Goal: Task Accomplishment & Management: Use online tool/utility

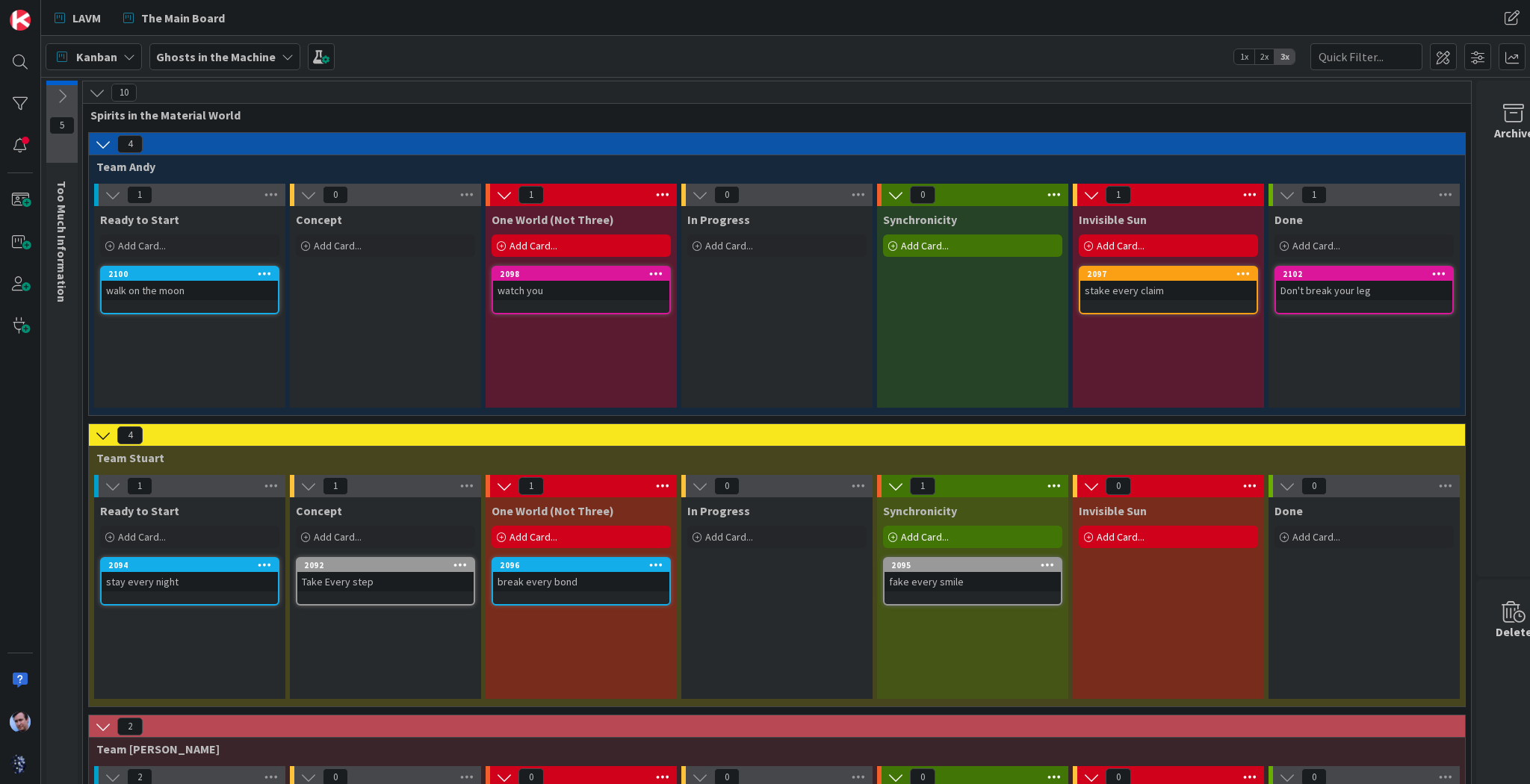
click at [598, 286] on div "watch you" at bounding box center [581, 291] width 176 height 19
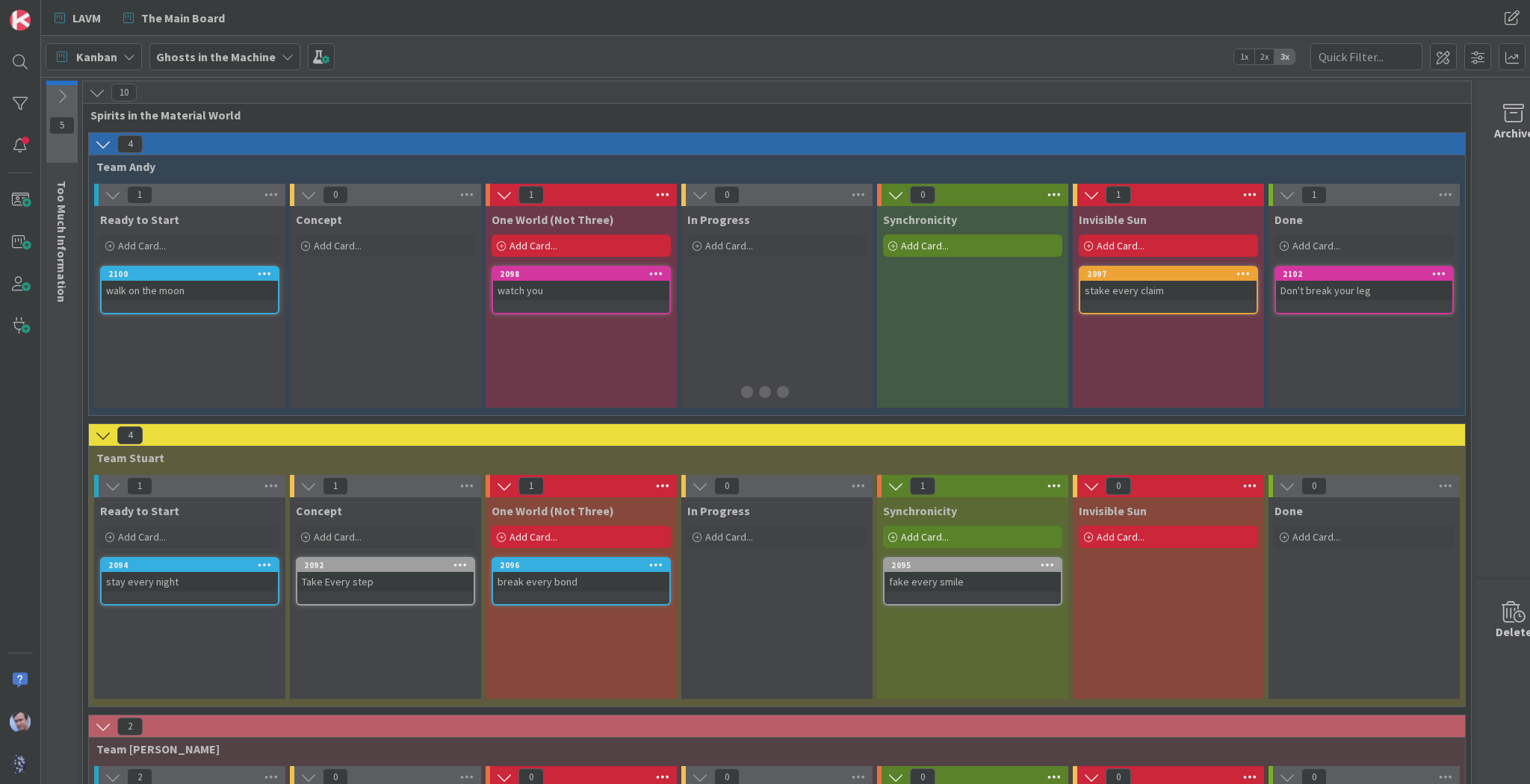
click at [598, 286] on div at bounding box center [765, 392] width 1530 height 784
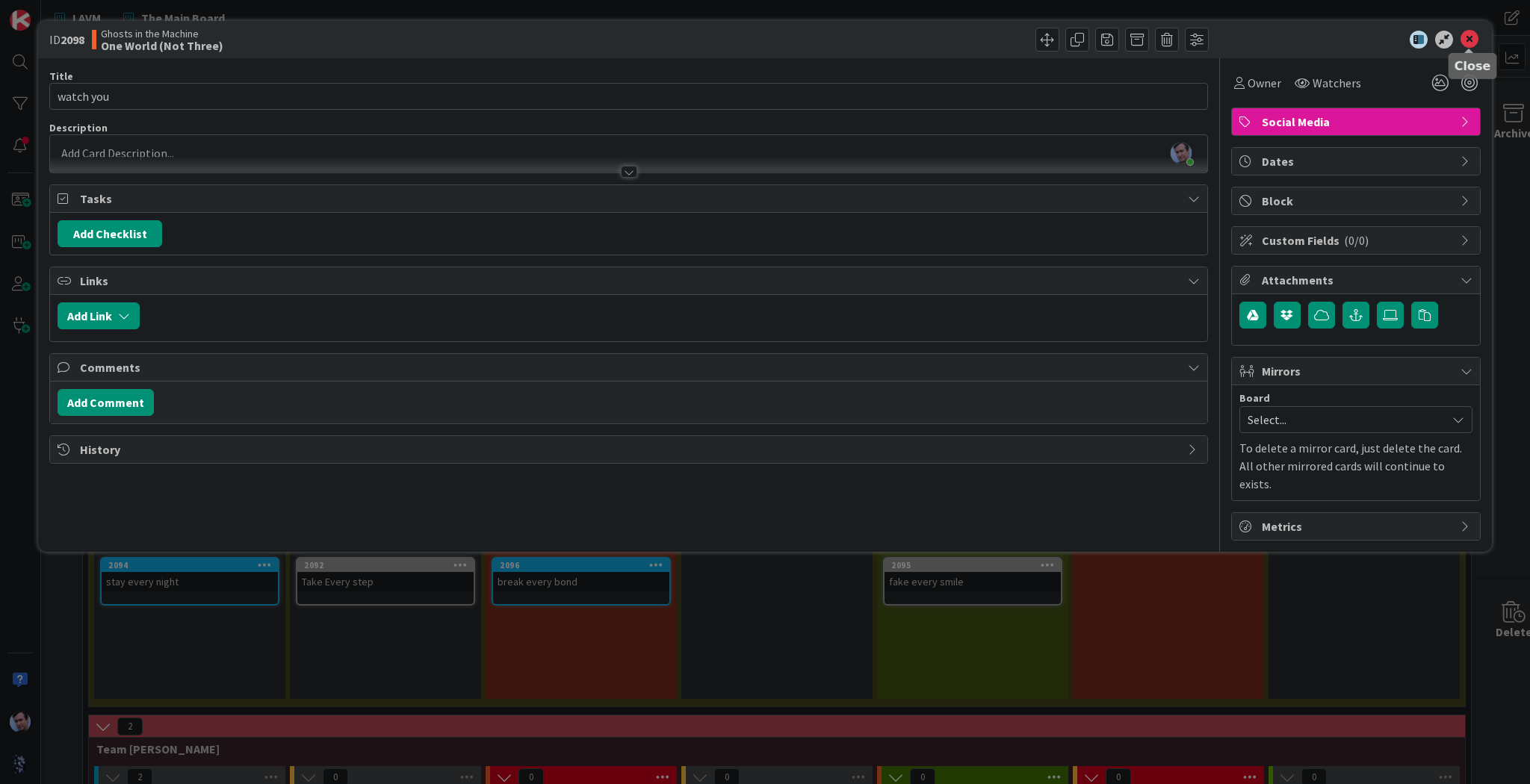
click at [1472, 40] on icon at bounding box center [1469, 39] width 18 height 18
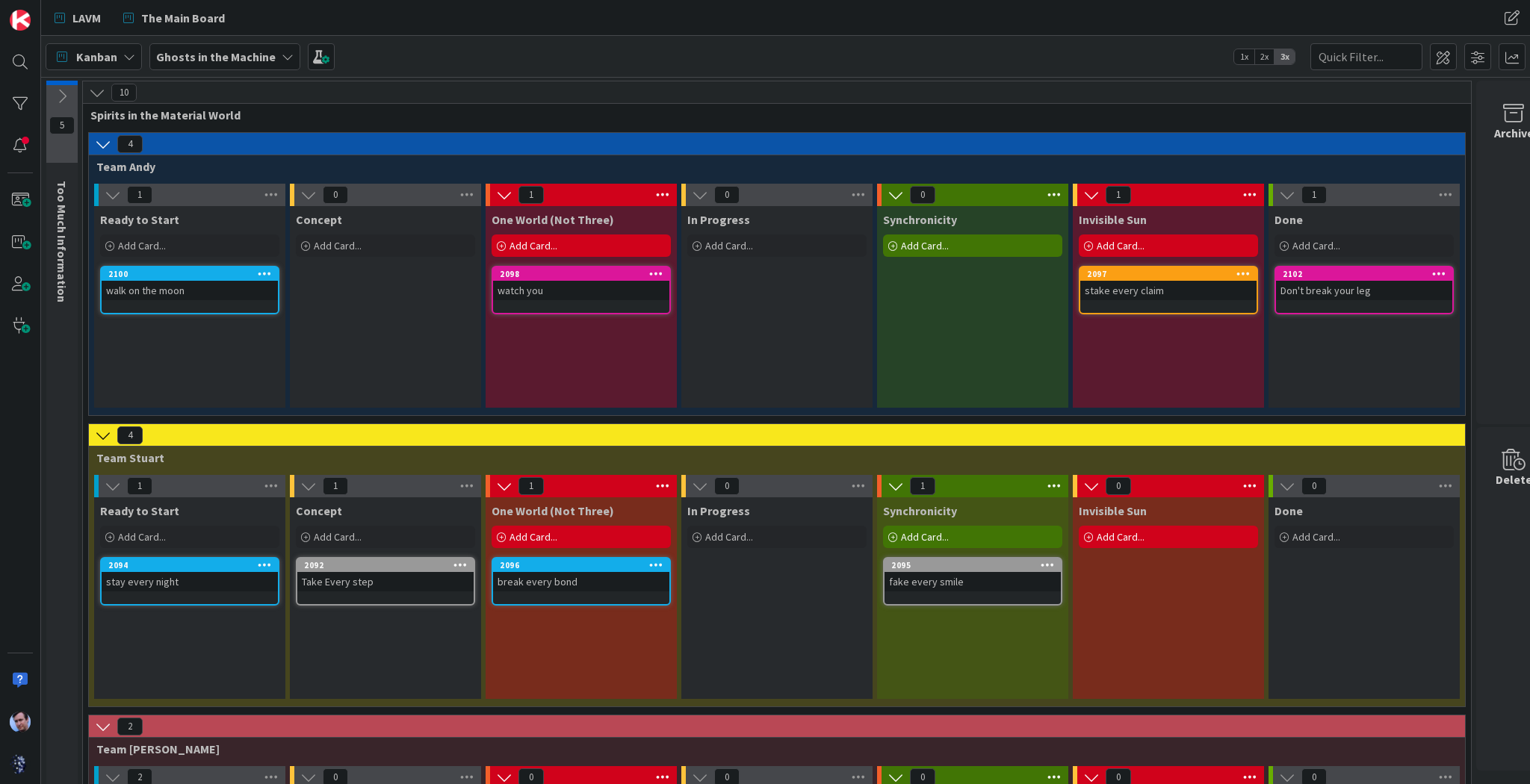
click at [577, 295] on div "watch you" at bounding box center [581, 291] width 176 height 19
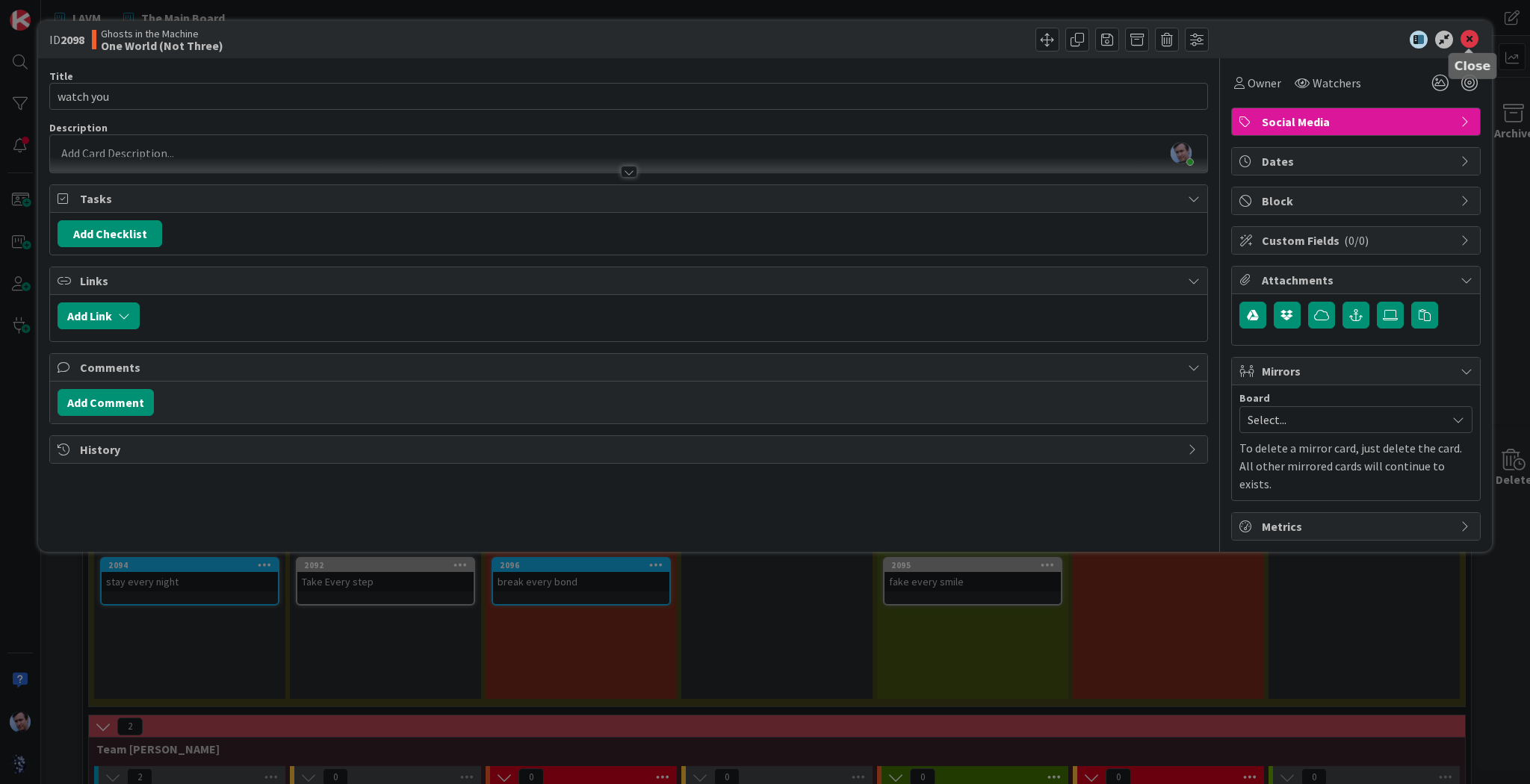
click at [1467, 41] on icon at bounding box center [1469, 39] width 18 height 18
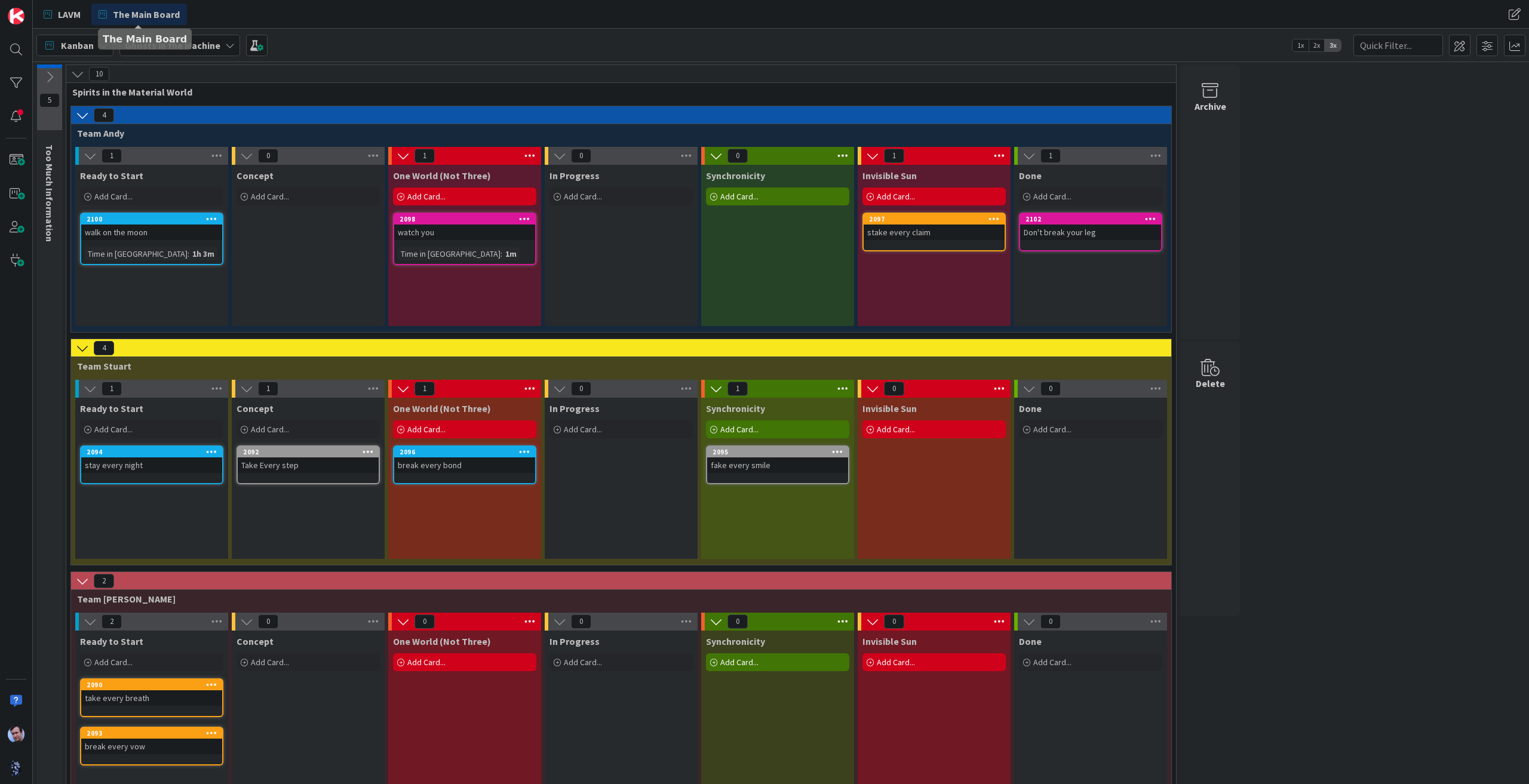
click at [144, 10] on span "The Main Board" at bounding box center [147, 14] width 67 height 14
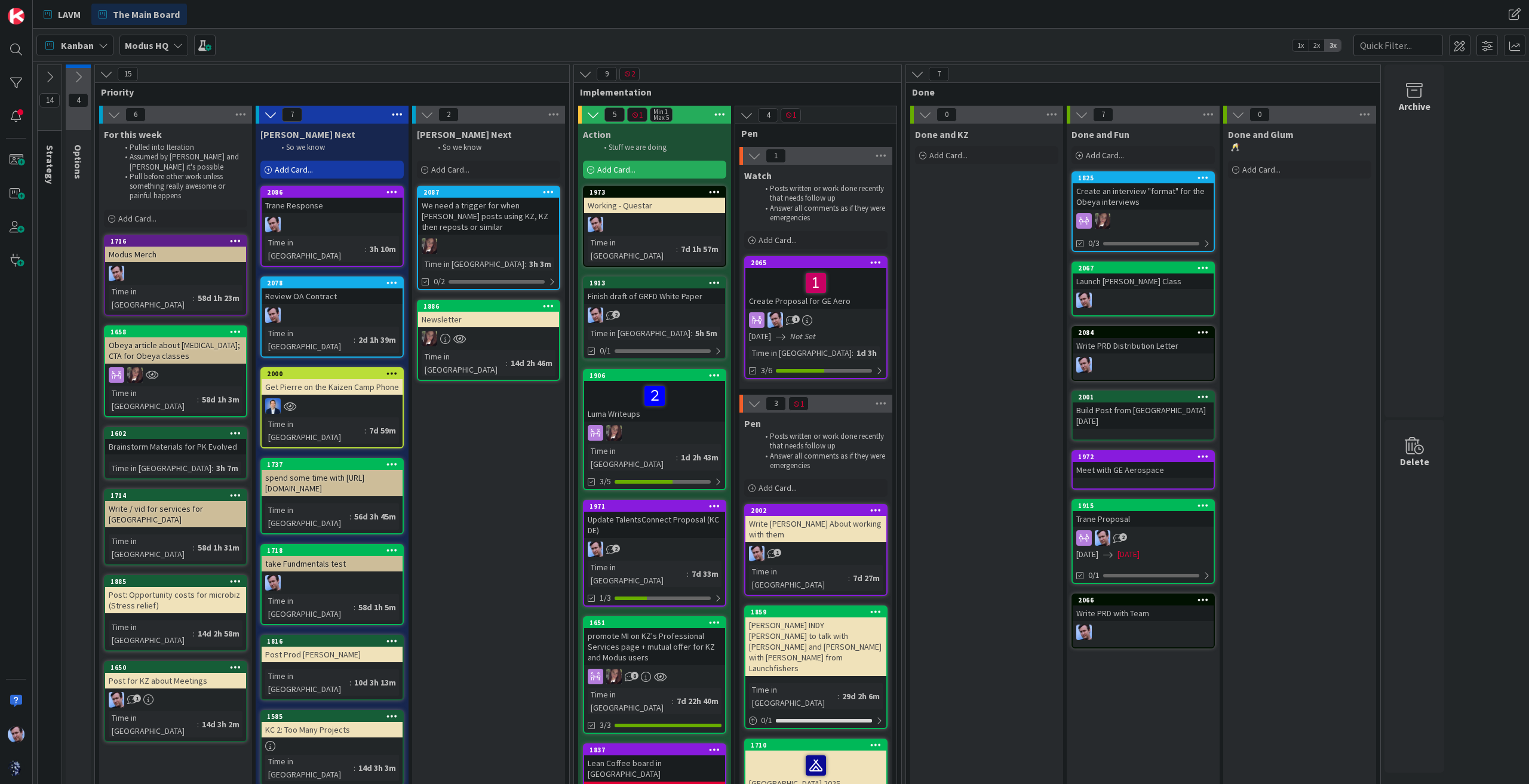
click at [334, 166] on div "Add Card..." at bounding box center [332, 169] width 144 height 18
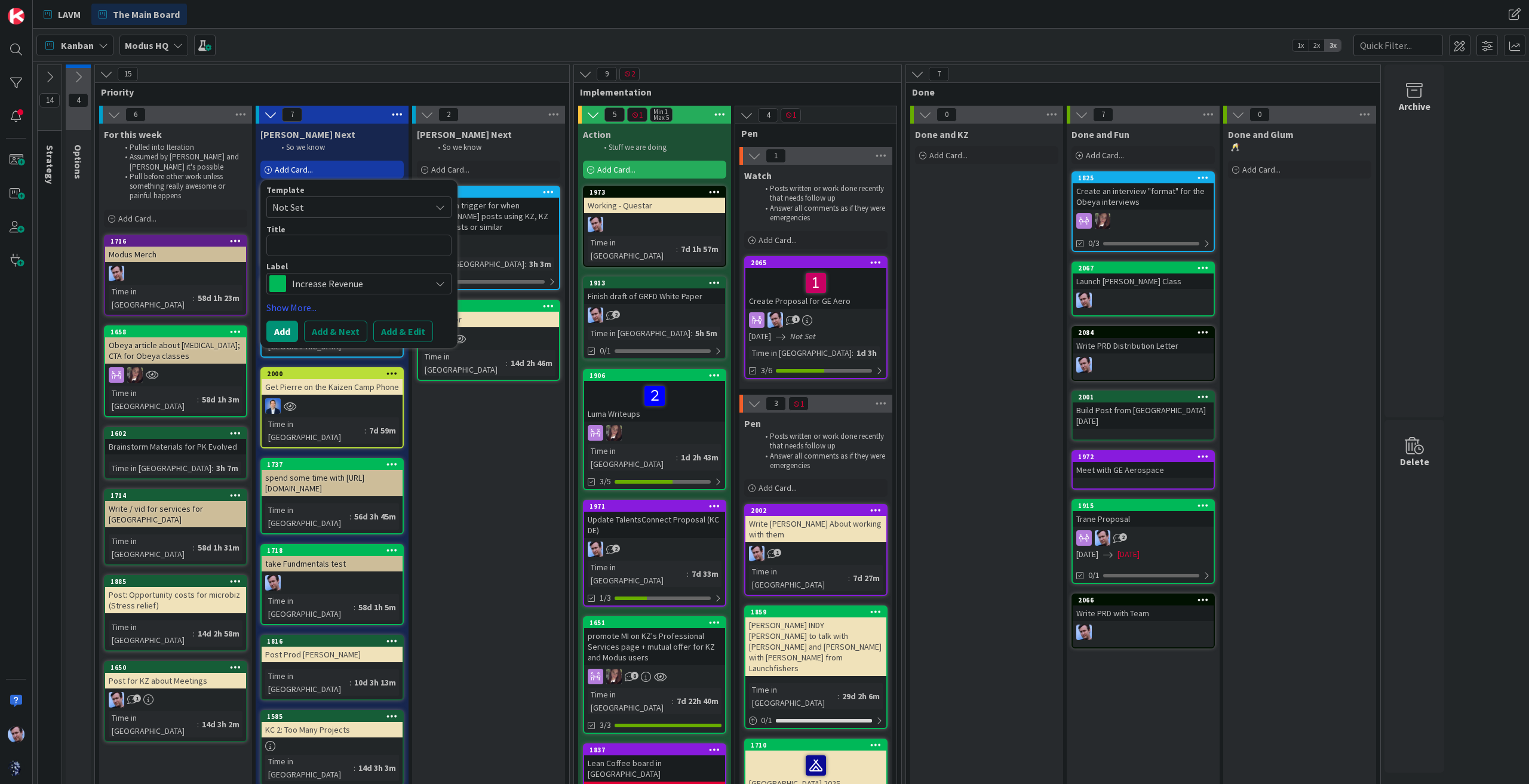
type textarea "x"
type textarea "X"
type textarea "x"
type textarea "C"
type textarea "x"
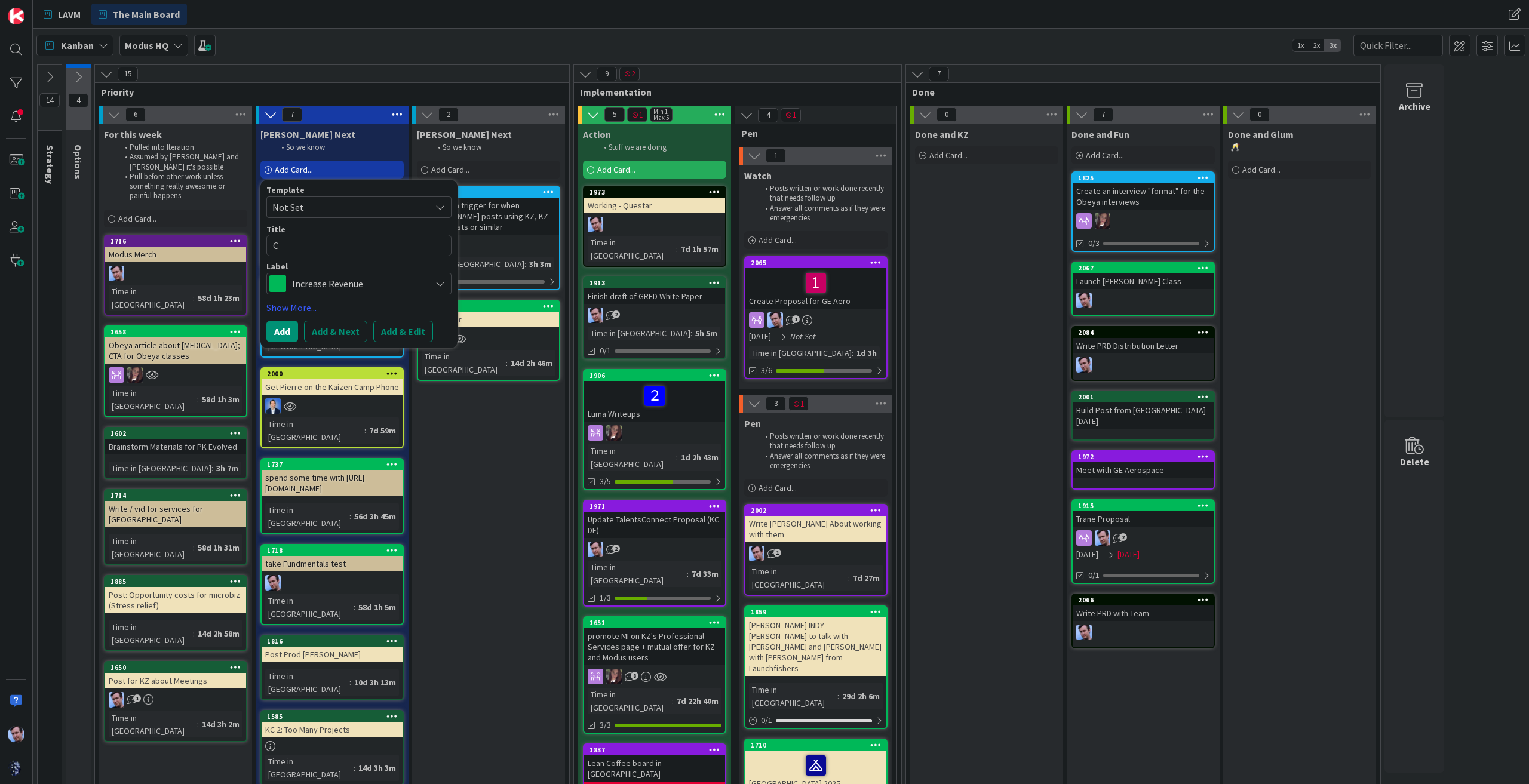
type textarea "Cr"
type textarea "x"
type textarea "Cre"
type textarea "x"
type textarea "Crea"
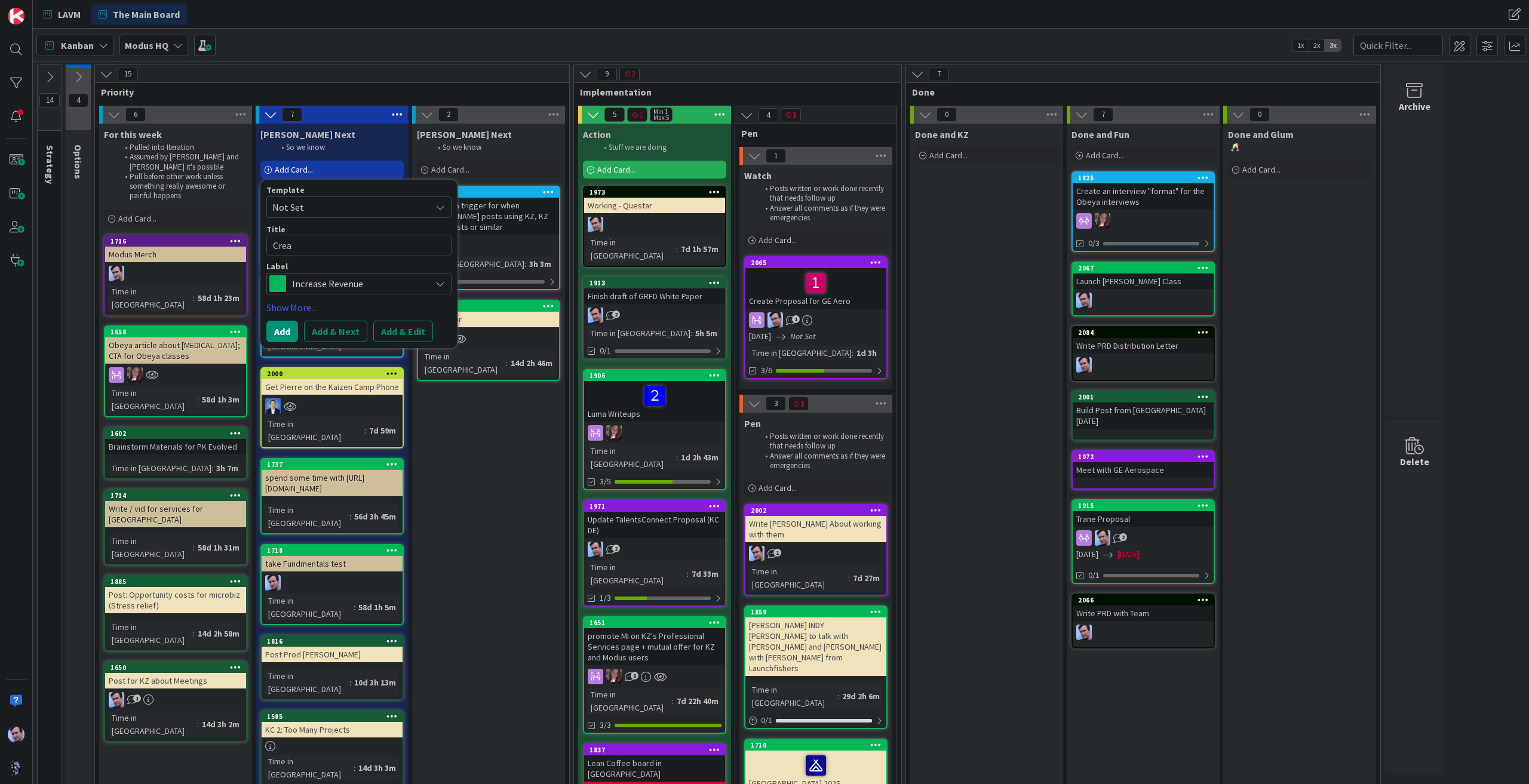
type textarea "x"
type textarea "Creat"
type textarea "x"
type textarea "Create"
type textarea "x"
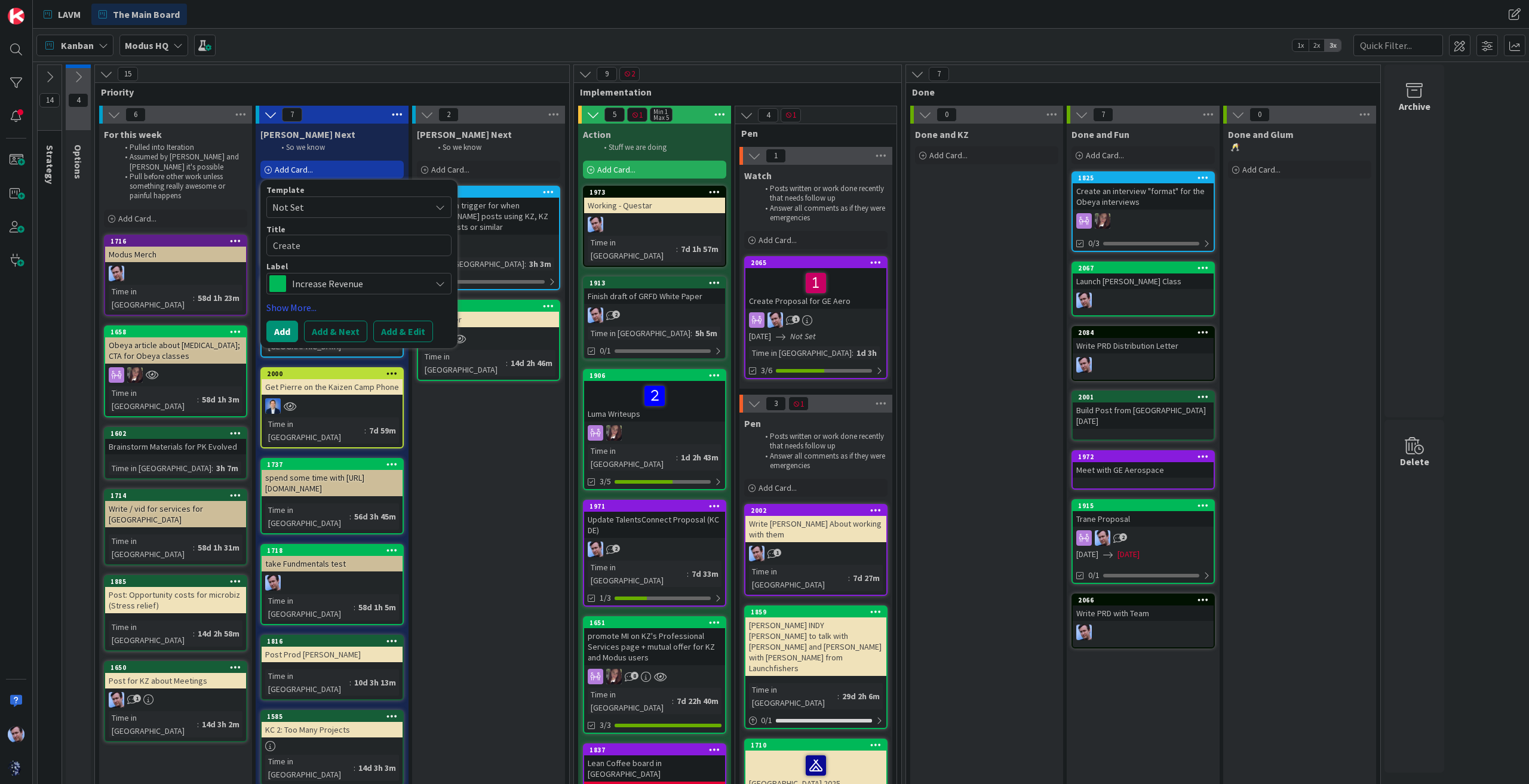
type textarea "Create"
type textarea "x"
type textarea "Create I"
type textarea "x"
type textarea "Create Inf"
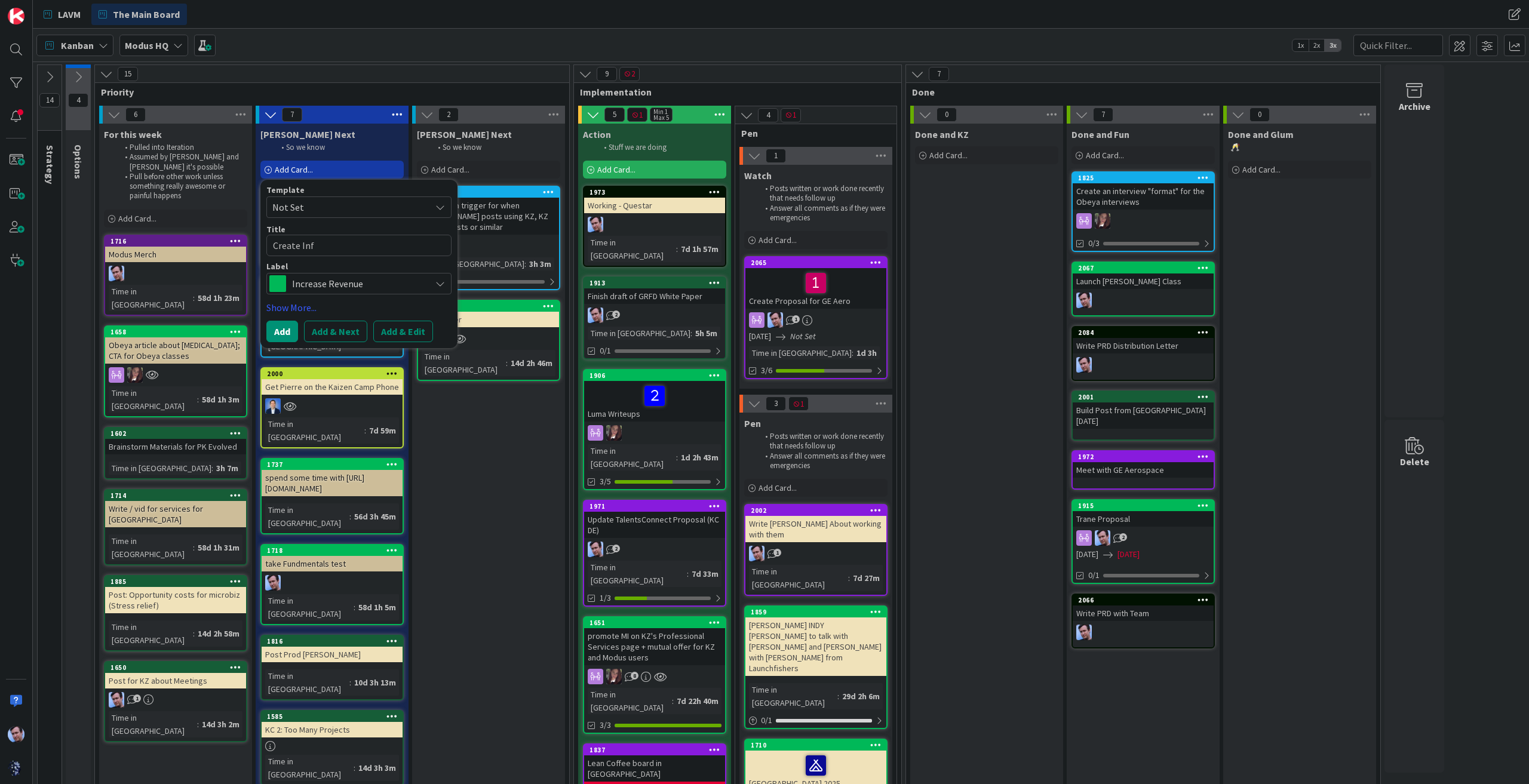
type textarea "x"
type textarea "Create Info"
type textarea "x"
type textarea "Create Info"
type textarea "x"
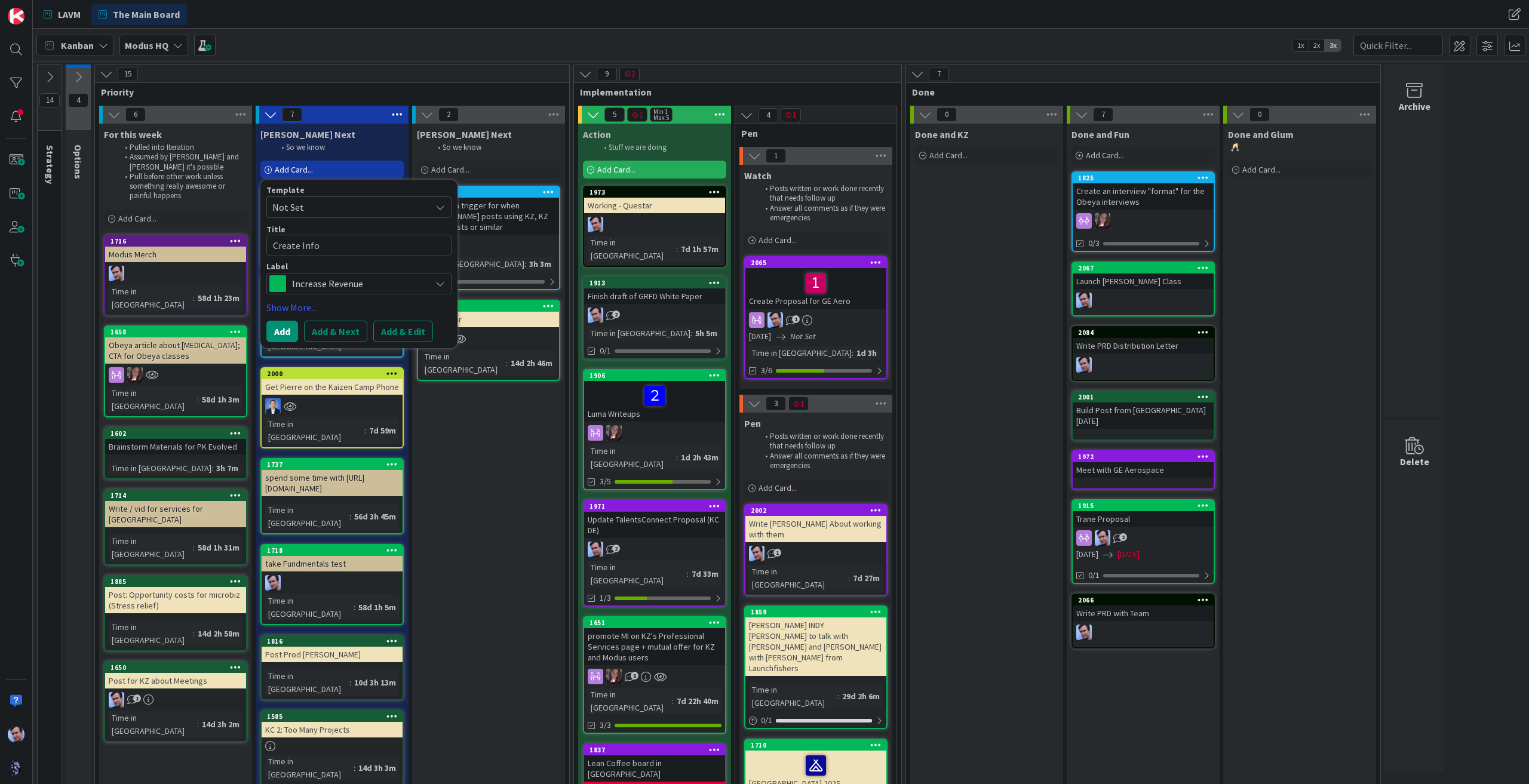
type textarea "Create Info a"
type textarea "x"
type textarea "Create Info an"
type textarea "x"
type textarea "Create Info and"
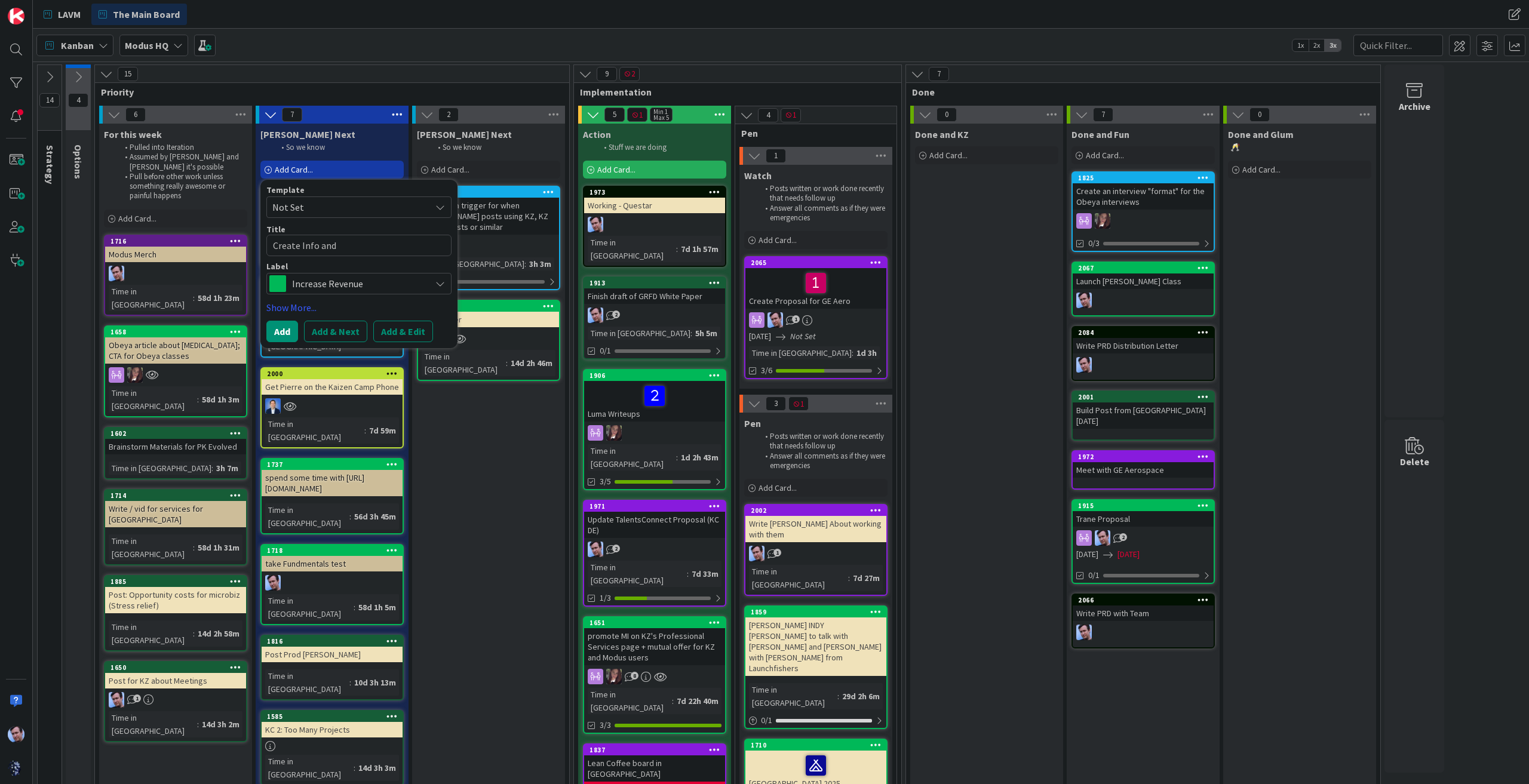
type textarea "x"
type textarea "Create Info and"
type textarea "x"
type textarea "Create Info and t"
type textarea "x"
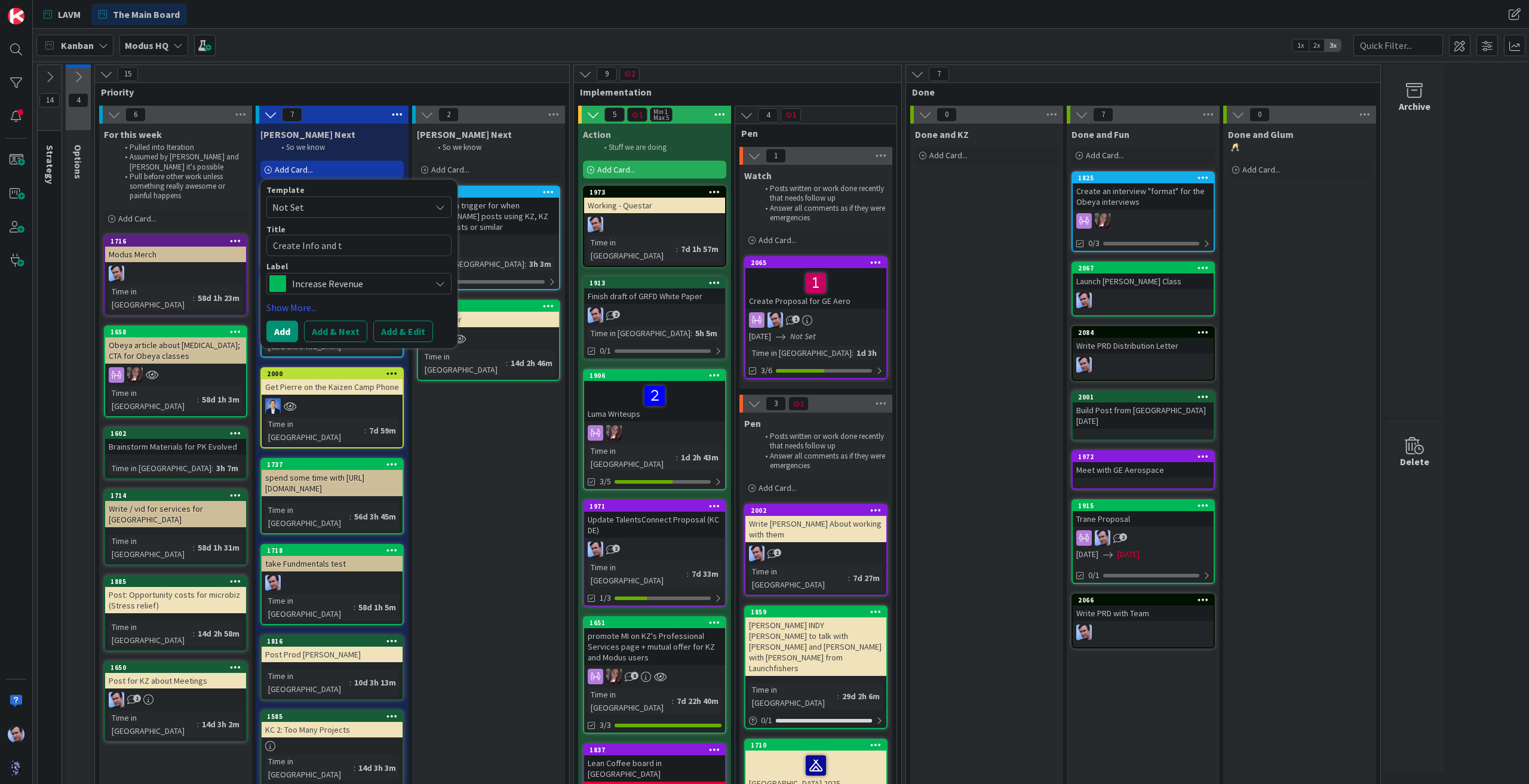
type textarea "Create Info and ti"
type textarea "x"
type textarea "Create Info and [MEDICAL_DATA]"
type textarea "x"
type textarea "Create Info and tick"
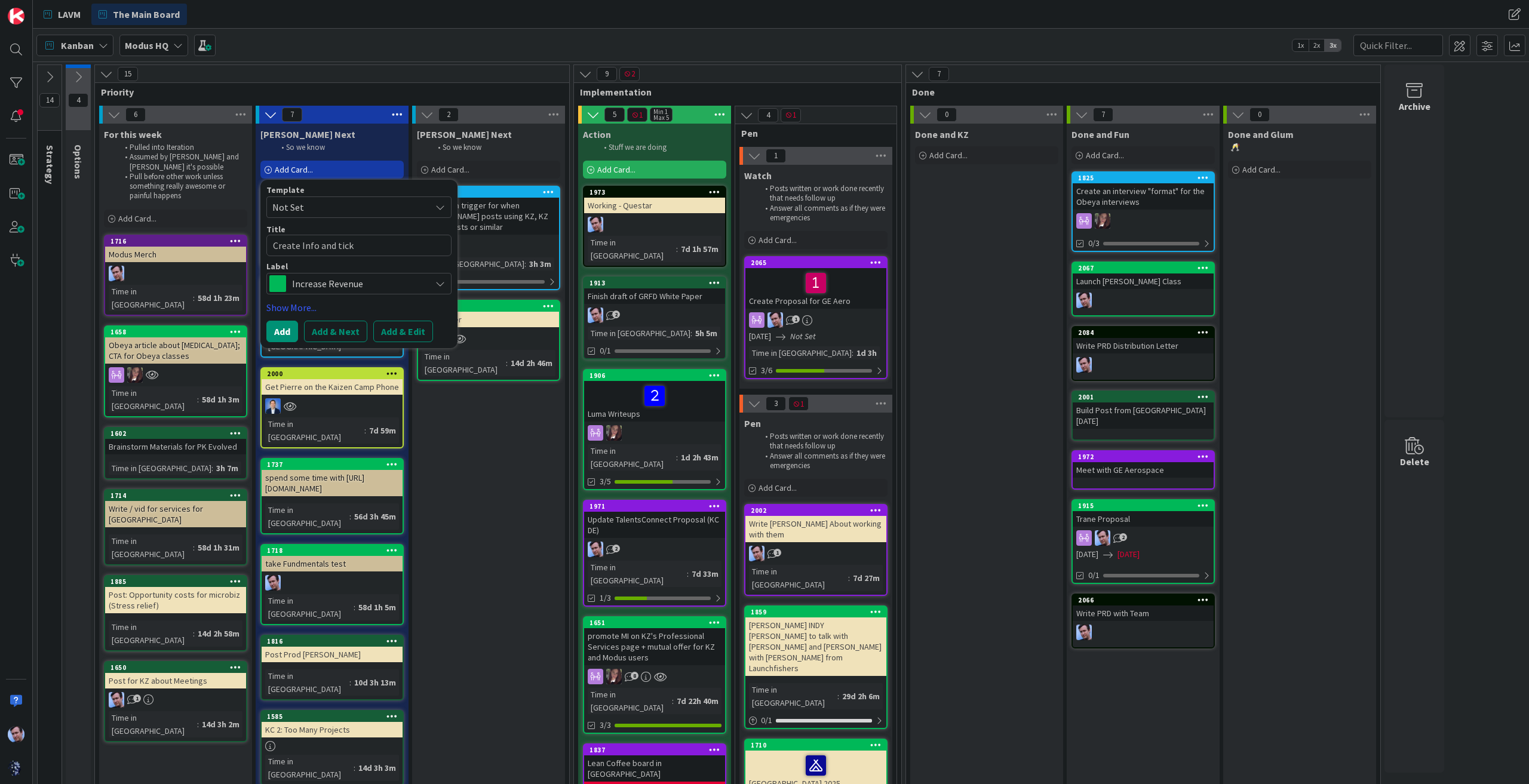
type textarea "x"
type textarea "Create Info and ticket"
type textarea "x"
type textarea "Create Info and ticket"
type textarea "x"
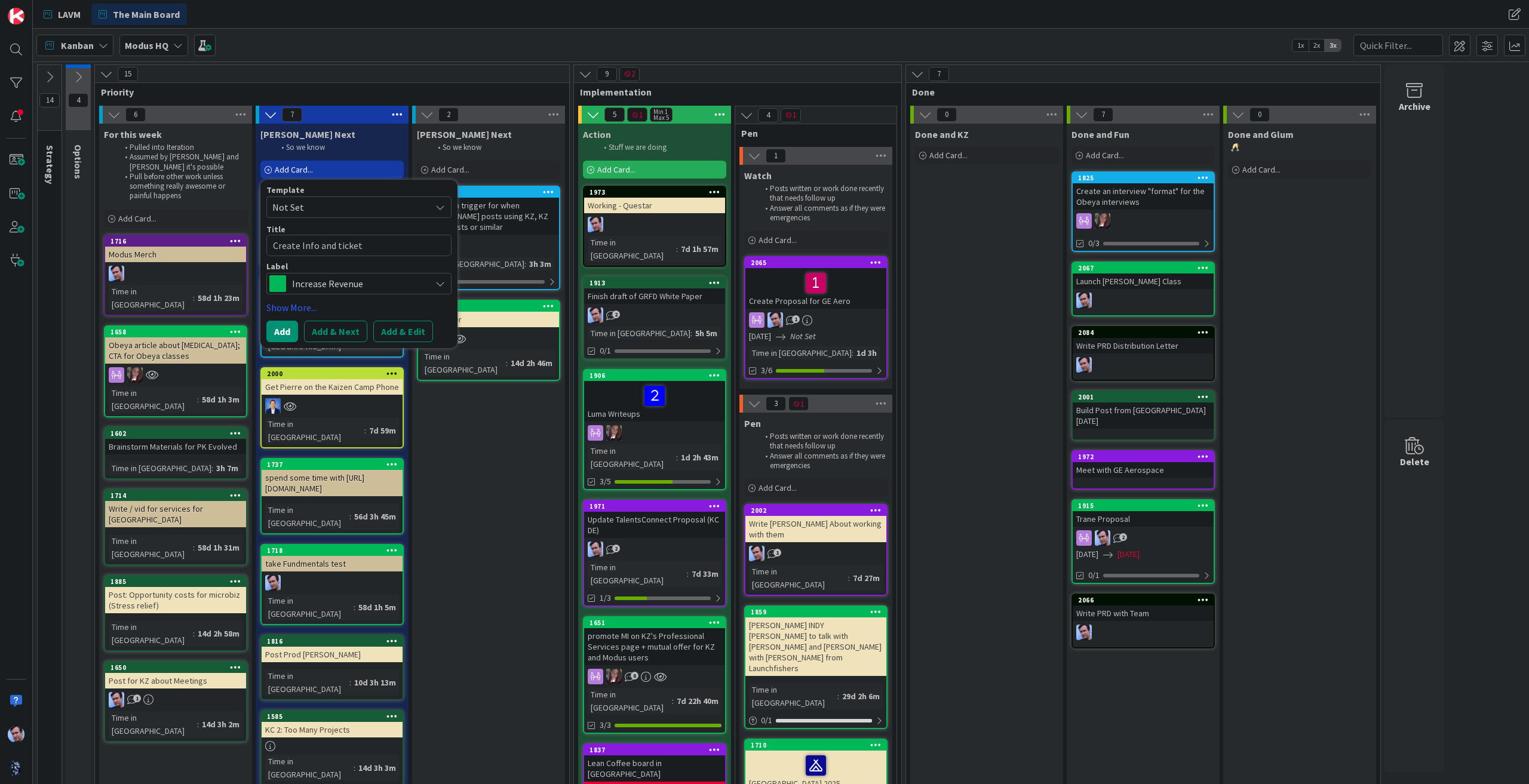
type textarea "Create Info and ticket f"
type textarea "x"
type textarea "Create Info and ticket fo"
type textarea "x"
type textarea "Create Info and ticket for"
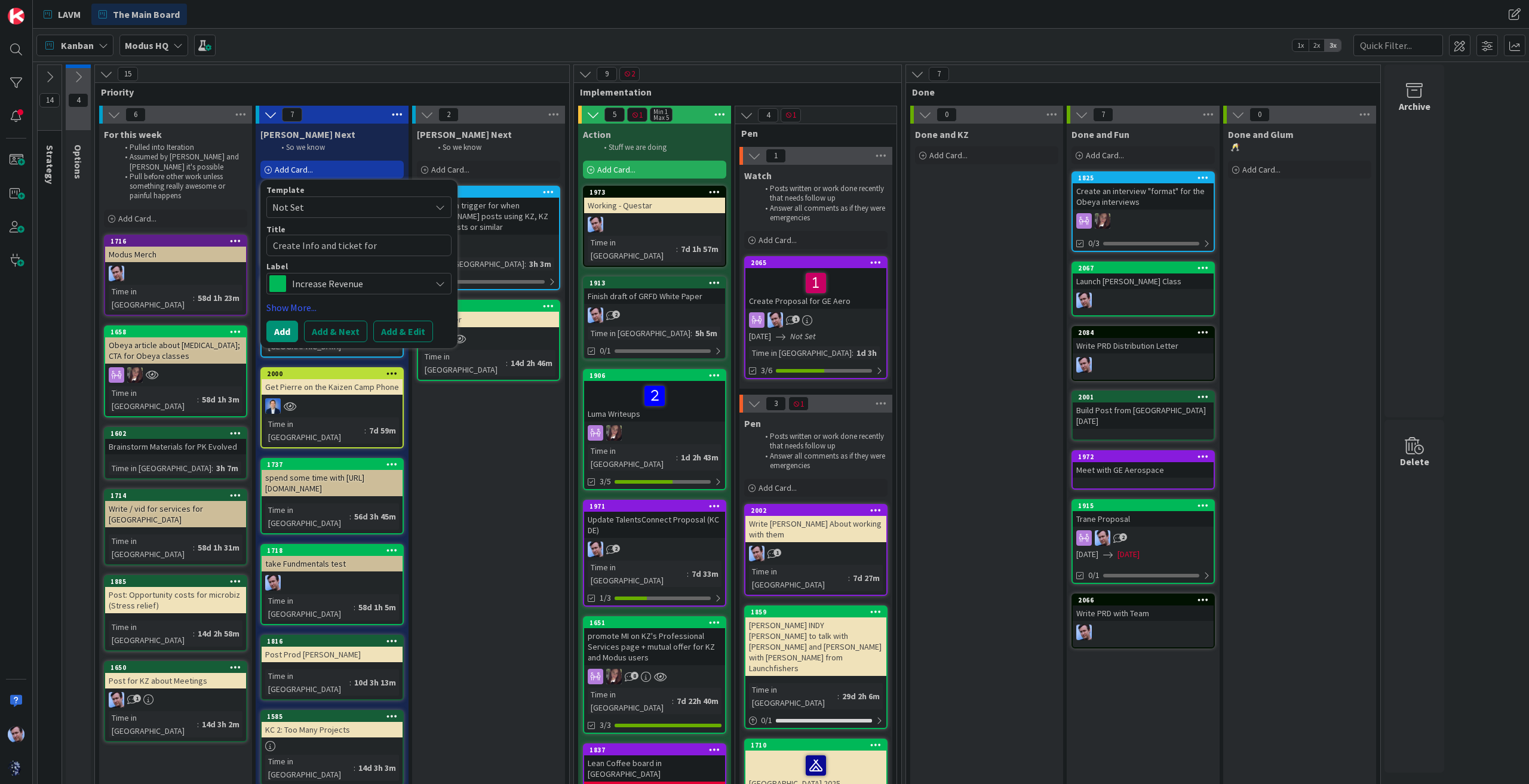
type textarea "x"
type textarea "Create Info and ticket for"
type textarea "x"
type textarea "Create Info and ticket for R"
type textarea "x"
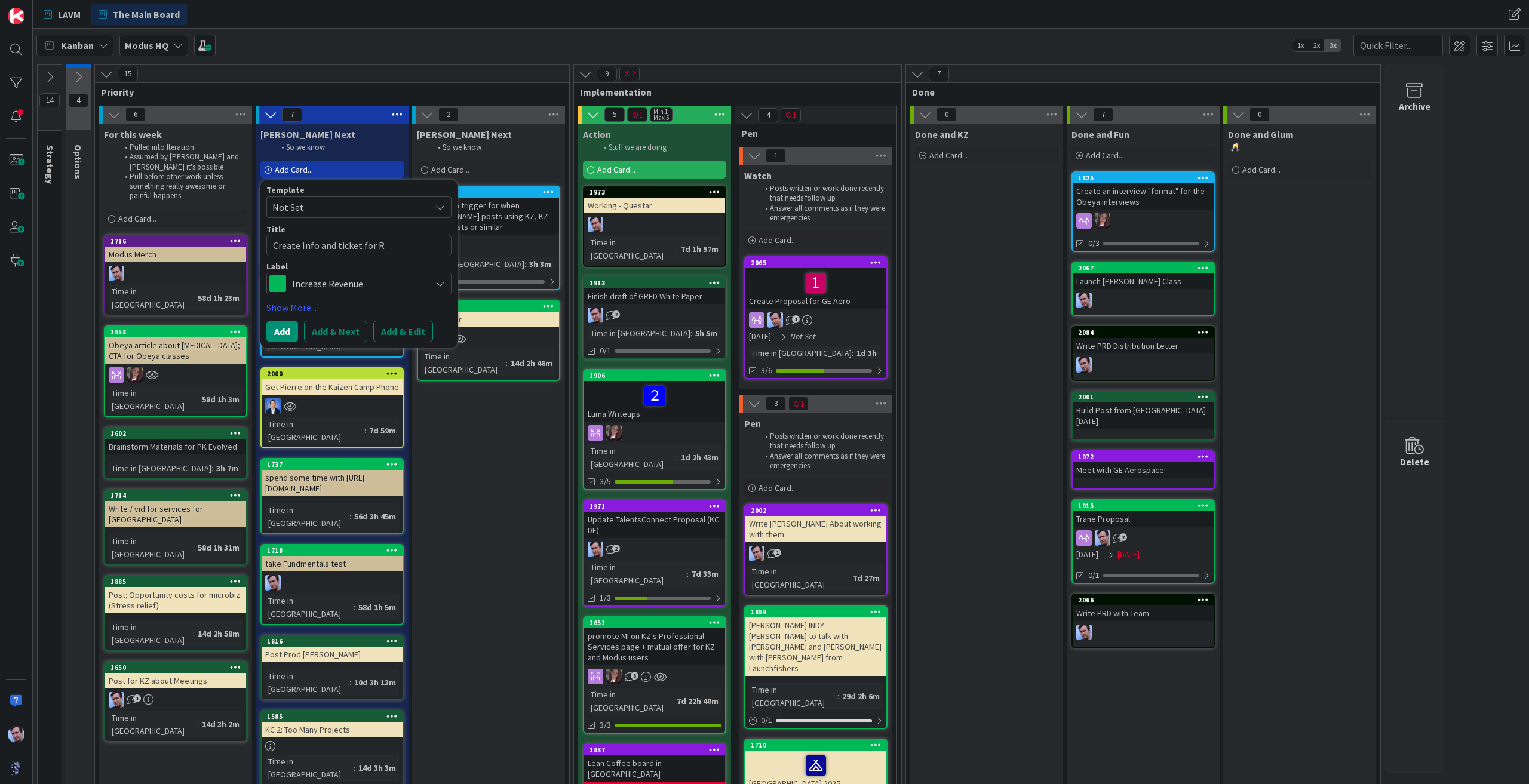
type textarea "Create Info and ticket for Ry"
type textarea "x"
type textarea "Create Info and ticket for [GEOGRAPHIC_DATA]"
type textarea "x"
type textarea "Create Info and ticket for [PERSON_NAME]"
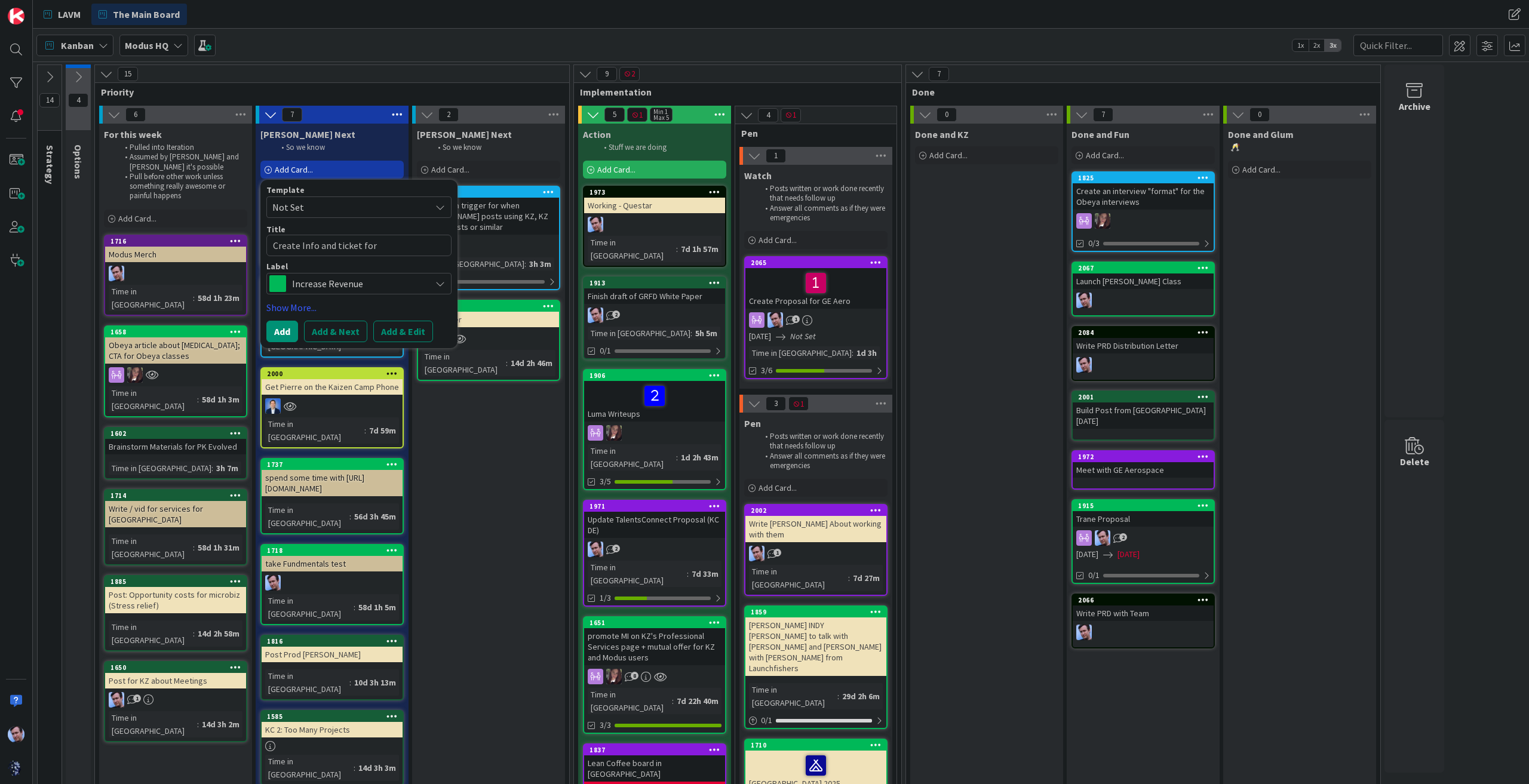
type textarea "x"
type textarea "Create Info and ticket for [PERSON_NAME]'"
type textarea "x"
type textarea "Create Info and ticket for [PERSON_NAME]"
type textarea "x"
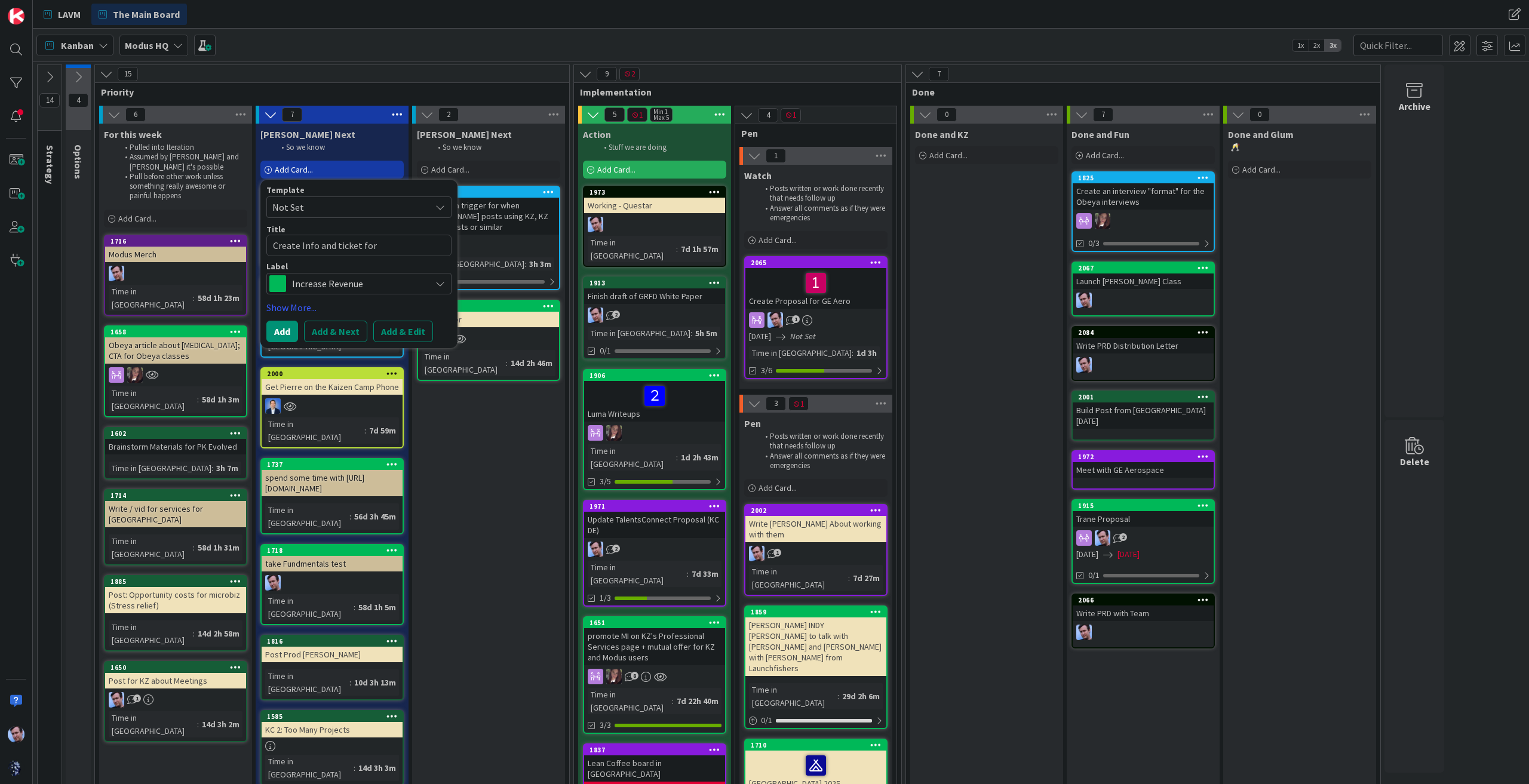
type textarea "Create Info and ticket for [PERSON_NAME]"
type textarea "x"
type textarea "Create Info and ticket for [PERSON_NAME] n"
type textarea "x"
type textarea "Create Info and ticket for [PERSON_NAME]"
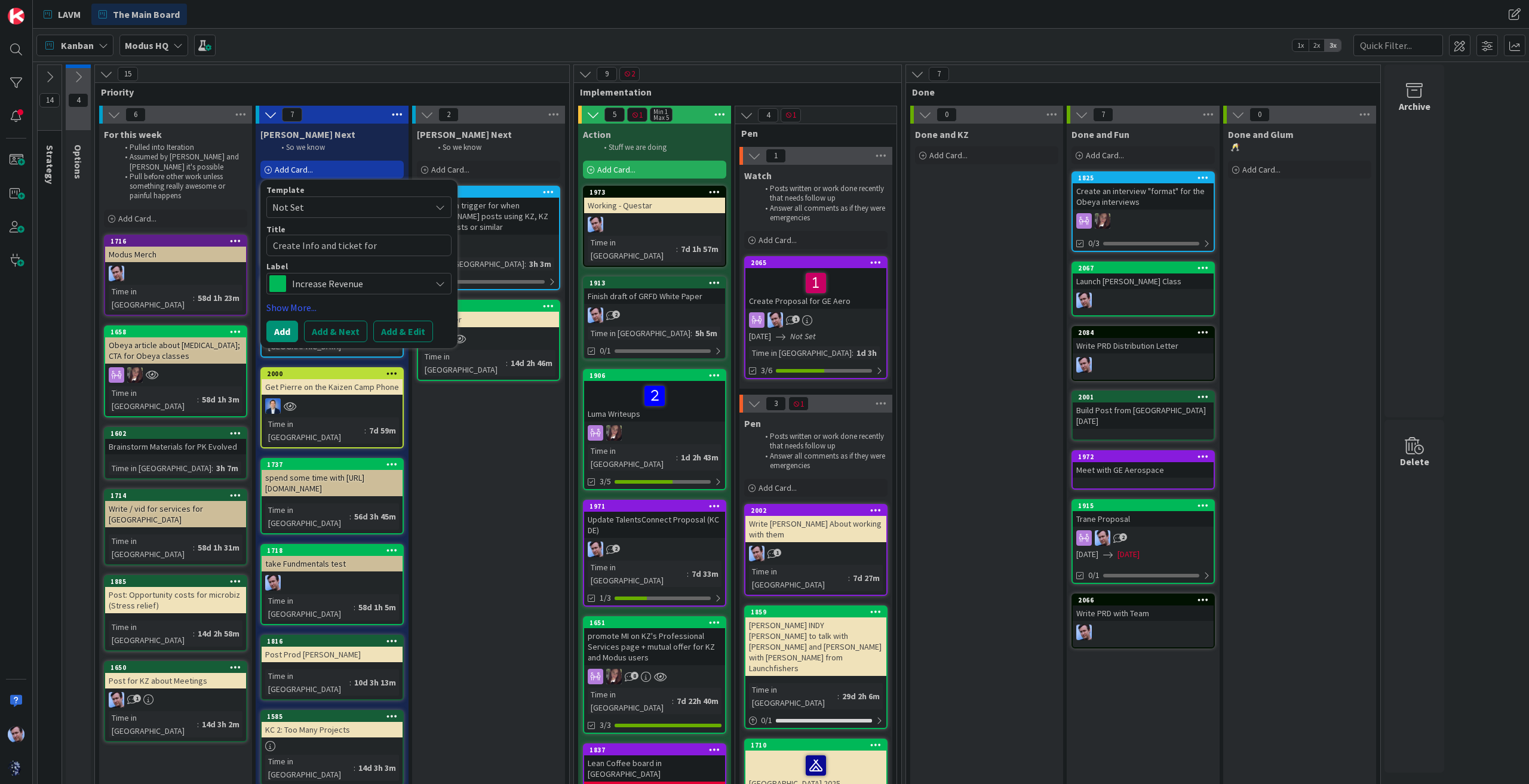
type textarea "x"
type textarea "Create Info and ticket for [PERSON_NAME] name"
type textarea "x"
type textarea "Create Info and ticket for [PERSON_NAME] namel"
type textarea "x"
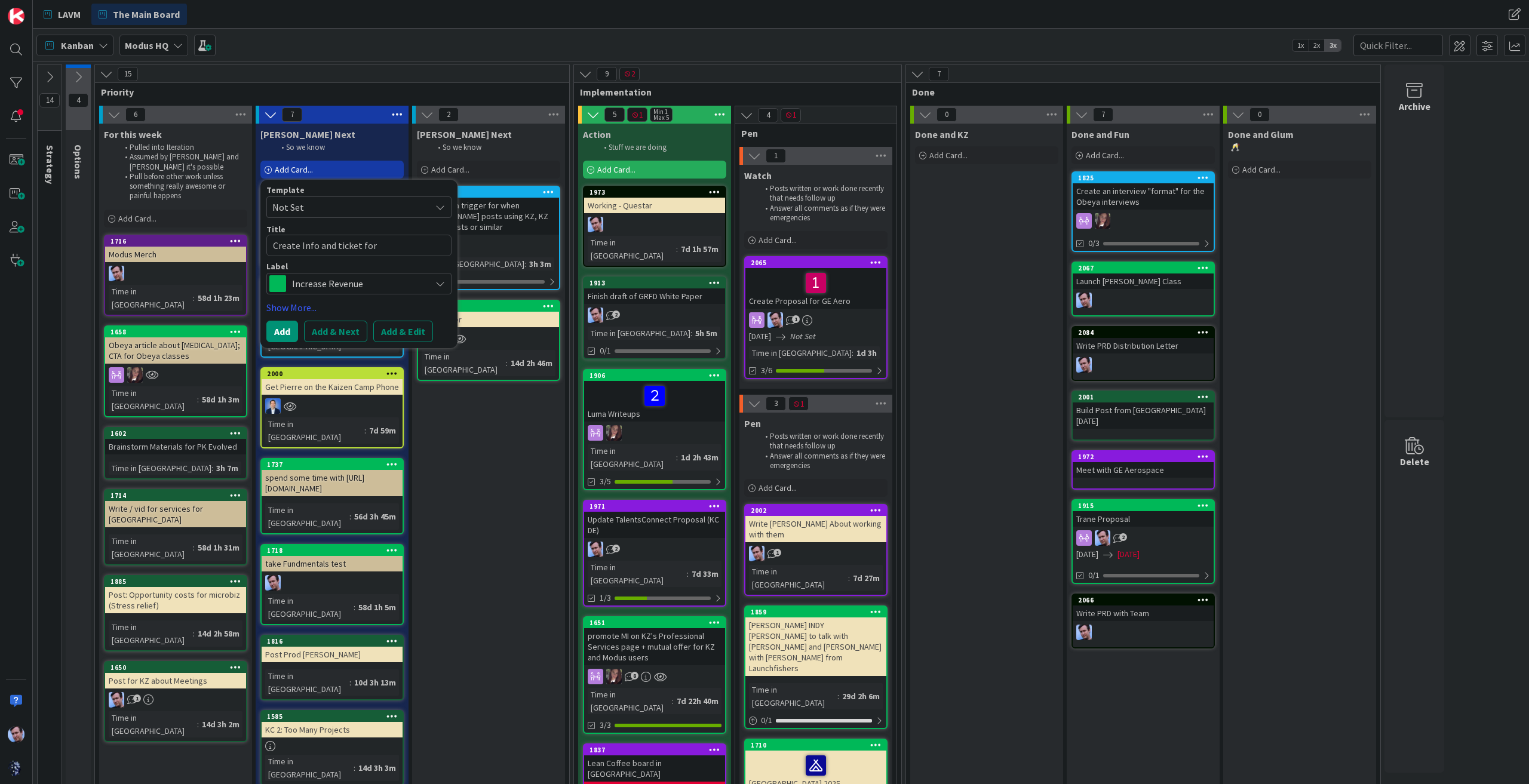
type textarea "Create Info and ticket for [PERSON_NAME] namele"
type textarea "x"
type textarea "Create Info and ticket for [PERSON_NAME] nameles"
type textarea "x"
type textarea "Create Info and ticket for [PERSON_NAME] nameless"
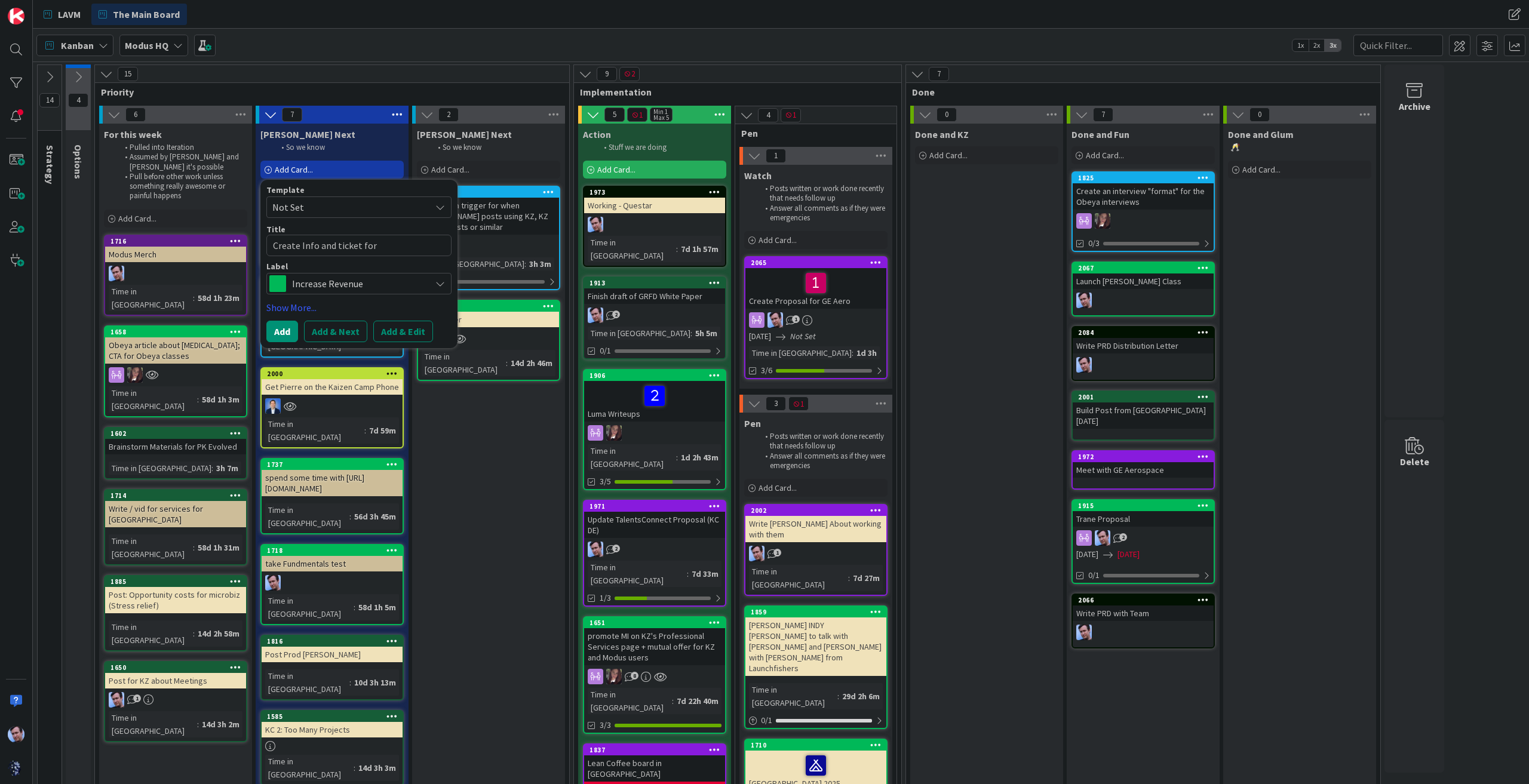
type textarea "x"
type textarea "Create Info and ticket for [PERSON_NAME] nameless"
type textarea "x"
type textarea "Create Info and ticket for [PERSON_NAME] nameless c"
type textarea "x"
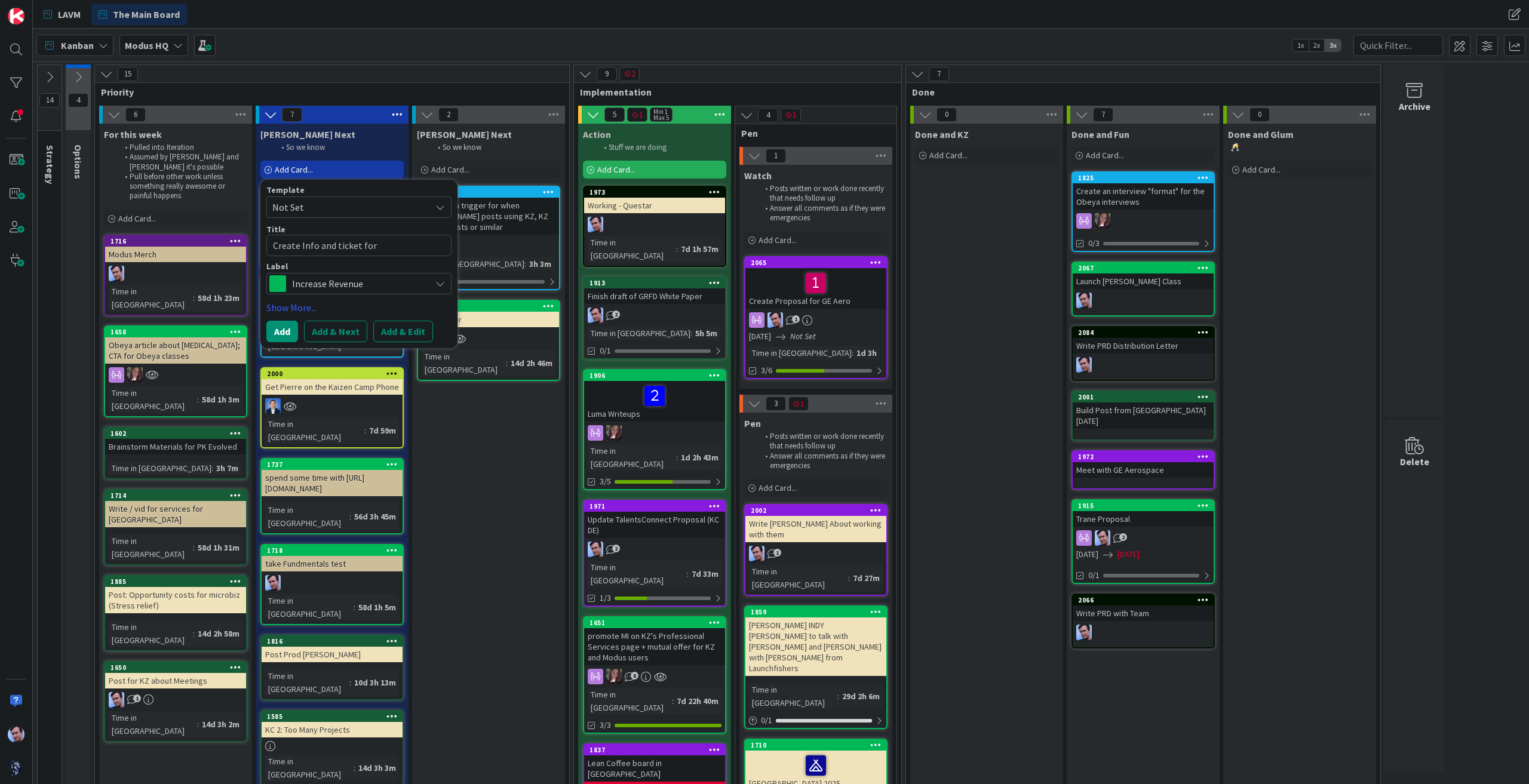
type textarea "Create Info and ticket for [PERSON_NAME] nameless co"
type textarea "x"
type textarea "Create Info and ticket for [PERSON_NAME] nameless com"
type textarea "x"
type textarea "Create Info and ticket for [PERSON_NAME] nameless com"
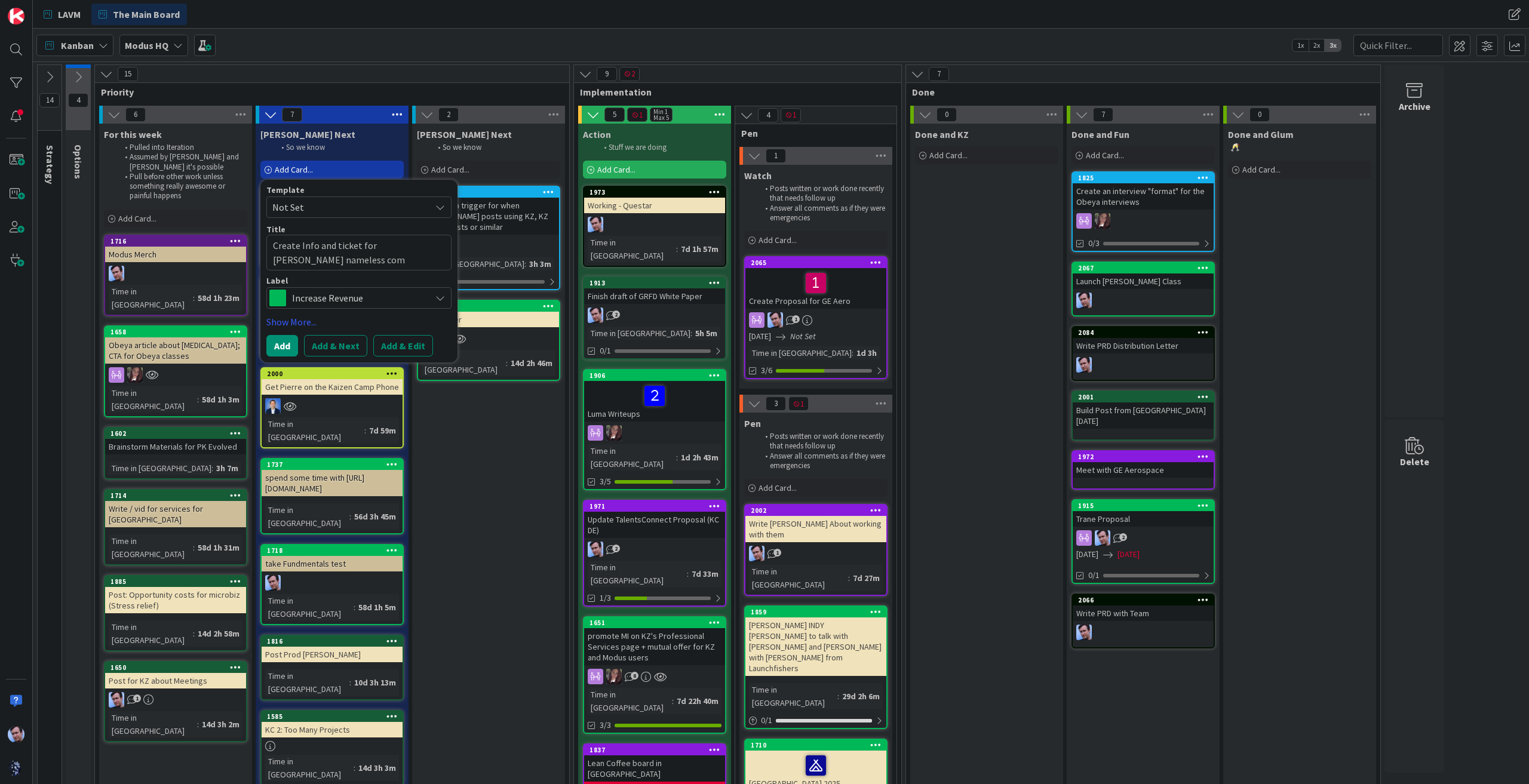
type textarea "x"
type textarea "Create Info and ticket for [PERSON_NAME] nameless com p"
type textarea "x"
type textarea "Create Info and ticket for [PERSON_NAME] nameless com pa"
type textarea "x"
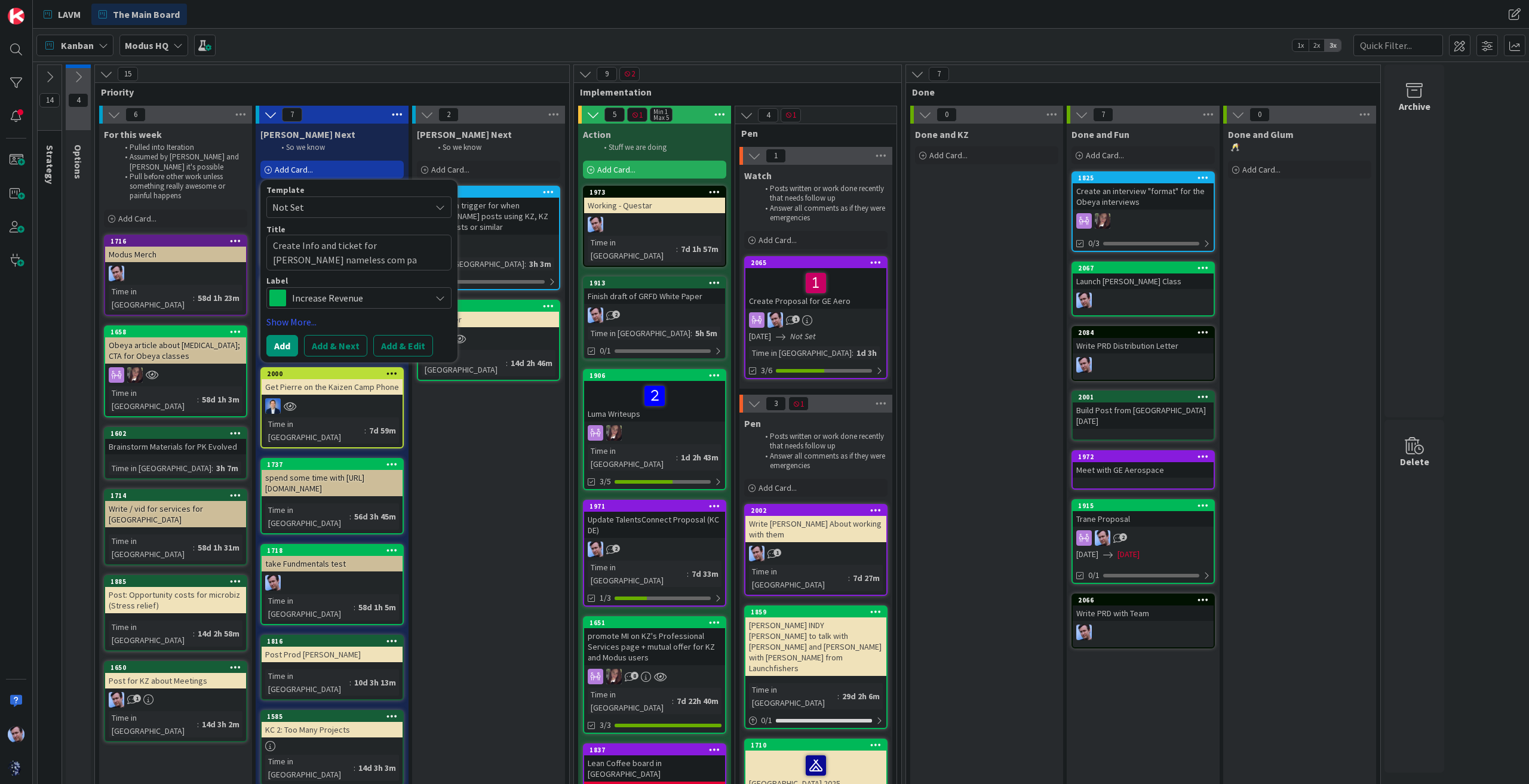
type textarea "Create Info and ticket for [PERSON_NAME] nameless com pan"
type textarea "x"
type textarea "Create Info and ticket for [PERSON_NAME] nameless com pany"
type textarea "x"
type textarea "Create Info and ticket for [PERSON_NAME] nameless com pan"
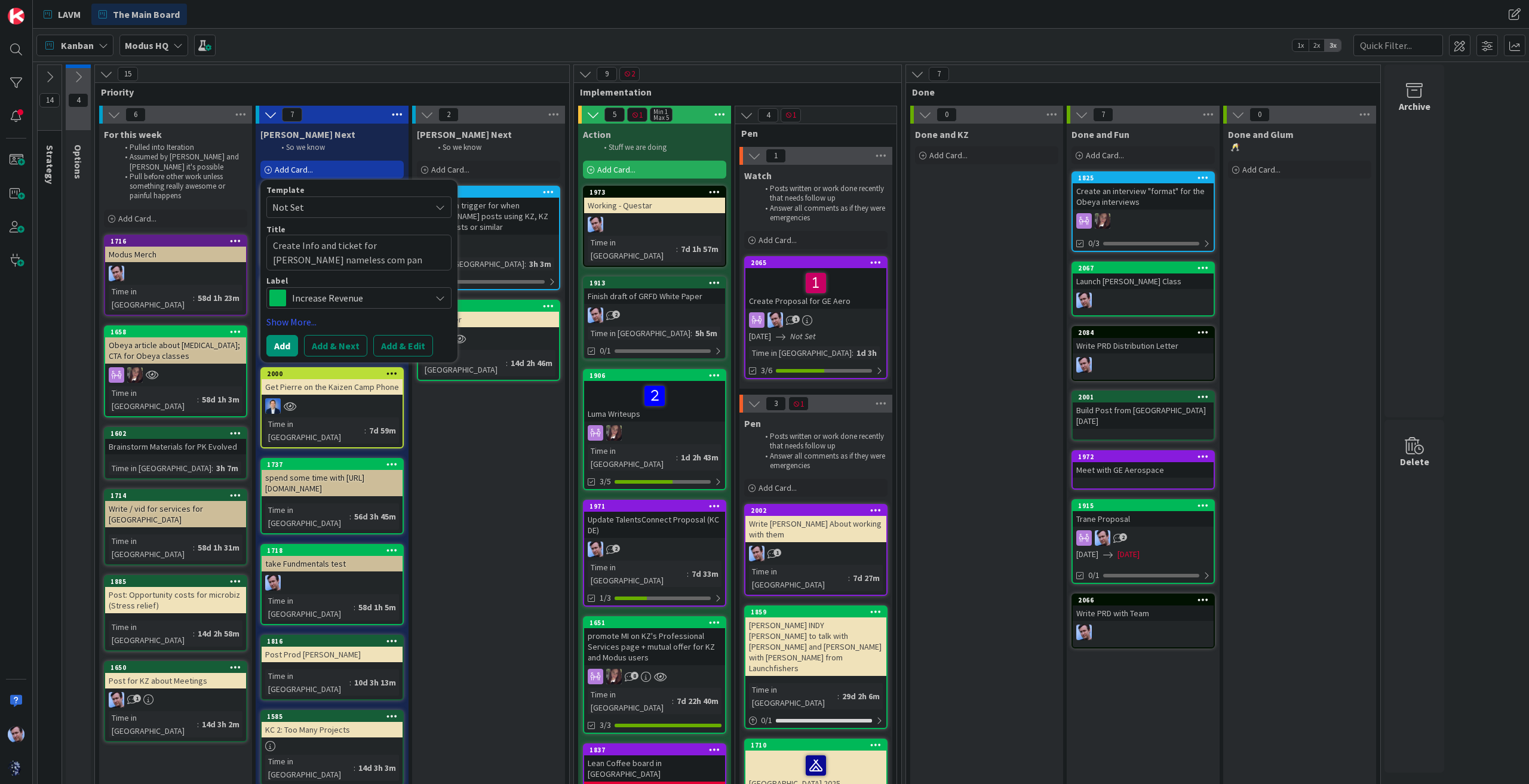
type textarea "x"
type textarea "Create Info and ticket for [PERSON_NAME] nameless com pa"
type textarea "x"
type textarea "Create Info and ticket for [PERSON_NAME] nameless com p"
type textarea "x"
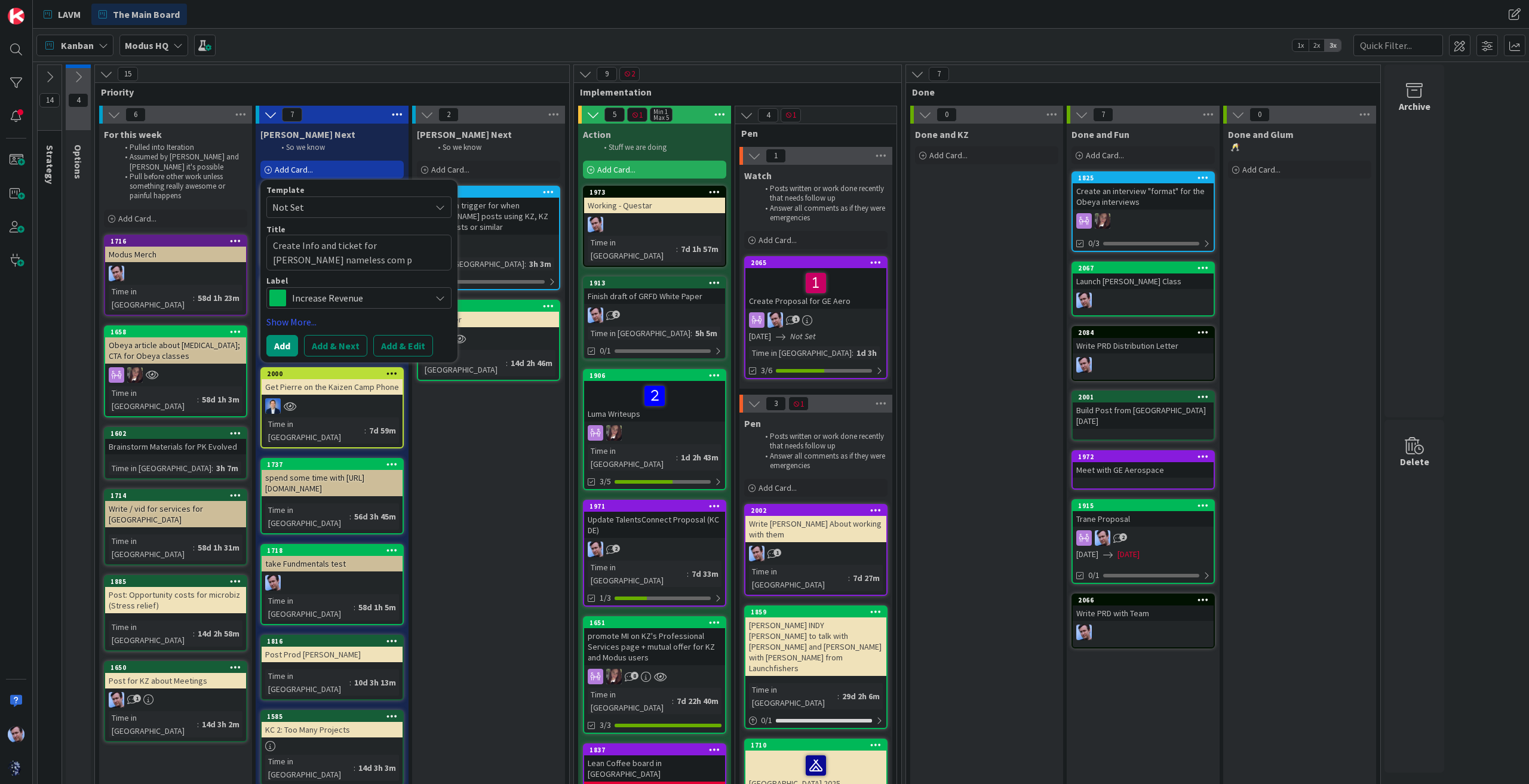
type textarea "Create Info and ticket for [PERSON_NAME] nameless com"
type textarea "x"
type textarea "Create Info and ticket for [PERSON_NAME] nameless com"
type textarea "x"
type textarea "Create Info and ticket for [PERSON_NAME] nameless comp"
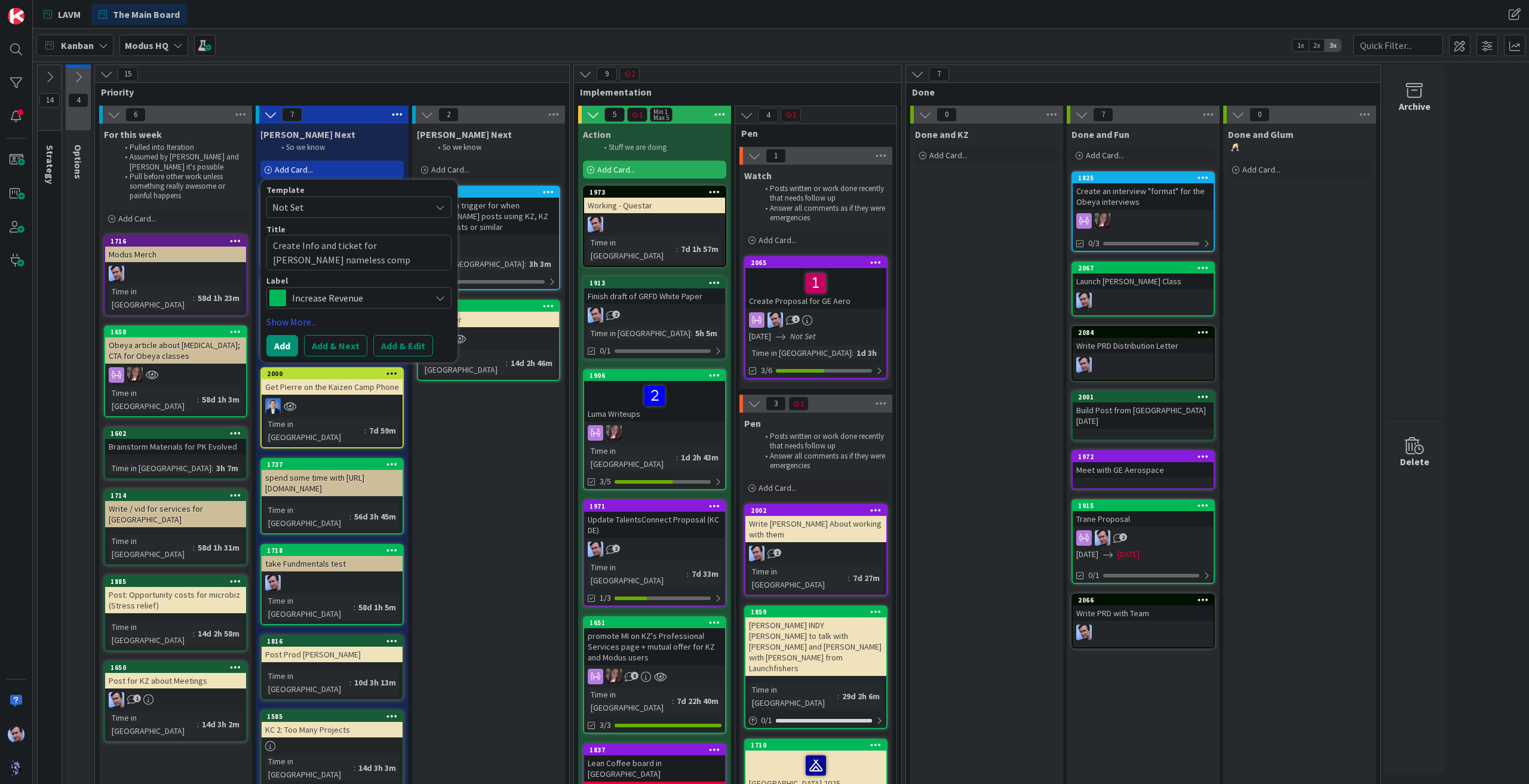
type textarea "x"
type textarea "Create Info and ticket for [PERSON_NAME] nameless compan"
type textarea "x"
type textarea "Create Info and ticket for [PERSON_NAME] nameless company"
click at [446, 292] on div "Increase Revenue" at bounding box center [359, 298] width 185 height 21
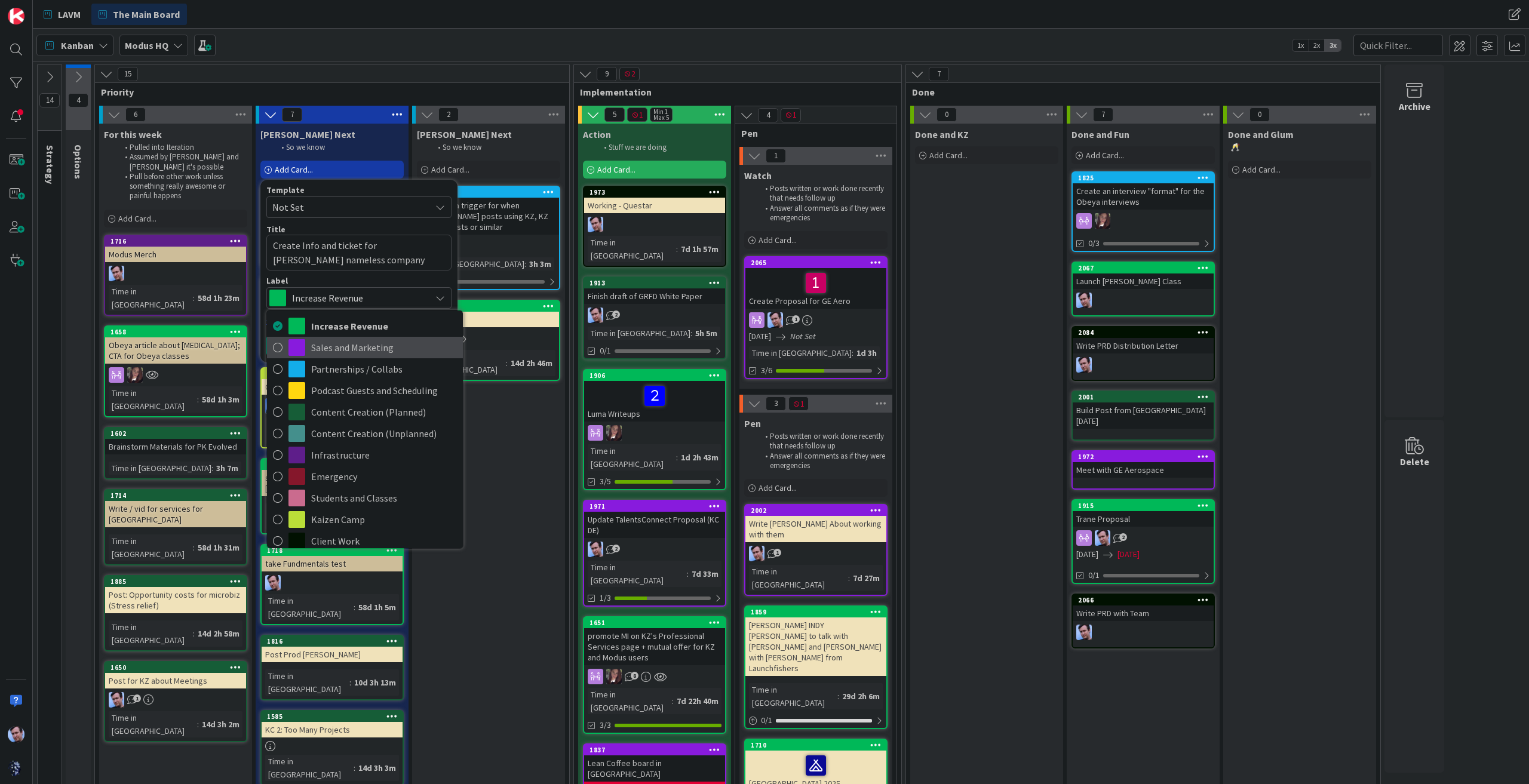
click at [339, 346] on span "Sales and Marketing" at bounding box center [385, 348] width 146 height 18
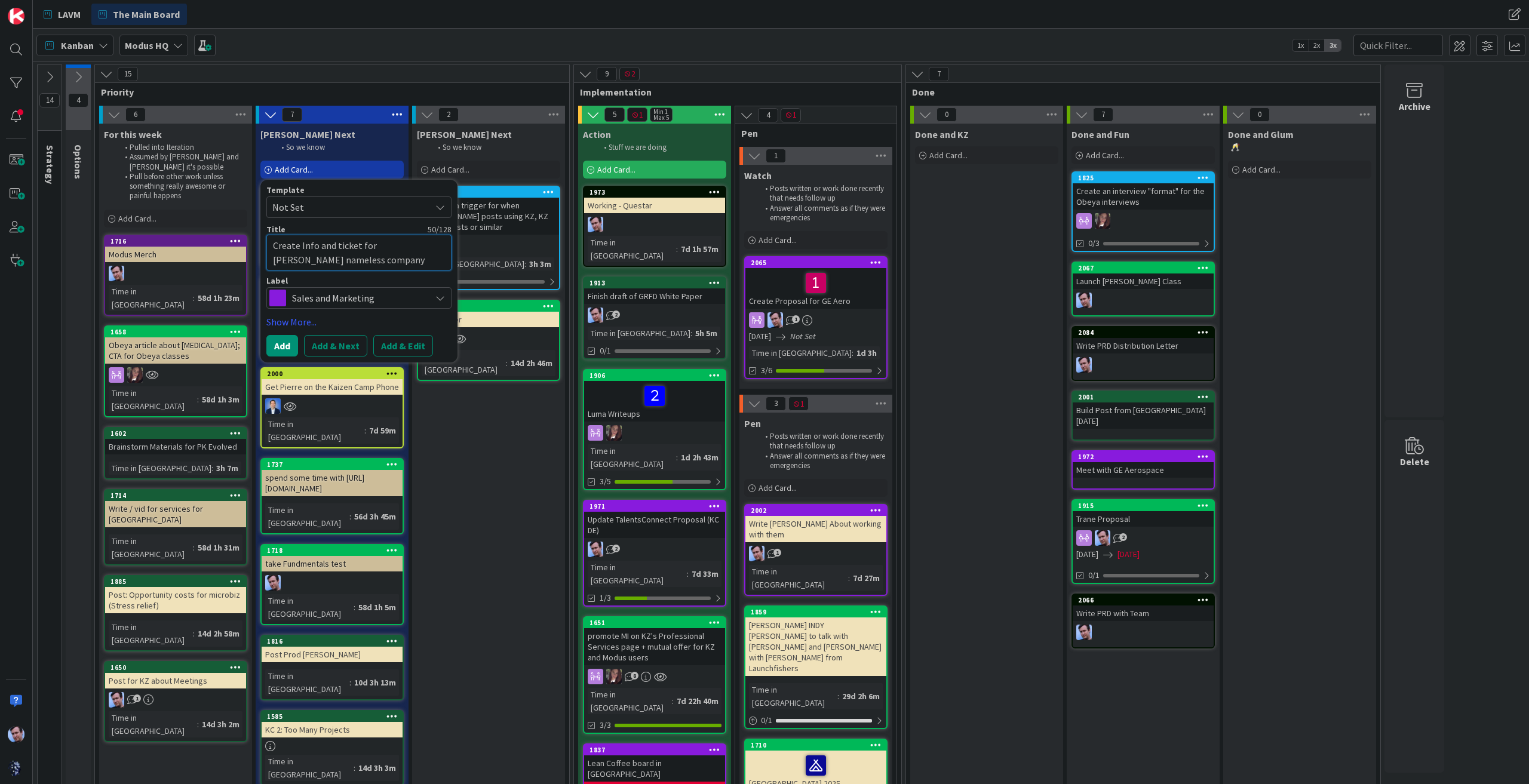
click at [406, 242] on textarea "Create Info and ticket for [PERSON_NAME] nameless company" at bounding box center [359, 252] width 185 height 35
type textarea "x"
type textarea "Create Info and ticket for [PERSON_NAME] N"
type textarea "x"
type textarea "Create Info and ticket for [PERSON_NAME] Ne"
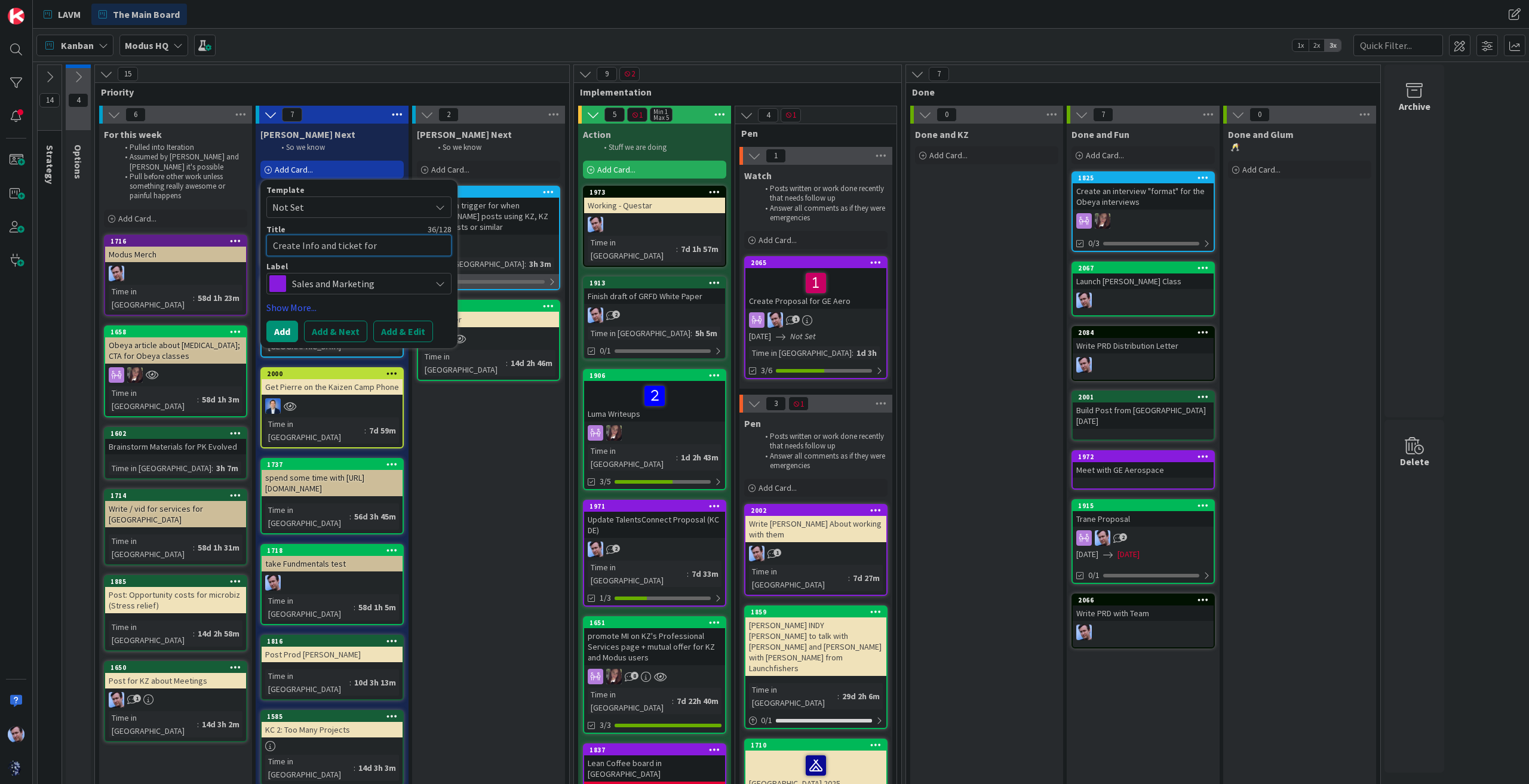
type textarea "x"
type textarea "Create Info and ticket for [PERSON_NAME] New"
type textarea "x"
type textarea "Create Info and ticket for [PERSON_NAME] Newp"
type textarea "x"
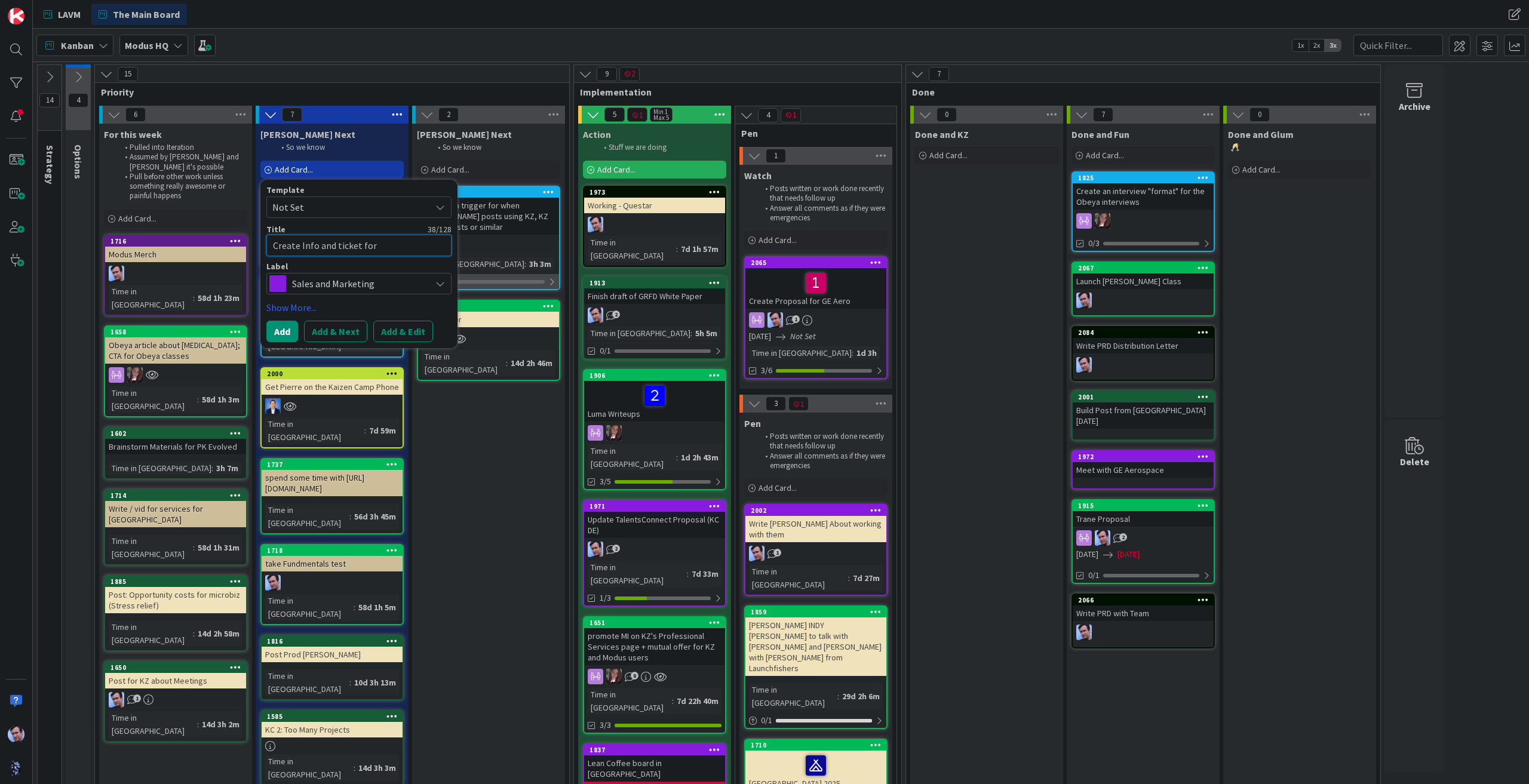
type textarea "Create Info and ticket for [PERSON_NAME] Newpr"
type textarea "x"
type textarea "Create Info and ticket for [PERSON_NAME] Newpre"
type textarea "x"
type textarea "Create Info and ticket for [PERSON_NAME] Newpres"
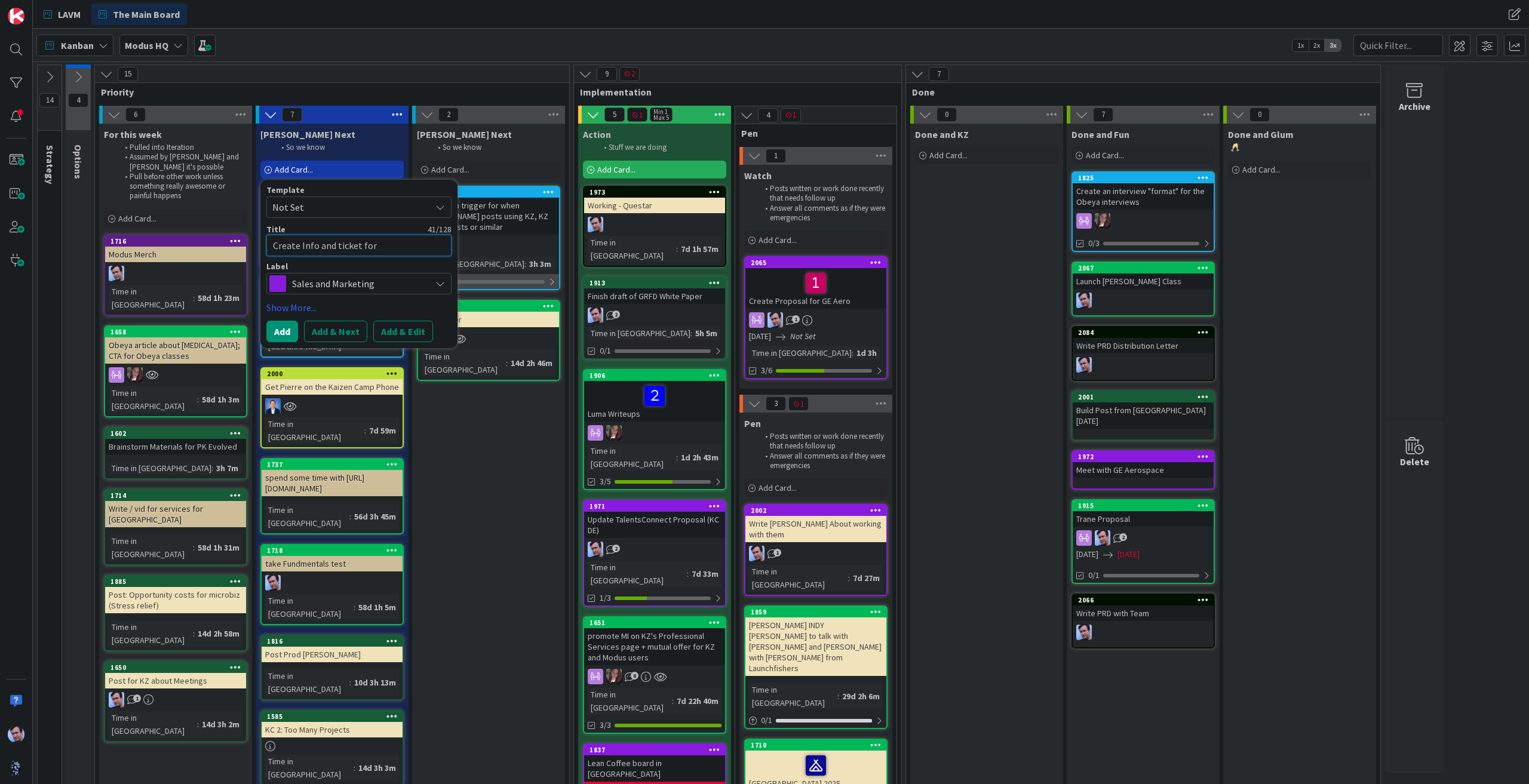
type textarea "x"
type textarea "Create Info and ticket for [PERSON_NAME] Newpress"
type textarea "x"
type textarea "Create Info and ticket for [PERSON_NAME] Newpress"
type textarea "x"
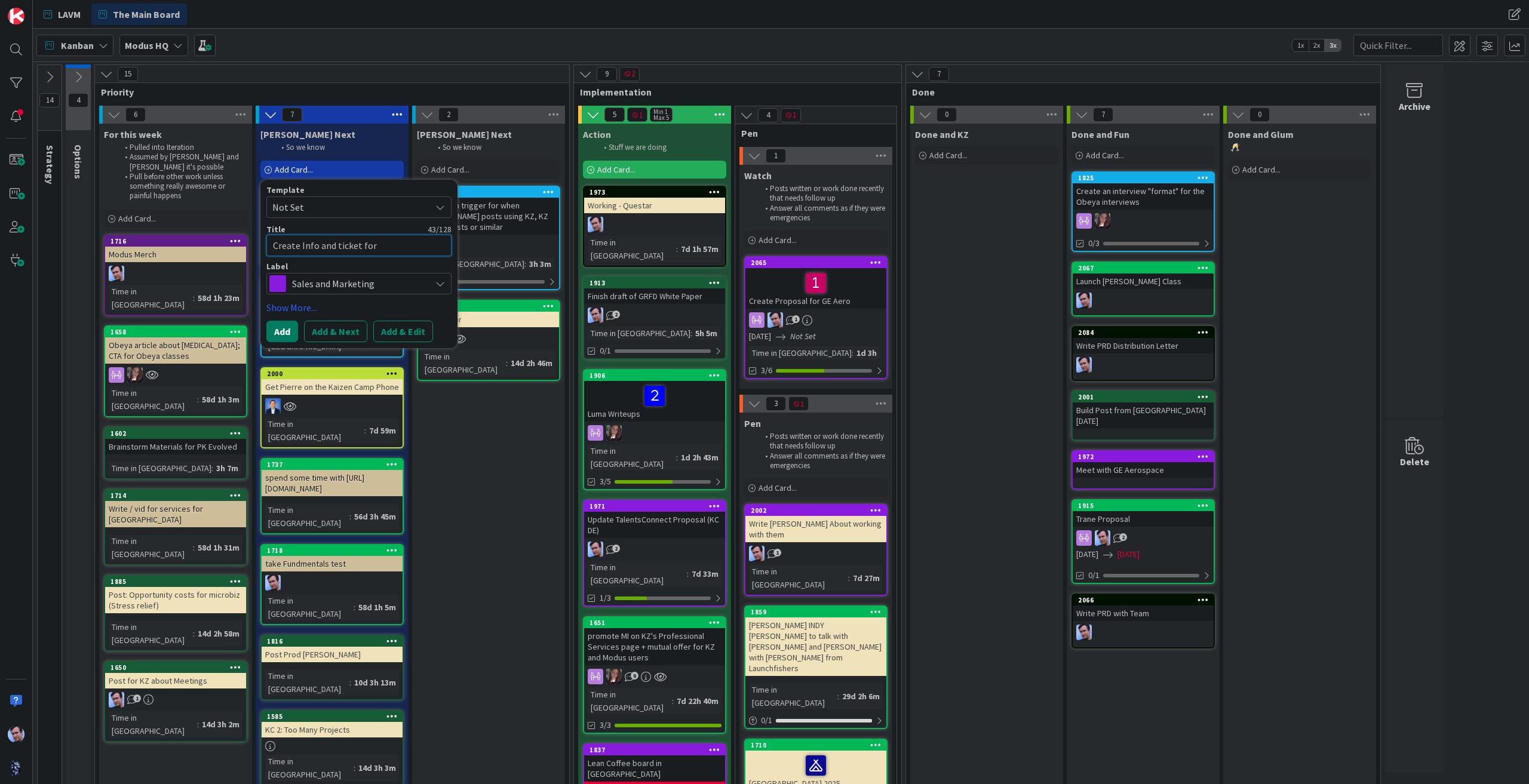
type textarea "Create Info and ticket for [PERSON_NAME] Newpress ("
type textarea "x"
type textarea "Create Info and ticket for [PERSON_NAME] Newpress (J"
type textarea "x"
type textarea "Create Info and ticket for [PERSON_NAME] Newpress (Jo"
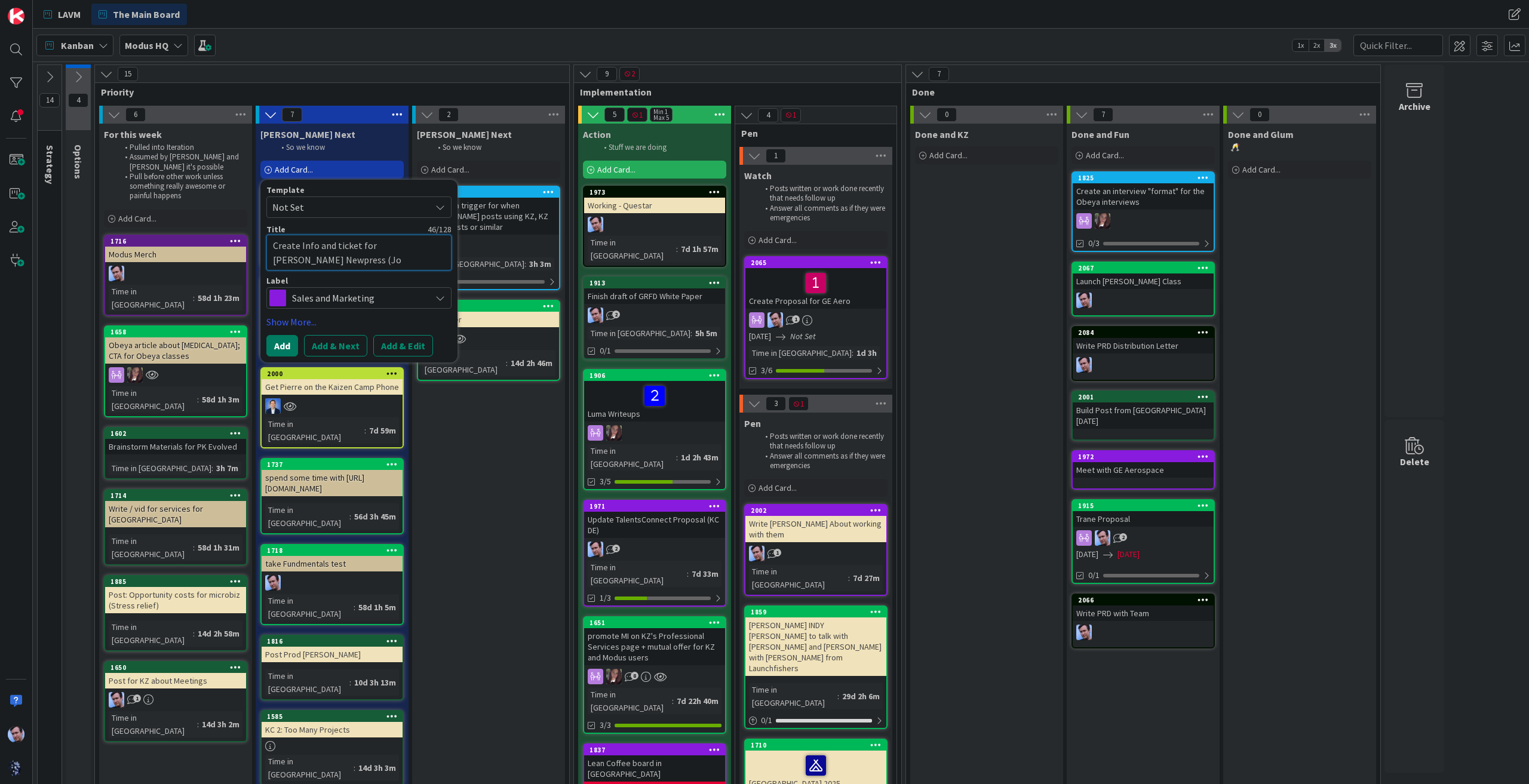
type textarea "x"
type textarea "Create Info and ticket for [PERSON_NAME] Newpress (Joh"
type textarea "x"
type textarea "Create Info and ticket for [PERSON_NAME] Newpress ([PERSON_NAME]"
type textarea "x"
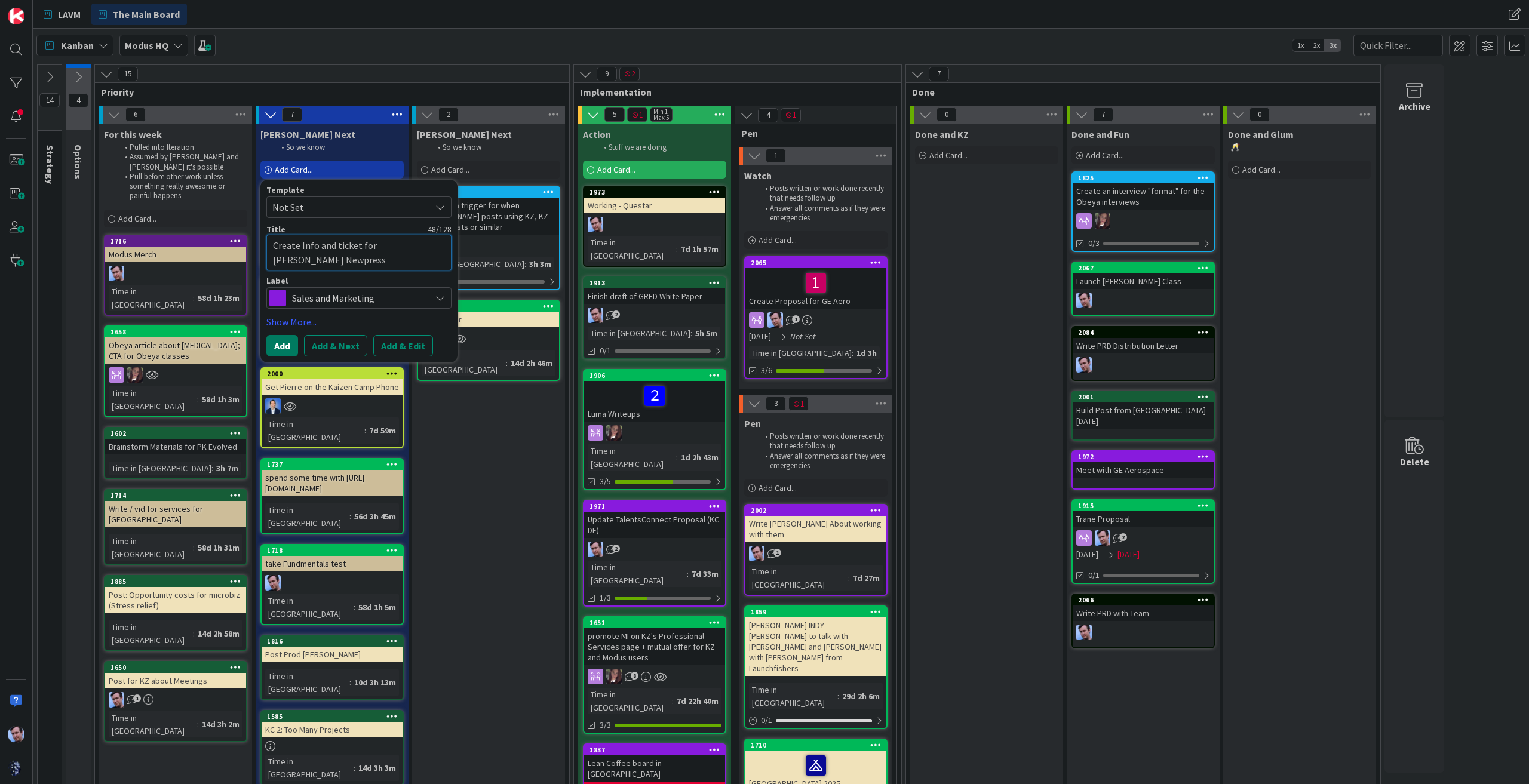
type textarea "Create Info and ticket for [PERSON_NAME] Newpress ([PERSON_NAME]"
type textarea "x"
type textarea "Create Info and ticket for [PERSON_NAME] Newpress ([PERSON_NAME]"
type textarea "x"
type textarea "Create Info and ticket for [PERSON_NAME] Newpress ([PERSON_NAME]"
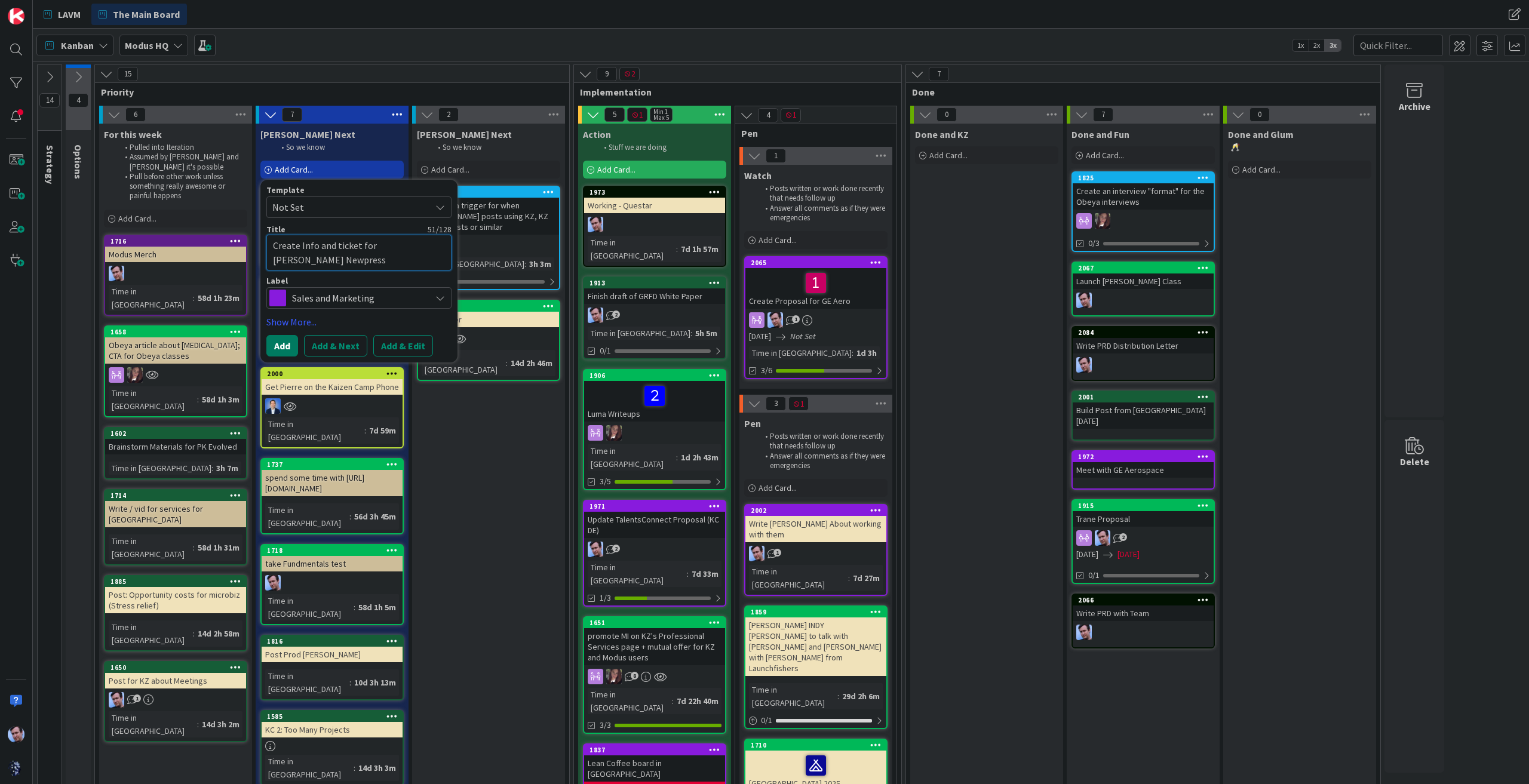
type textarea "x"
type textarea "Create Info and ticket for [PERSON_NAME] Newpress ([PERSON_NAME]"
type textarea "x"
type textarea "Create Info and ticket for [PERSON_NAME] Newpress ([PERSON_NAME]"
type textarea "x"
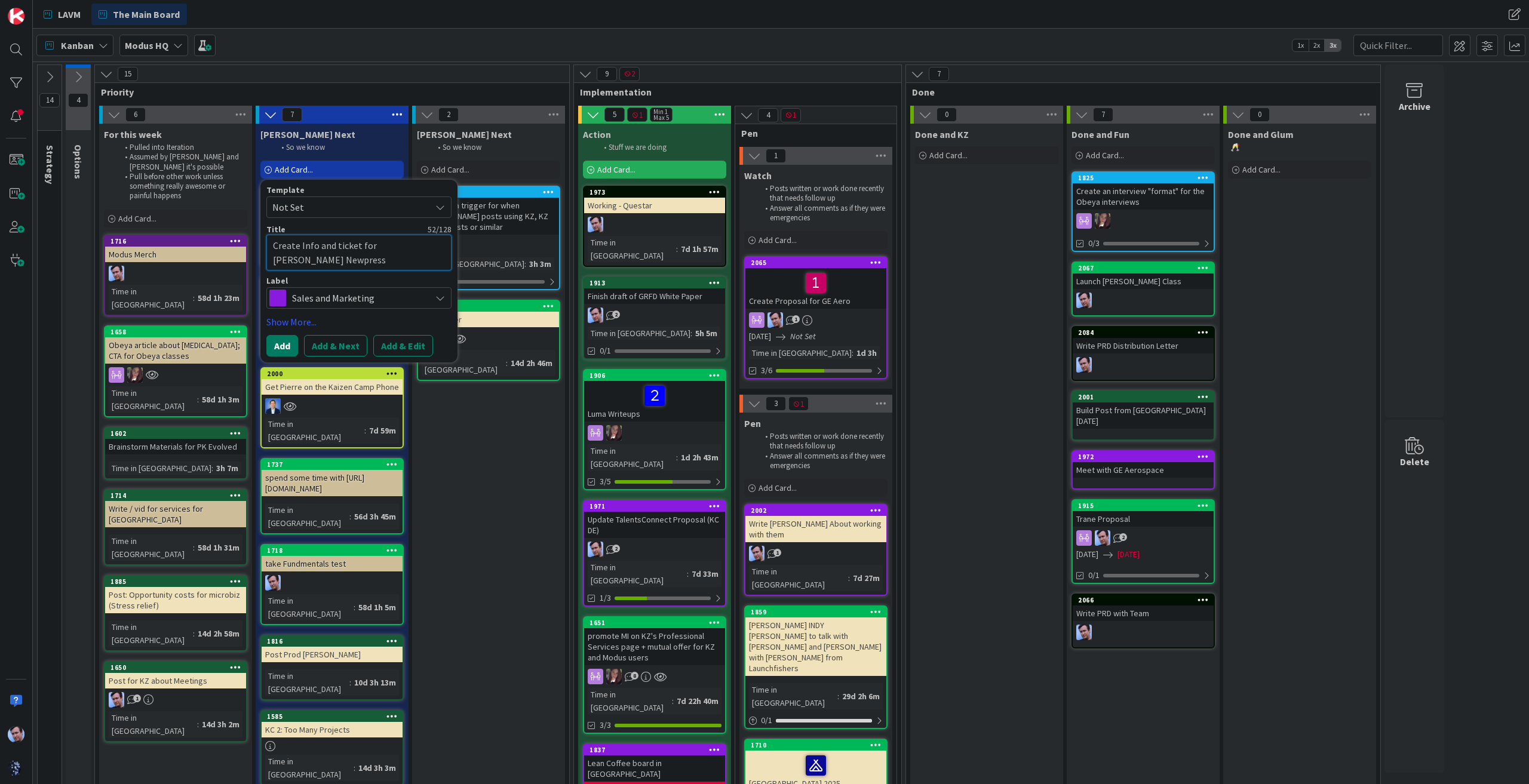
type textarea "Create Info and ticket for [PERSON_NAME] Newpress ([PERSON_NAME]"
type textarea "x"
type textarea "Create Info and ticket for [PERSON_NAME] Newpress ([PERSON_NAME]"
type textarea "x"
type textarea "Create Info and ticket for [PERSON_NAME] Newpress ([PERSON_NAME]"
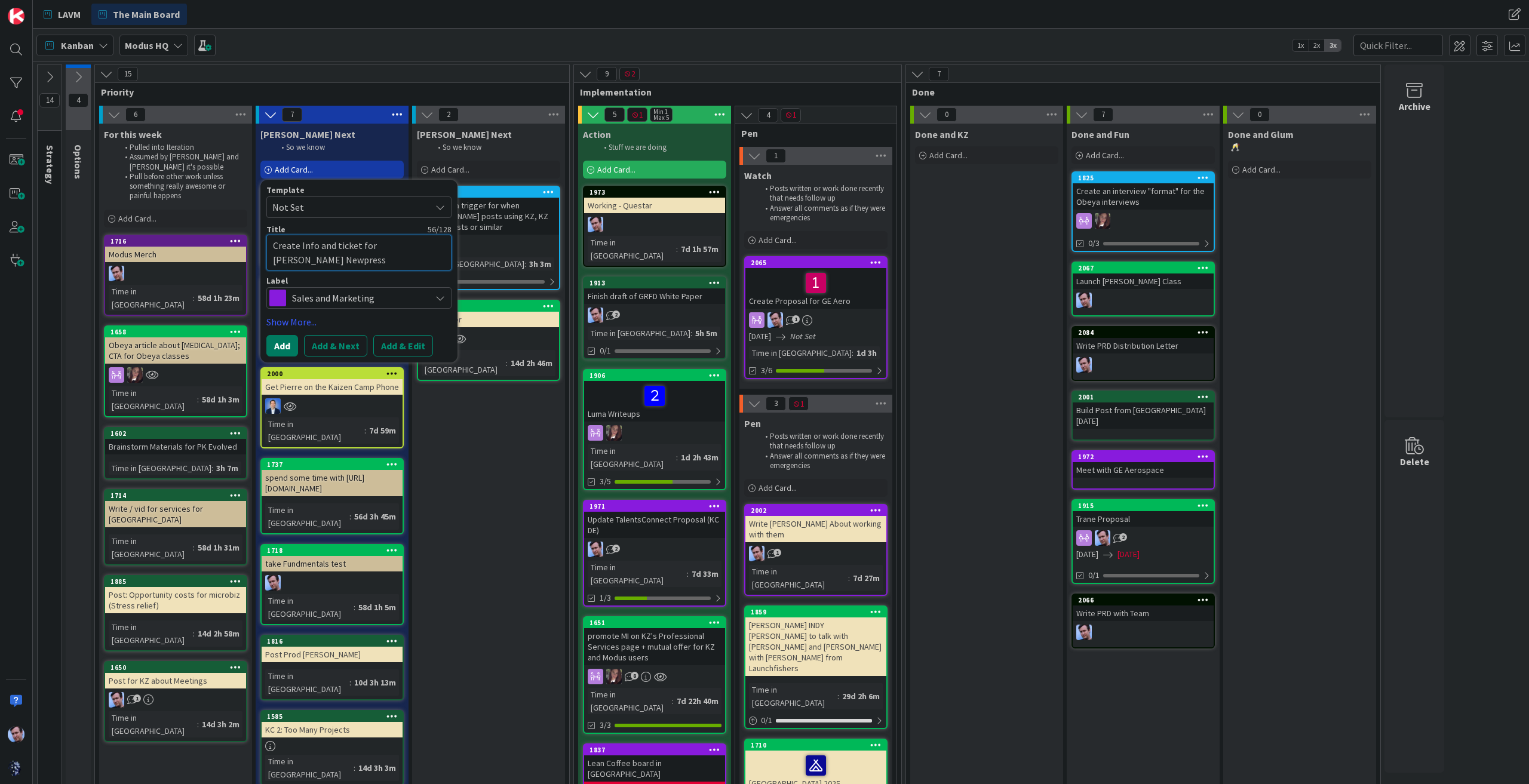
type textarea "x"
type textarea "Create Info and ticket for [PERSON_NAME] Newpress ([PERSON_NAME]"
type textarea "x"
type textarea "Create Info and ticket for [PERSON_NAME] Newpress ([PERSON_NAME])"
type textarea "x"
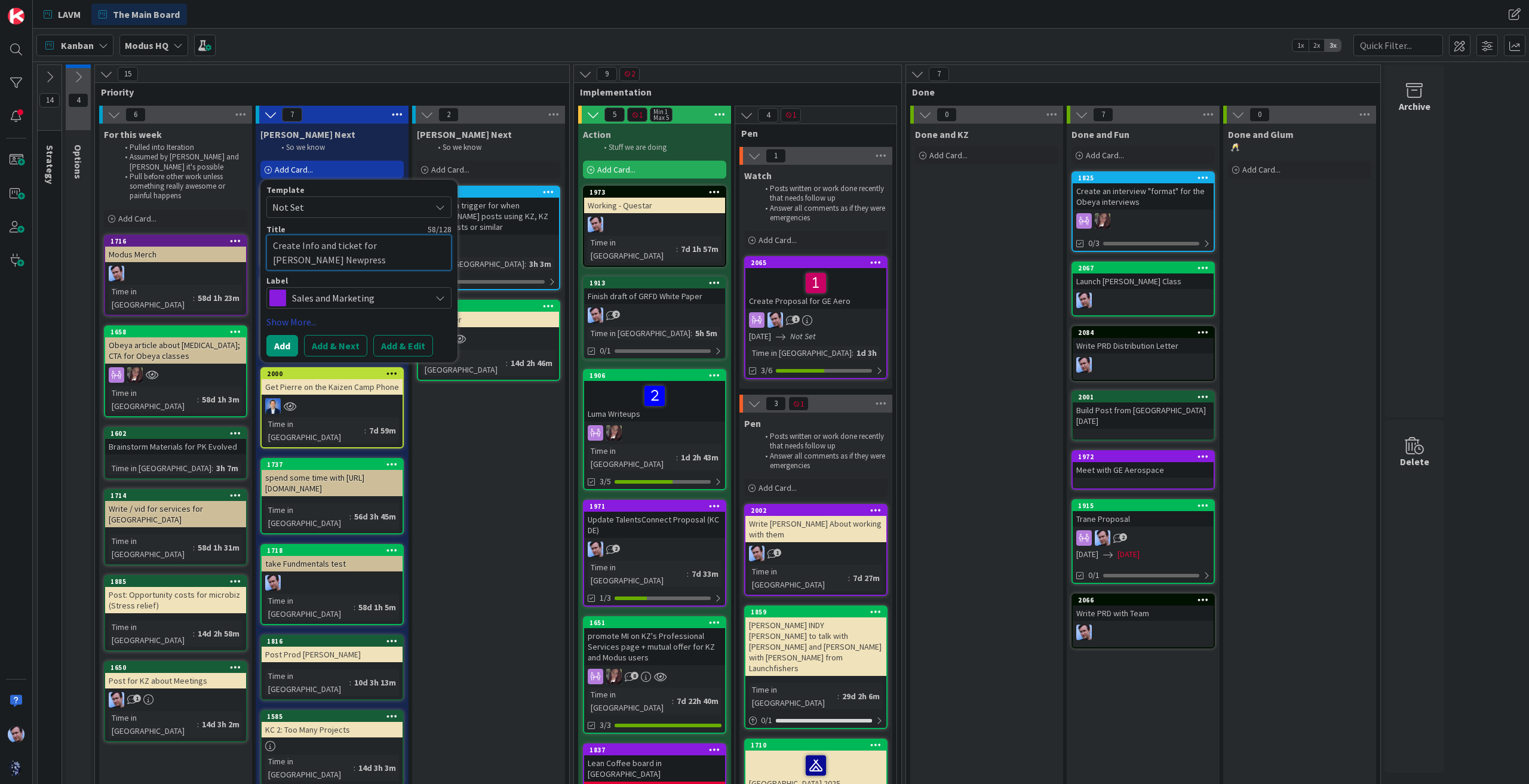
type textarea "Create Info and ticket for [PERSON_NAME] Newpress ([PERSON_NAME] )"
type textarea "x"
type textarea "Create Info and ticket for [PERSON_NAME] Newpress ([PERSON_NAME] Y)"
type textarea "x"
type textarea "Create Info and ticket for [PERSON_NAME] Newpress ([PERSON_NAME] Yo)"
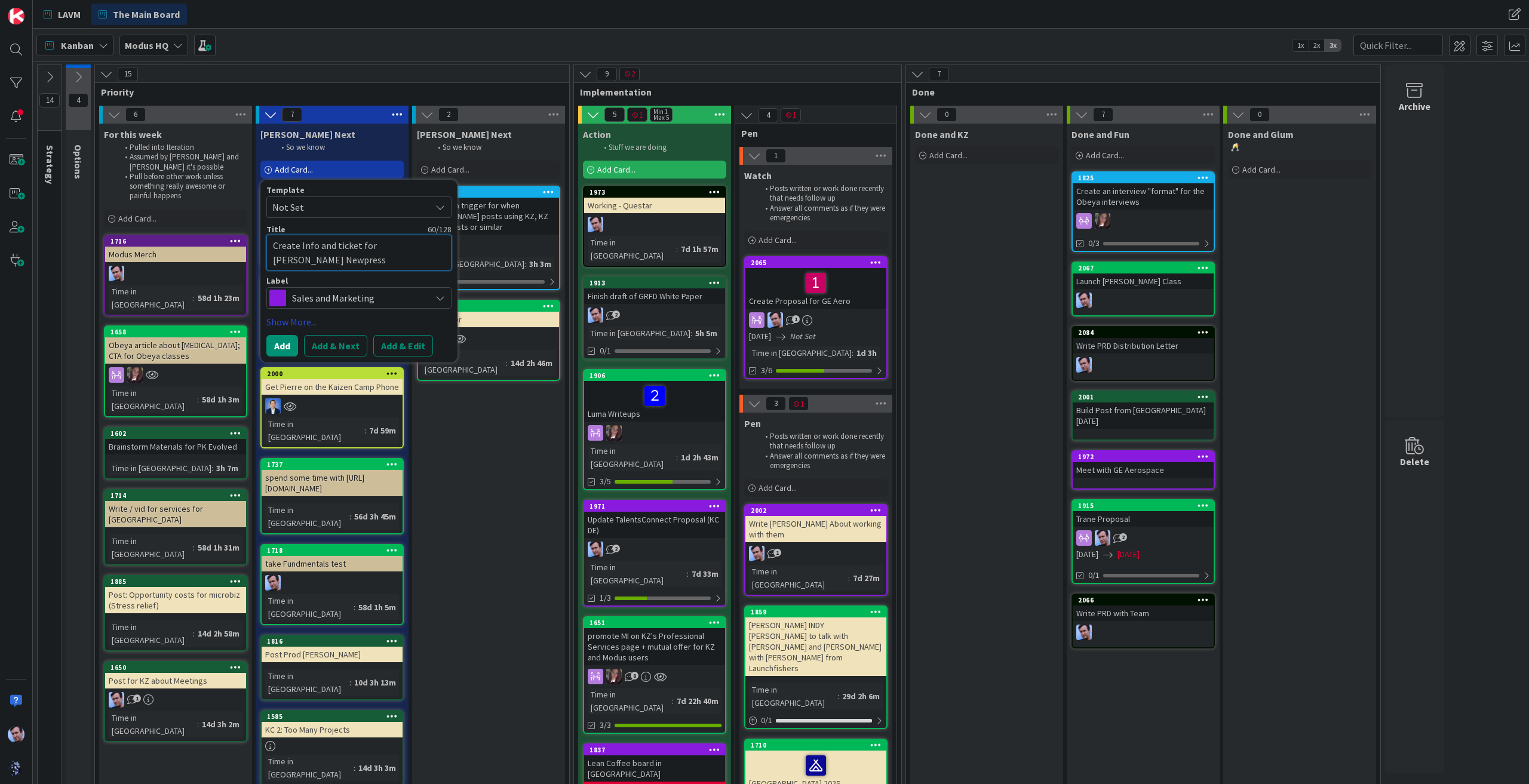
type textarea "x"
type textarea "Create Info and ticket for [PERSON_NAME] Newpress ([PERSON_NAME] You)"
type textarea "x"
type textarea "Create Info and ticket for [PERSON_NAME] Newpress ([PERSON_NAME] Yout)"
type textarea "x"
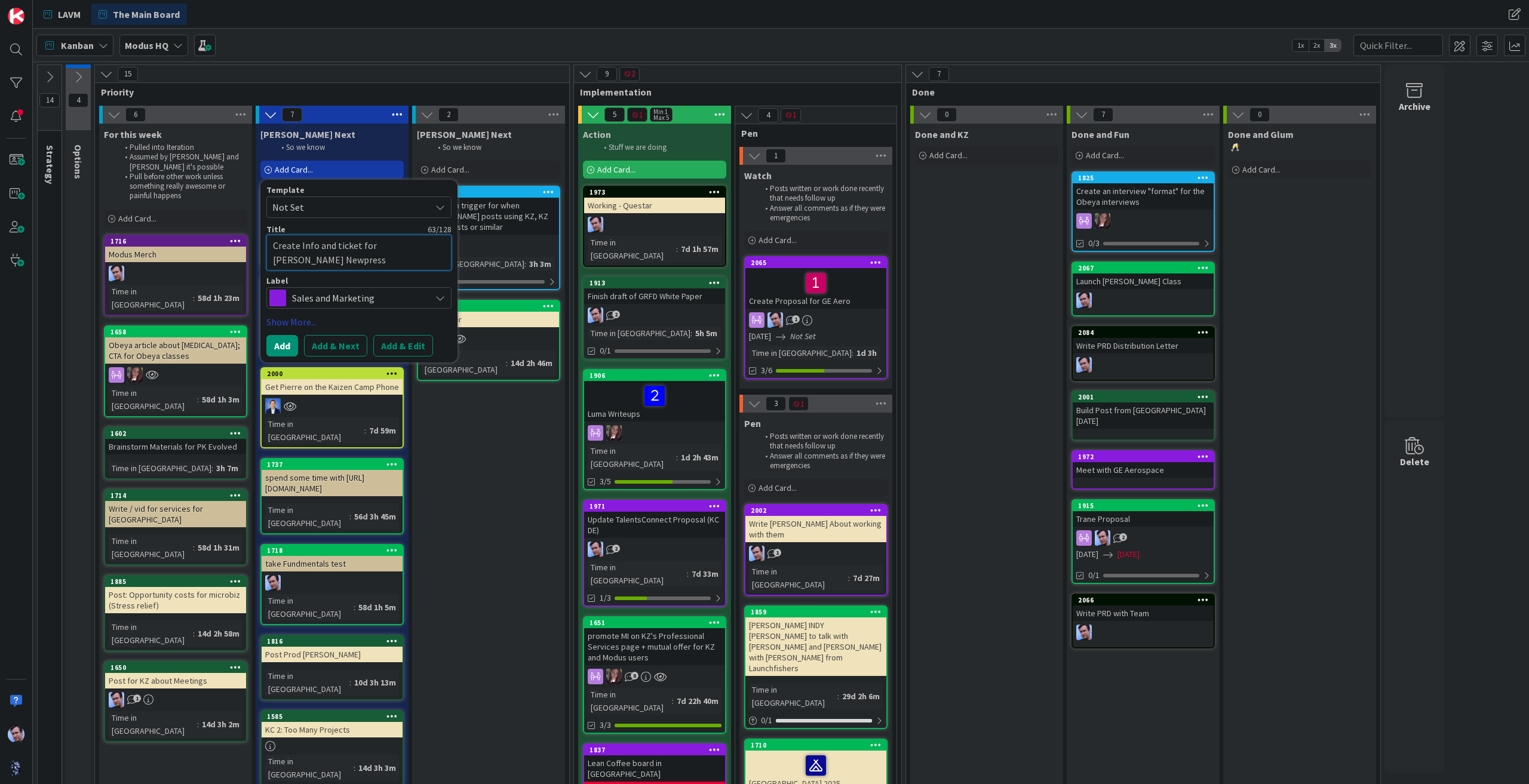
type textarea "Create Info and ticket for [PERSON_NAME] Newpress ([PERSON_NAME])"
type textarea "x"
type textarea "Create Info and ticket for [PERSON_NAME] Newpress ([PERSON_NAME] Youtub)"
type textarea "x"
type textarea "Create Info and ticket for [PERSON_NAME] Newpress ([PERSON_NAME] Youtube)"
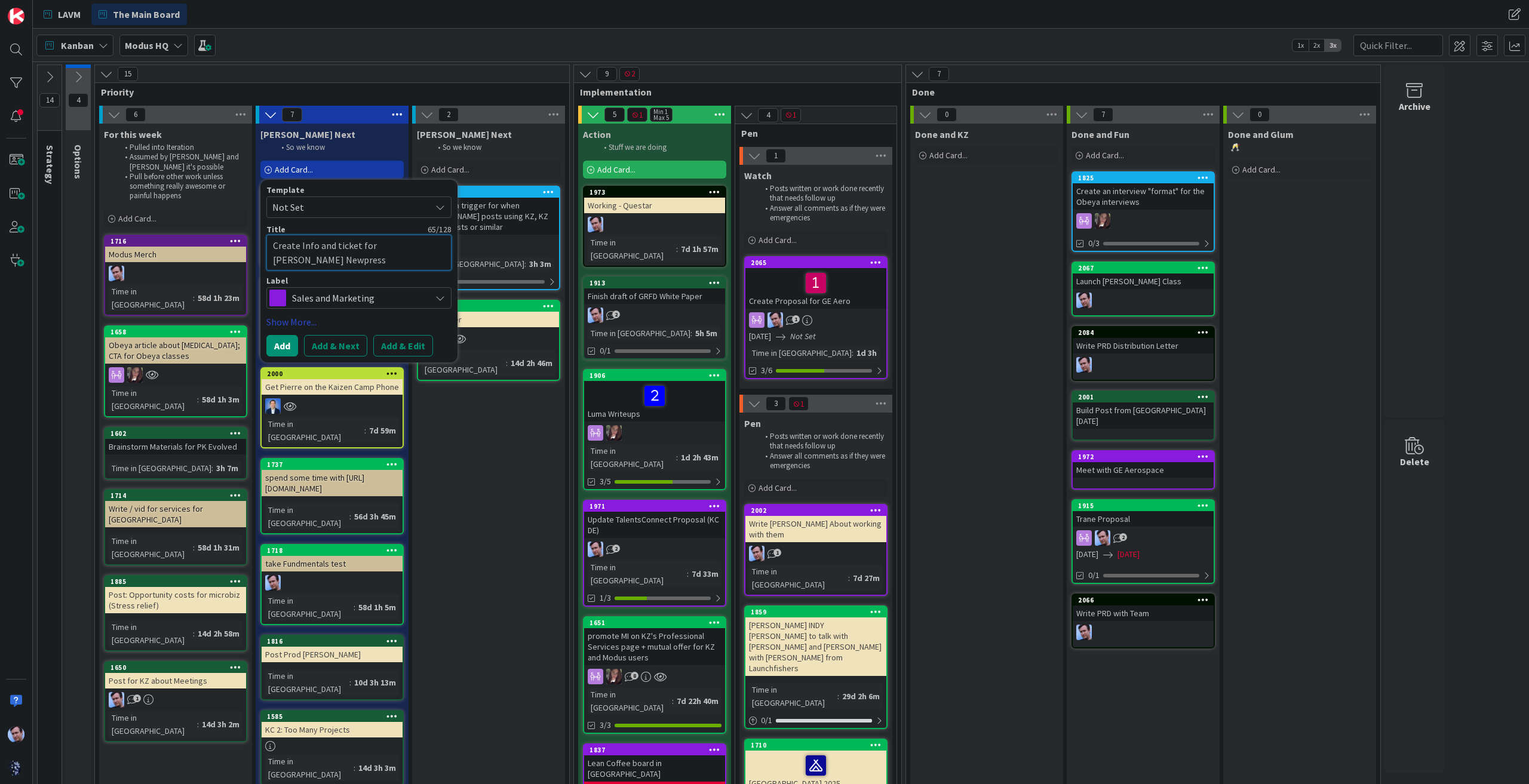
type textarea "x"
type textarea "Create Info and ticket for [PERSON_NAME] Newpress ([PERSON_NAME] Youtube )"
type textarea "x"
type textarea "Create Info and ticket for [PERSON_NAME] Newpress ([PERSON_NAME] Youtube ch)"
type textarea "x"
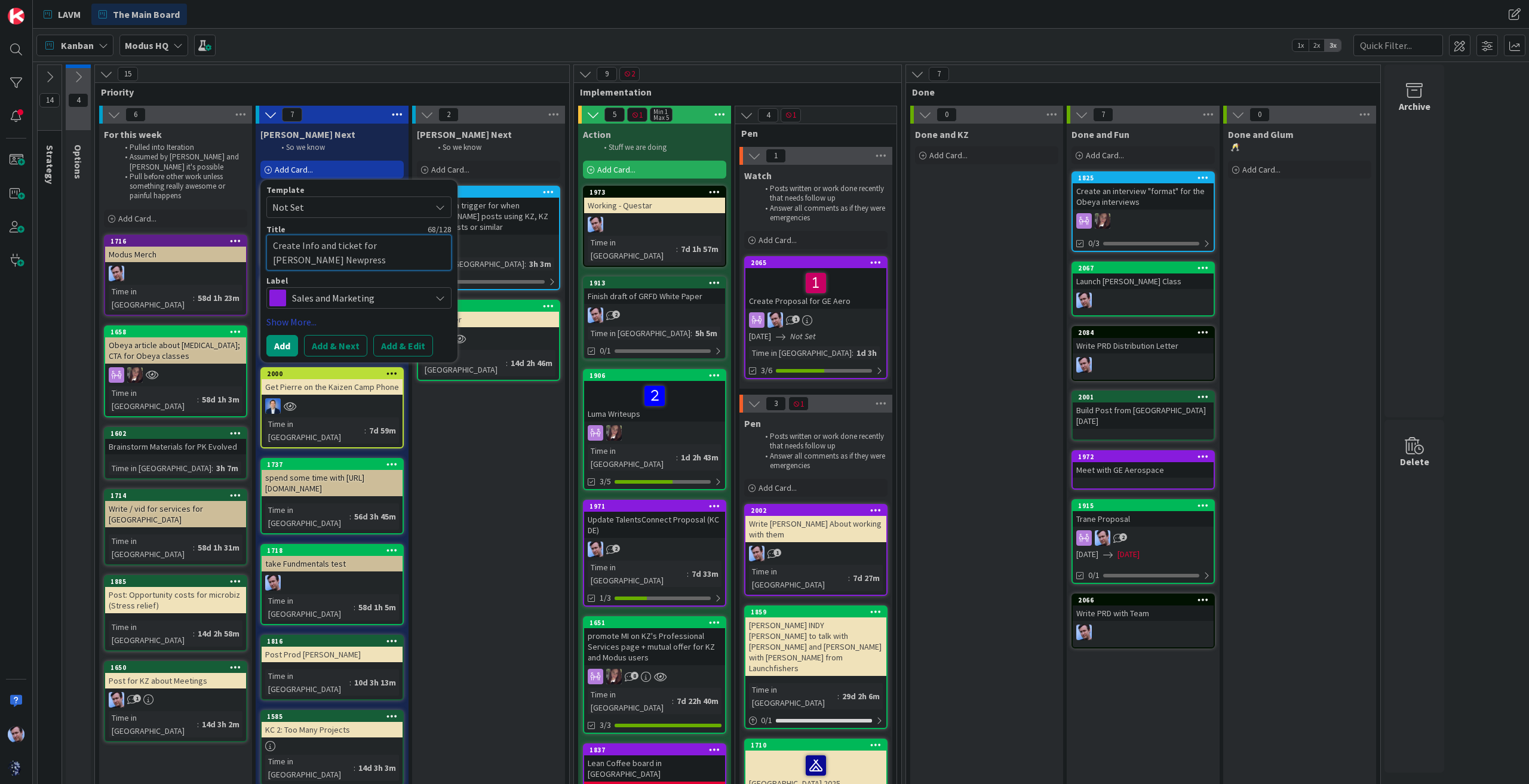
type textarea "Create Info and ticket for [PERSON_NAME] Newpress ([PERSON_NAME] Youtube cha)"
type textarea "x"
type textarea "Create Info and ticket for [PERSON_NAME] Newpress ([PERSON_NAME] Youtube chan)"
type textarea "x"
type textarea "Create Info and ticket for [PERSON_NAME] Newpress ([PERSON_NAME] Youtube chann)"
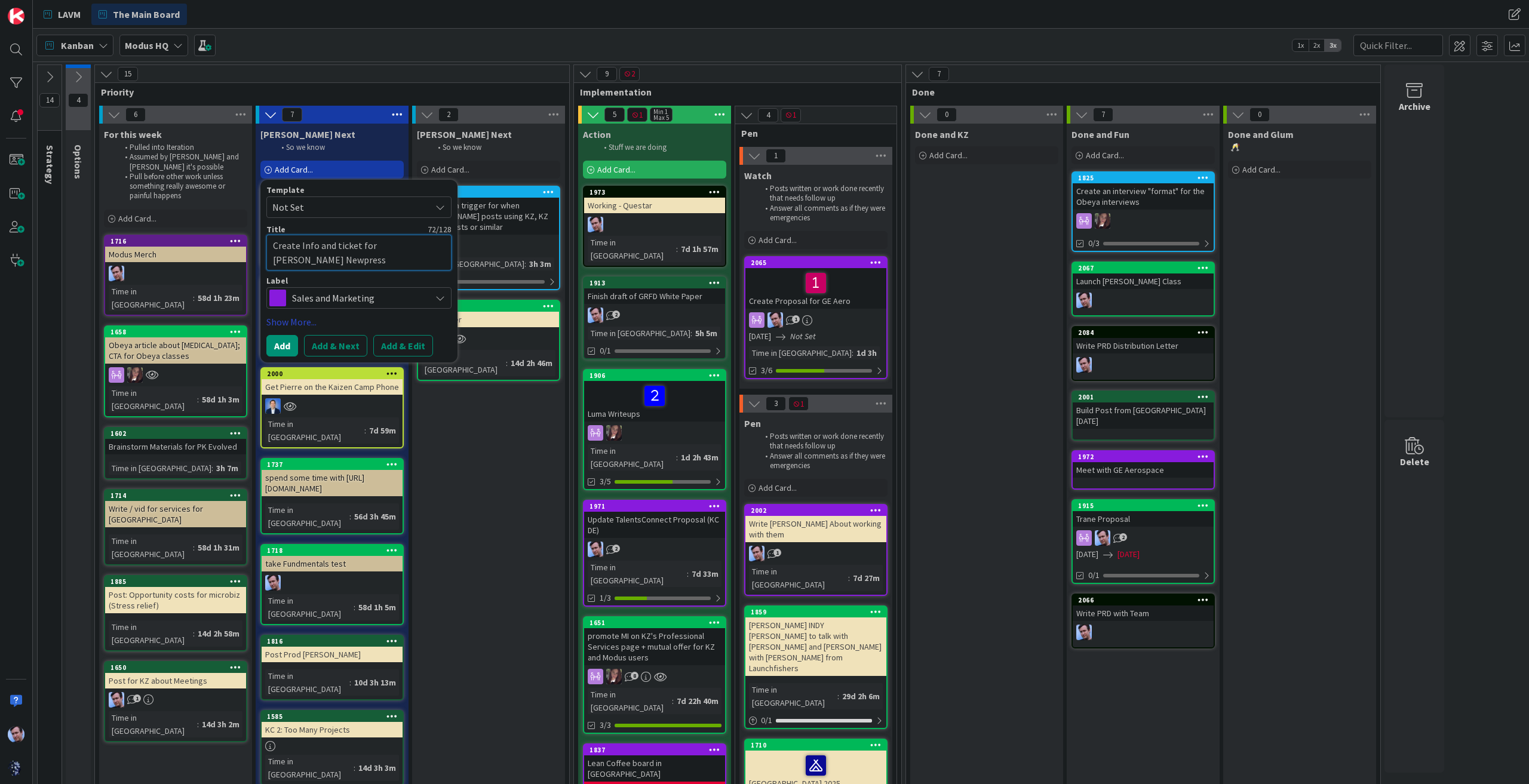
type textarea "x"
type textarea "Create Info and ticket for [PERSON_NAME] Newpress ([PERSON_NAME] Youtube channe)"
type textarea "x"
type textarea "Create Info and ticket for [PERSON_NAME] Newpress ([PERSON_NAME] Youtube channe…"
click at [283, 345] on button "Add" at bounding box center [283, 346] width 32 height 21
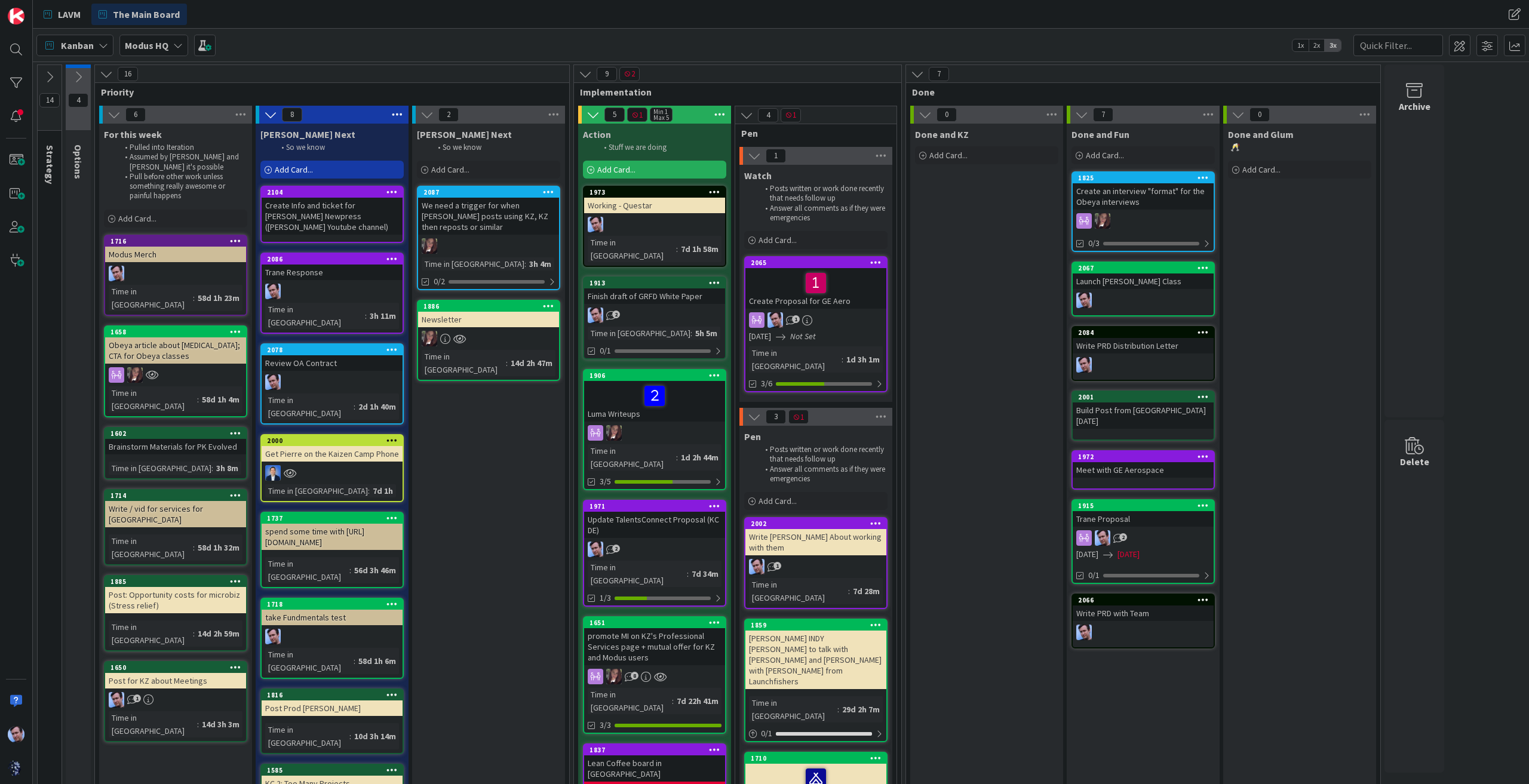
click at [362, 205] on div "Create Info and ticket for [PERSON_NAME] Newpress ([PERSON_NAME] Youtube channe…" at bounding box center [331, 216] width 141 height 37
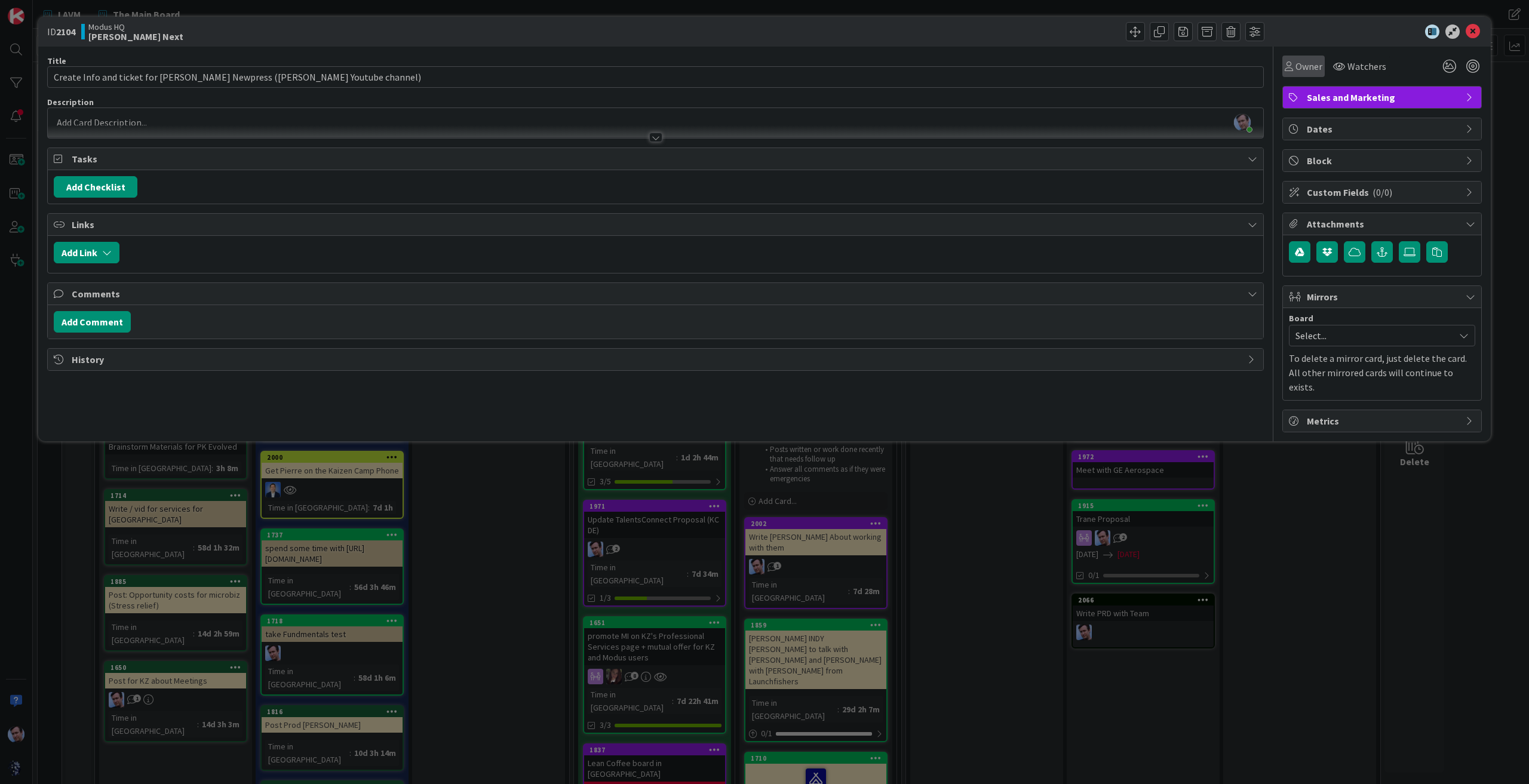
click at [1294, 62] on div "Owner" at bounding box center [1304, 66] width 38 height 14
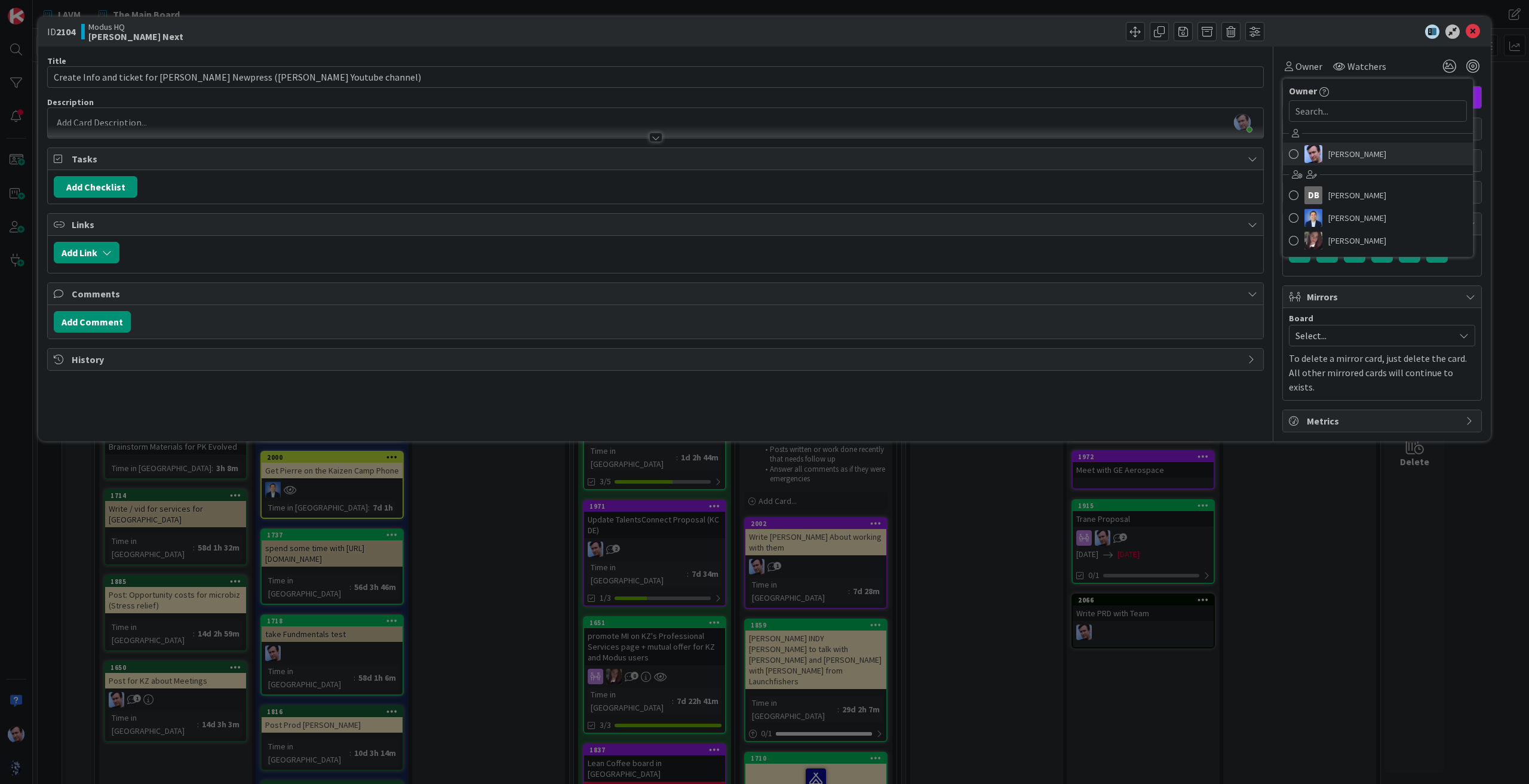
click at [1291, 151] on span at bounding box center [1293, 154] width 10 height 18
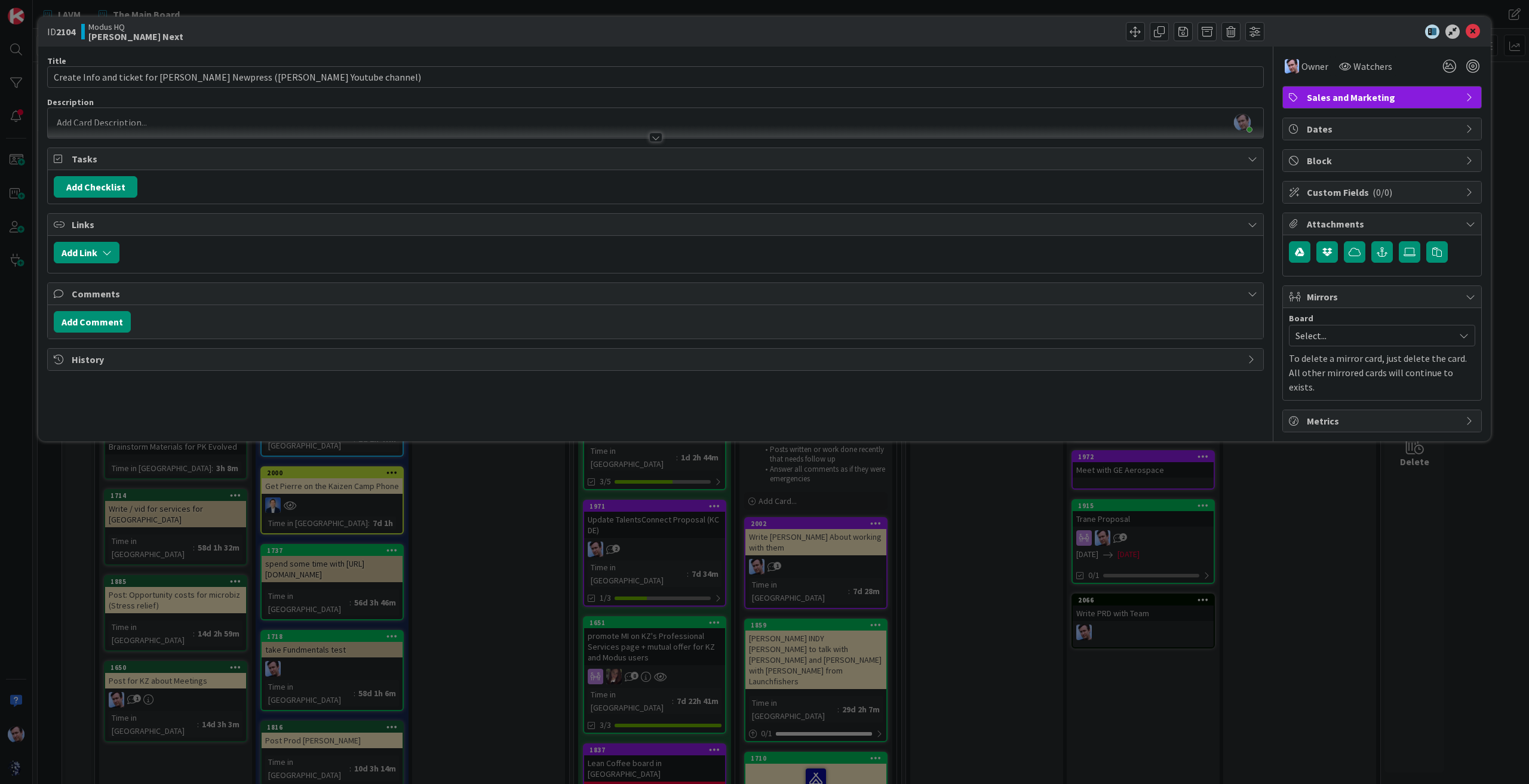
click at [1464, 30] on div at bounding box center [1376, 31] width 211 height 14
click at [1475, 30] on icon at bounding box center [1473, 31] width 14 height 14
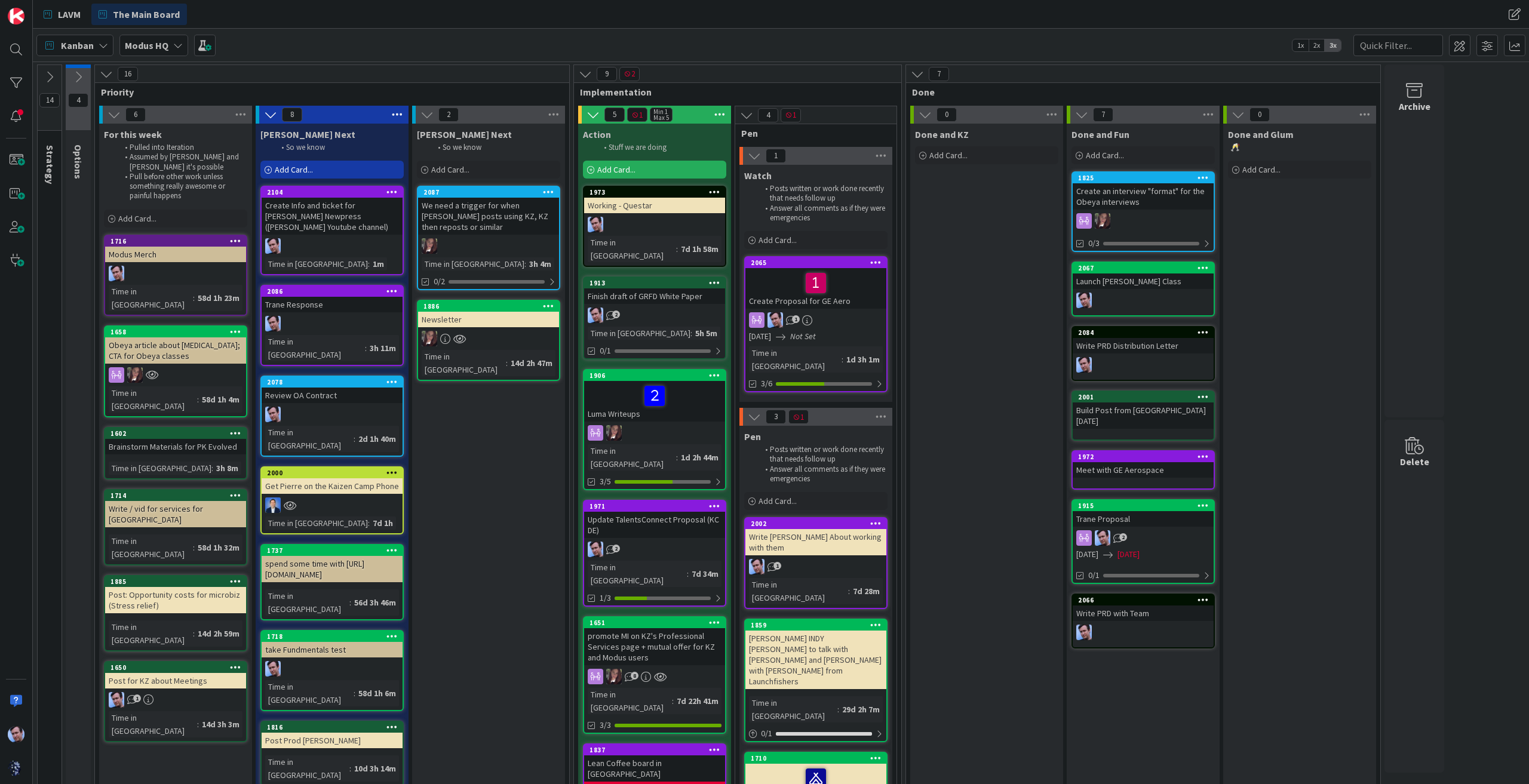
click at [173, 46] on icon at bounding box center [178, 45] width 10 height 10
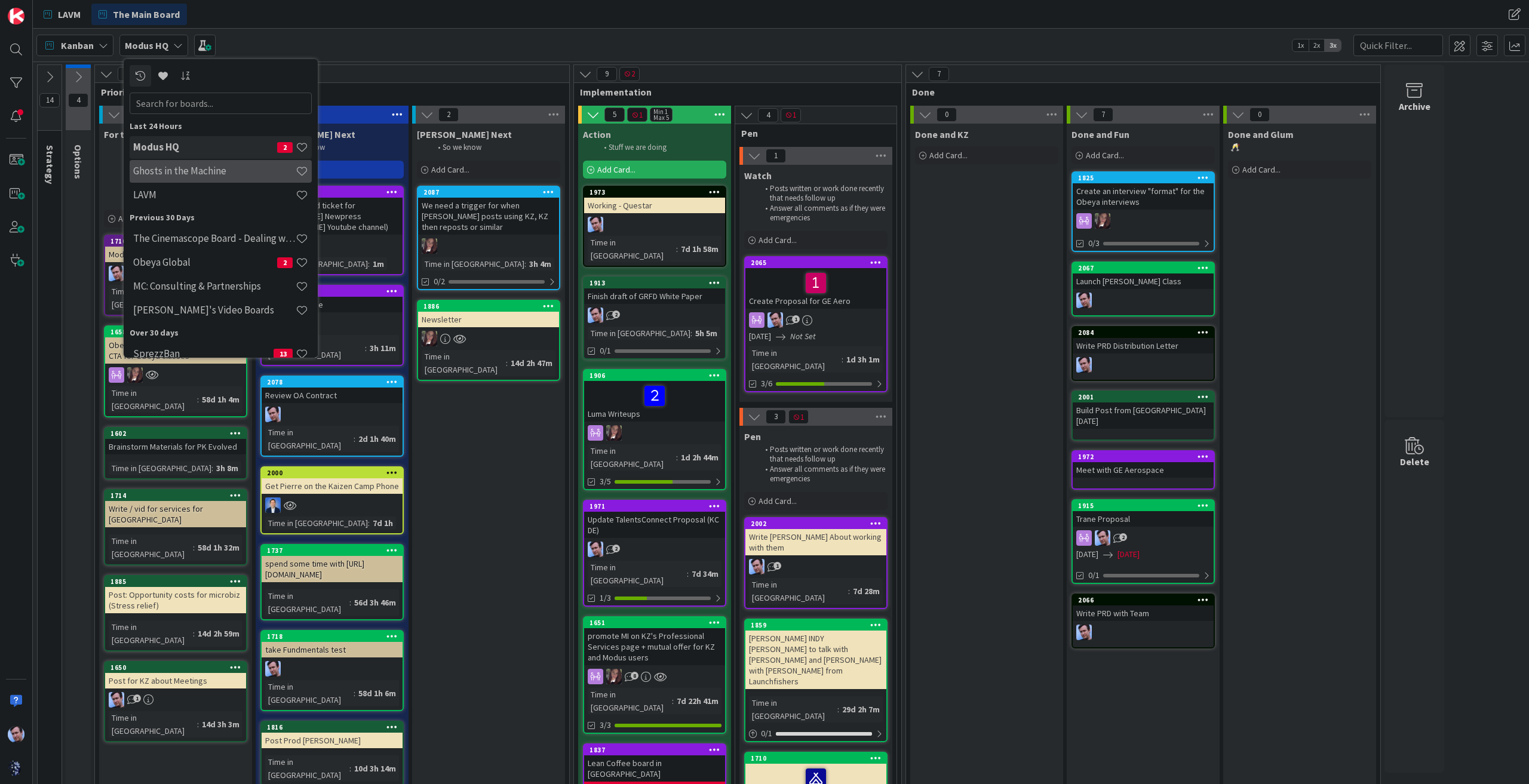
click at [227, 166] on h4 "Ghosts in the Machine" at bounding box center [214, 171] width 163 height 12
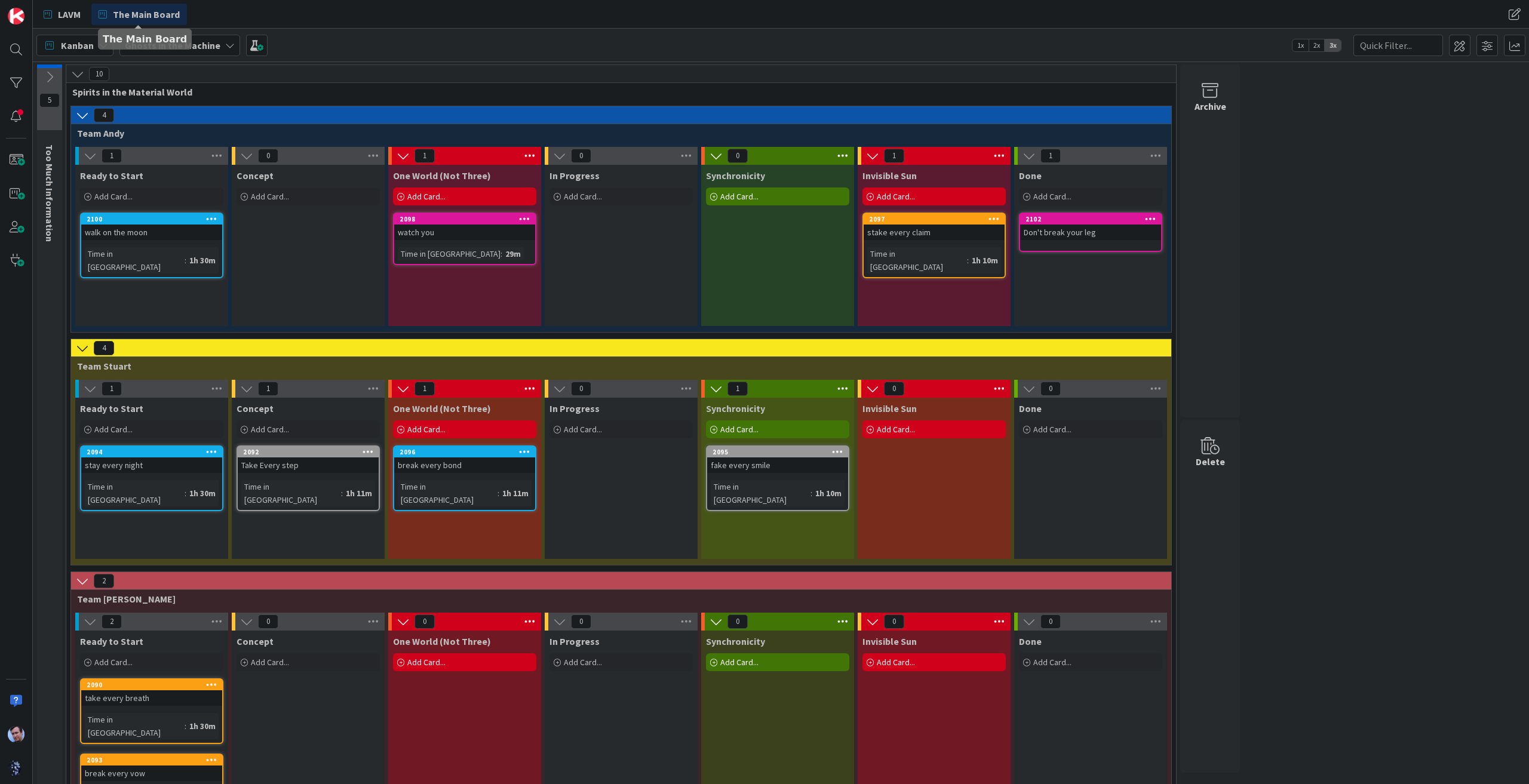
click at [130, 17] on span "The Main Board" at bounding box center [147, 14] width 67 height 14
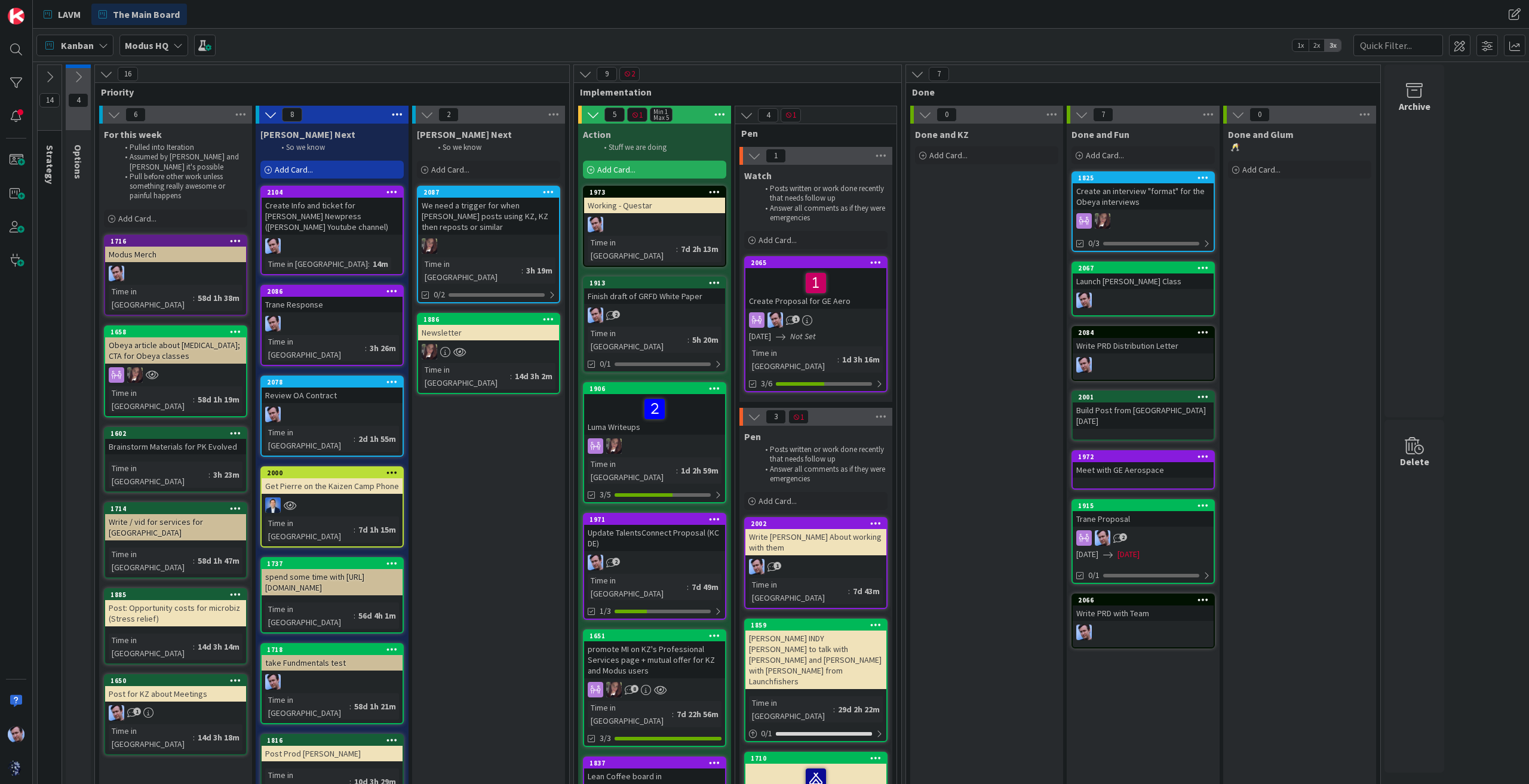
click at [309, 217] on div "Create Info and ticket for [PERSON_NAME] Newpress ([PERSON_NAME] Youtube channe…" at bounding box center [331, 216] width 141 height 37
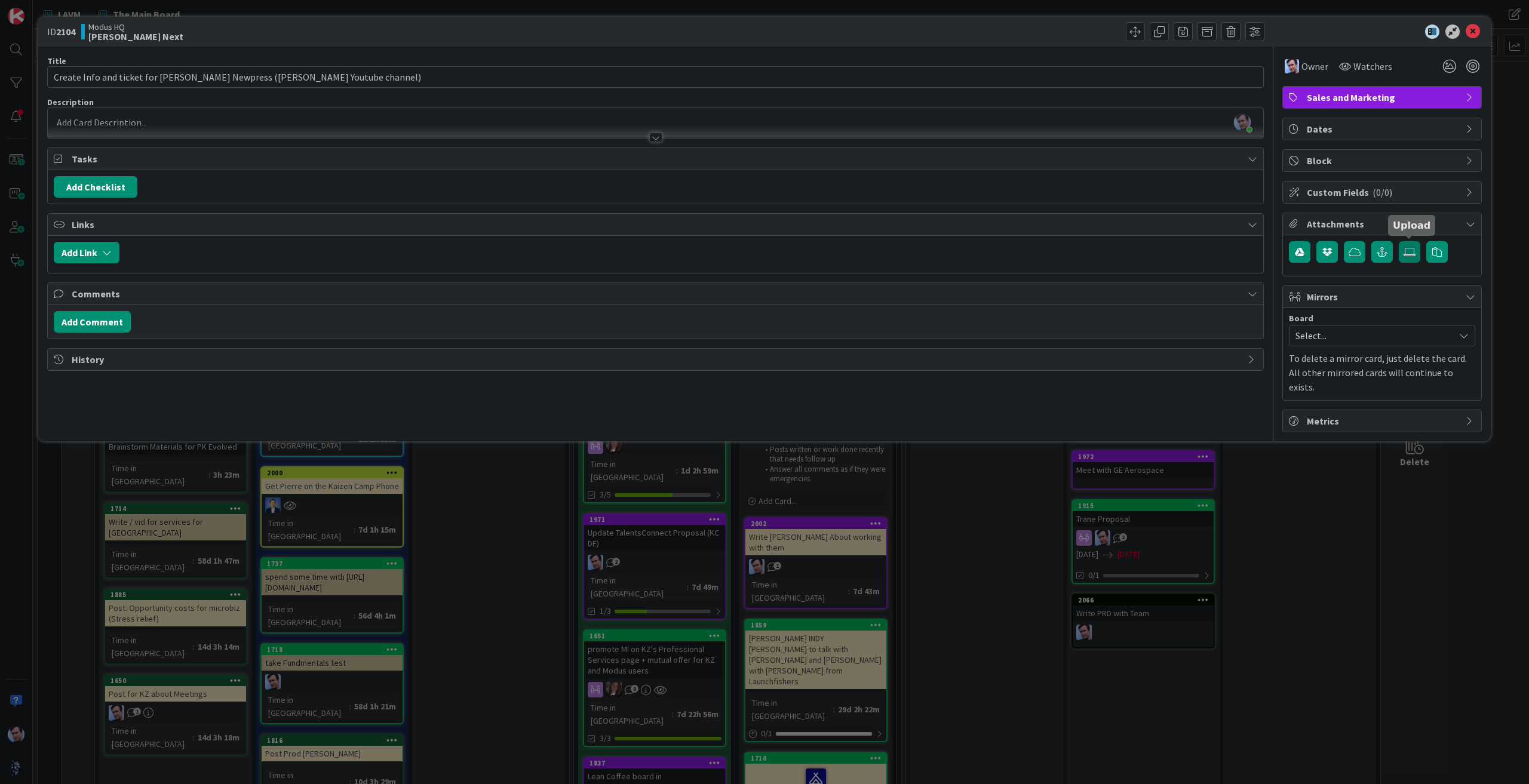
click at [1414, 251] on icon at bounding box center [1410, 251] width 12 height 10
click at [1399, 242] on input "file" at bounding box center [1399, 242] width 0 height 0
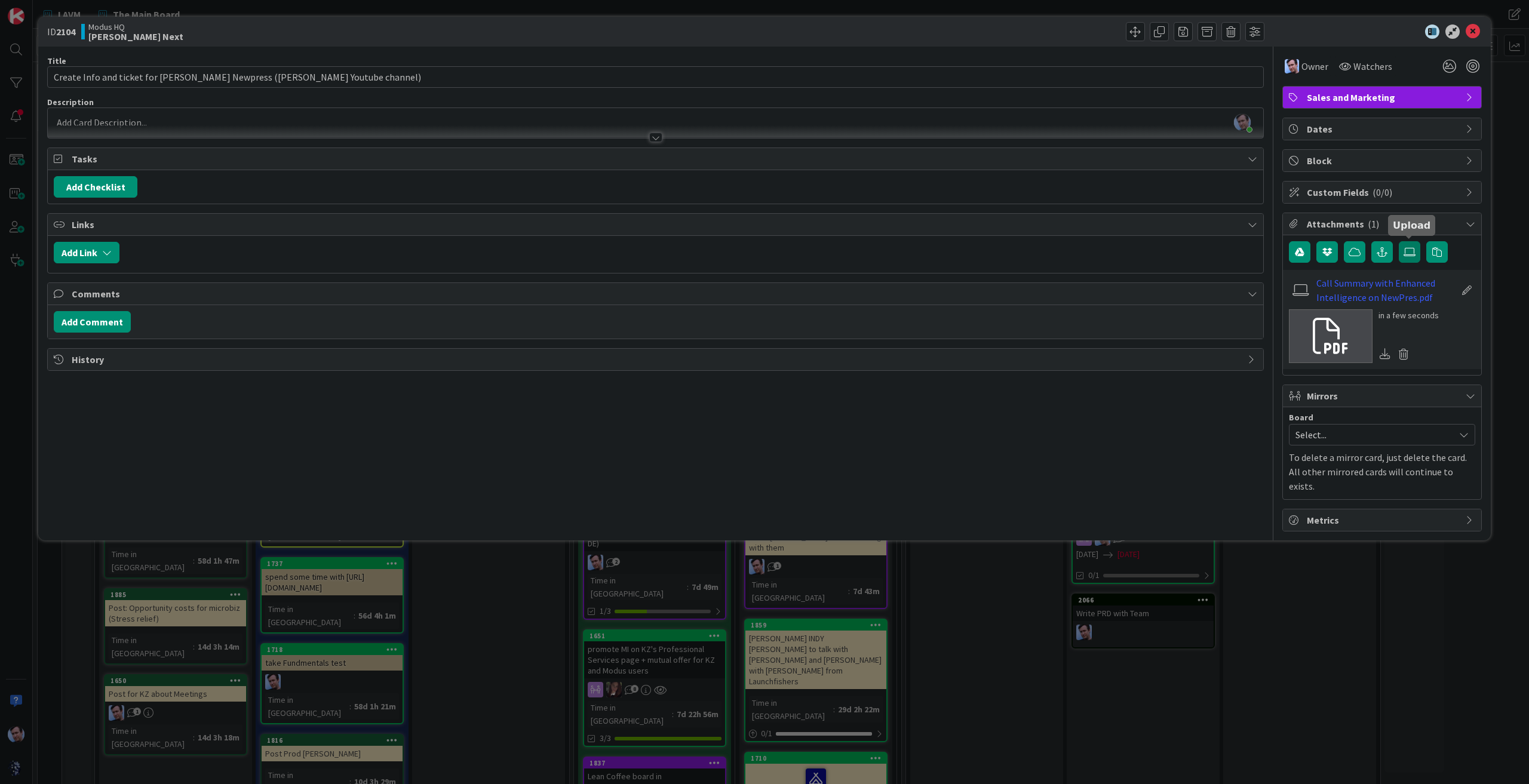
click at [1410, 249] on icon at bounding box center [1410, 251] width 12 height 10
click at [1399, 242] on input "file" at bounding box center [1399, 242] width 0 height 0
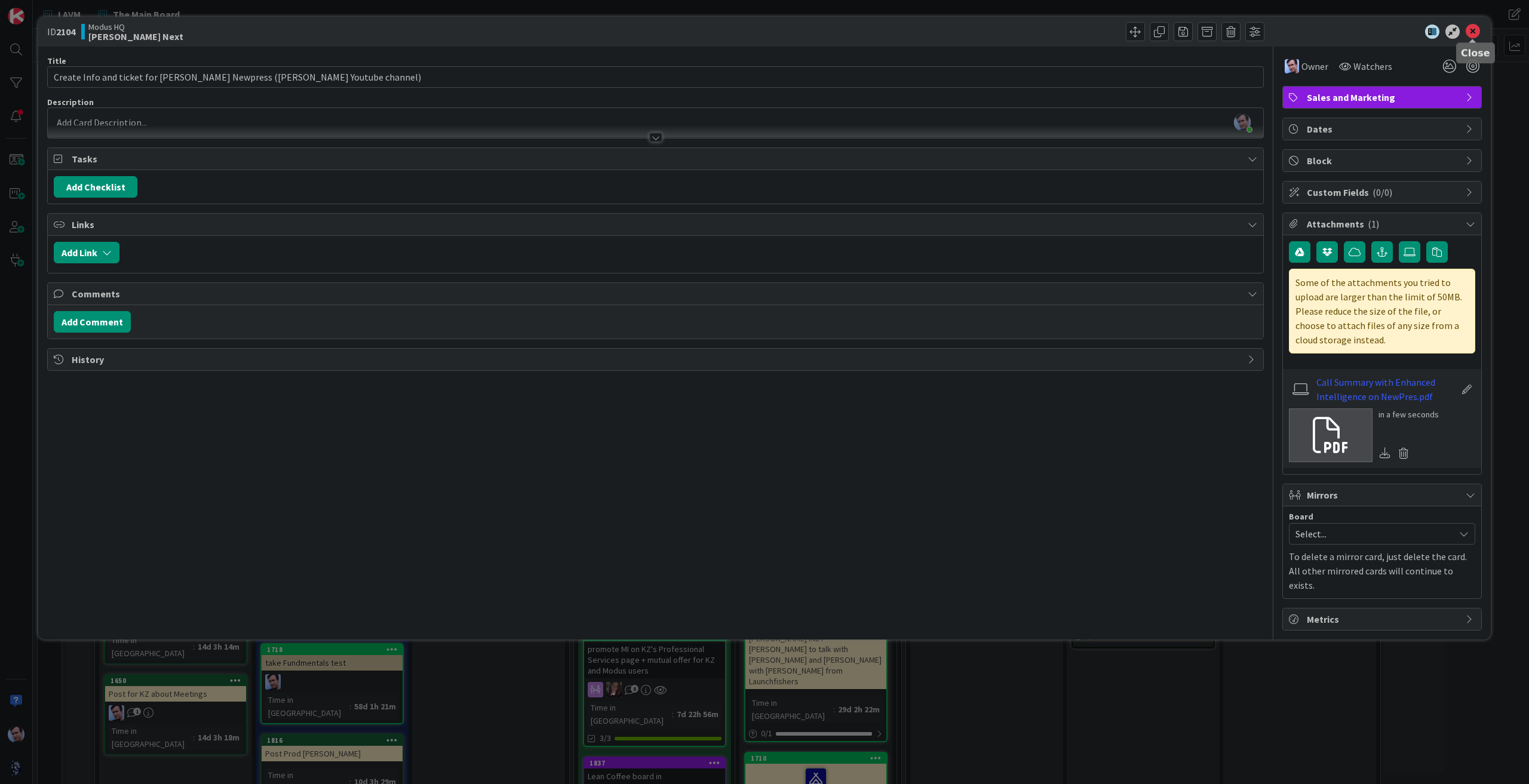
click at [1475, 30] on icon at bounding box center [1473, 31] width 14 height 14
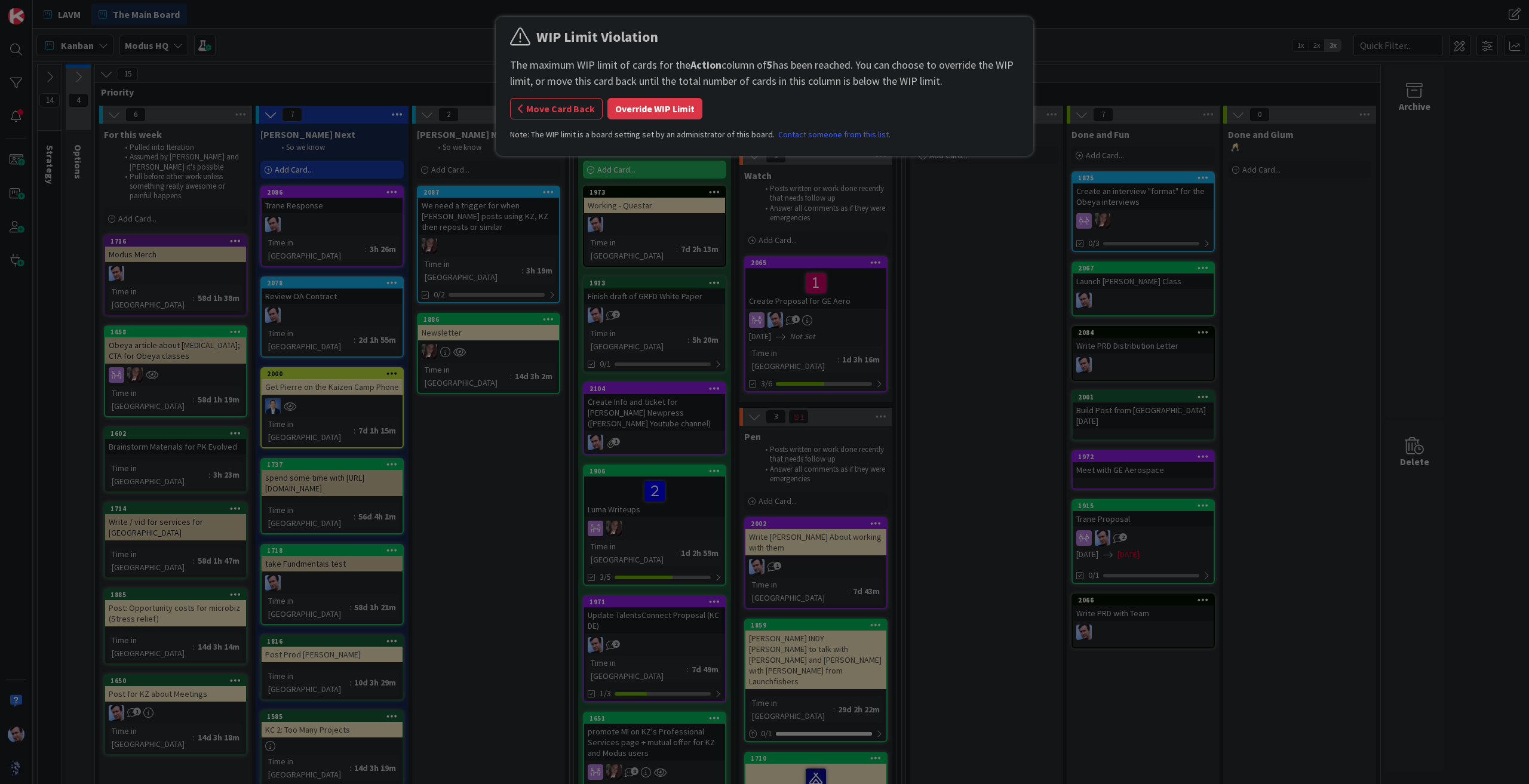
drag, startPoint x: 656, startPoint y: 379, endPoint x: 769, endPoint y: 387, distance: 113.3
click at [769, 387] on div "WIP Limit Violation The maximum WIP limit of cards for the Action column of 5 h…" at bounding box center [764, 392] width 1529 height 784
click at [670, 110] on button "Override WIP Limit" at bounding box center [654, 109] width 95 height 21
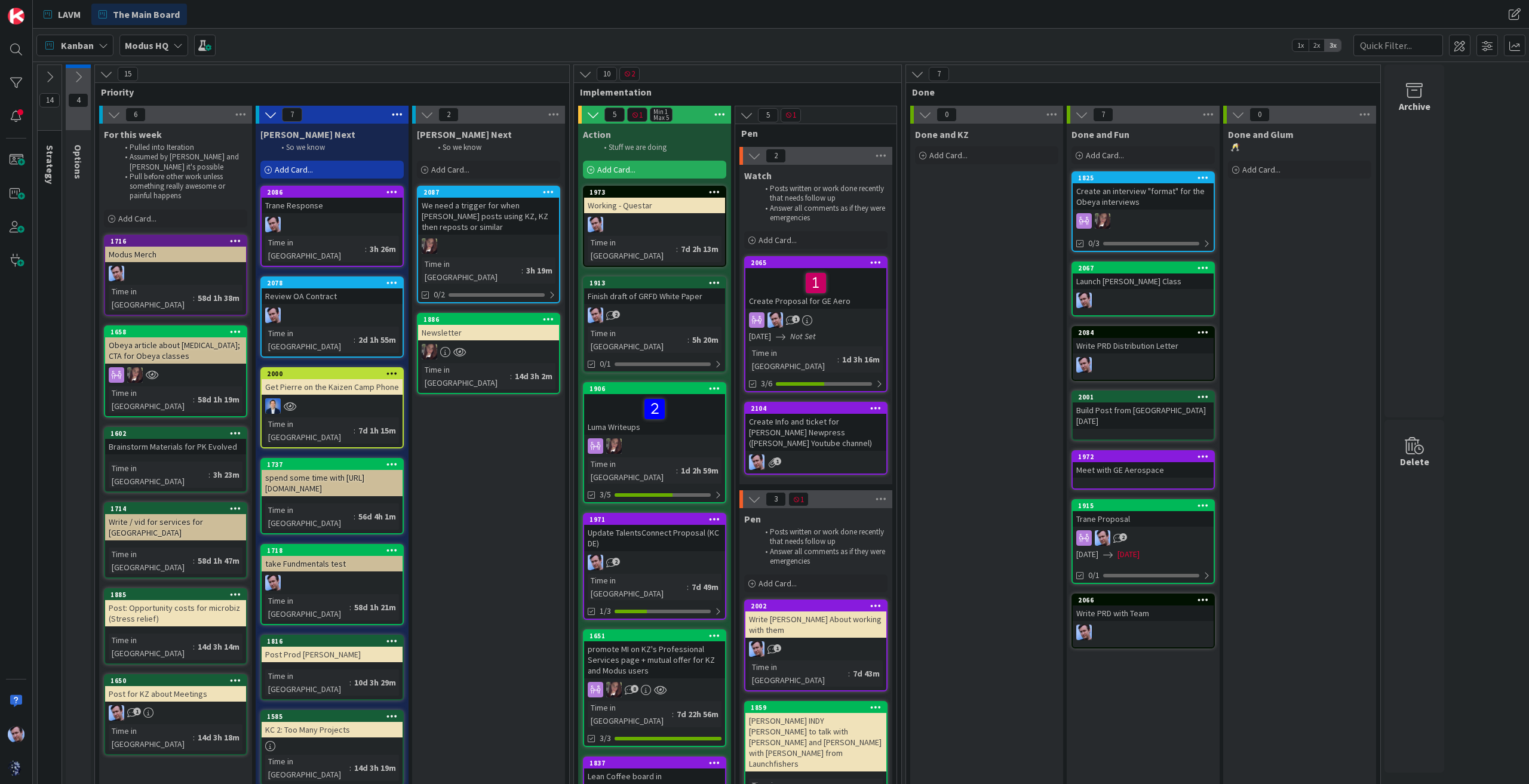
click at [806, 420] on div "Create Info and ticket for [PERSON_NAME] Newpress ([PERSON_NAME] Youtube channe…" at bounding box center [815, 432] width 141 height 37
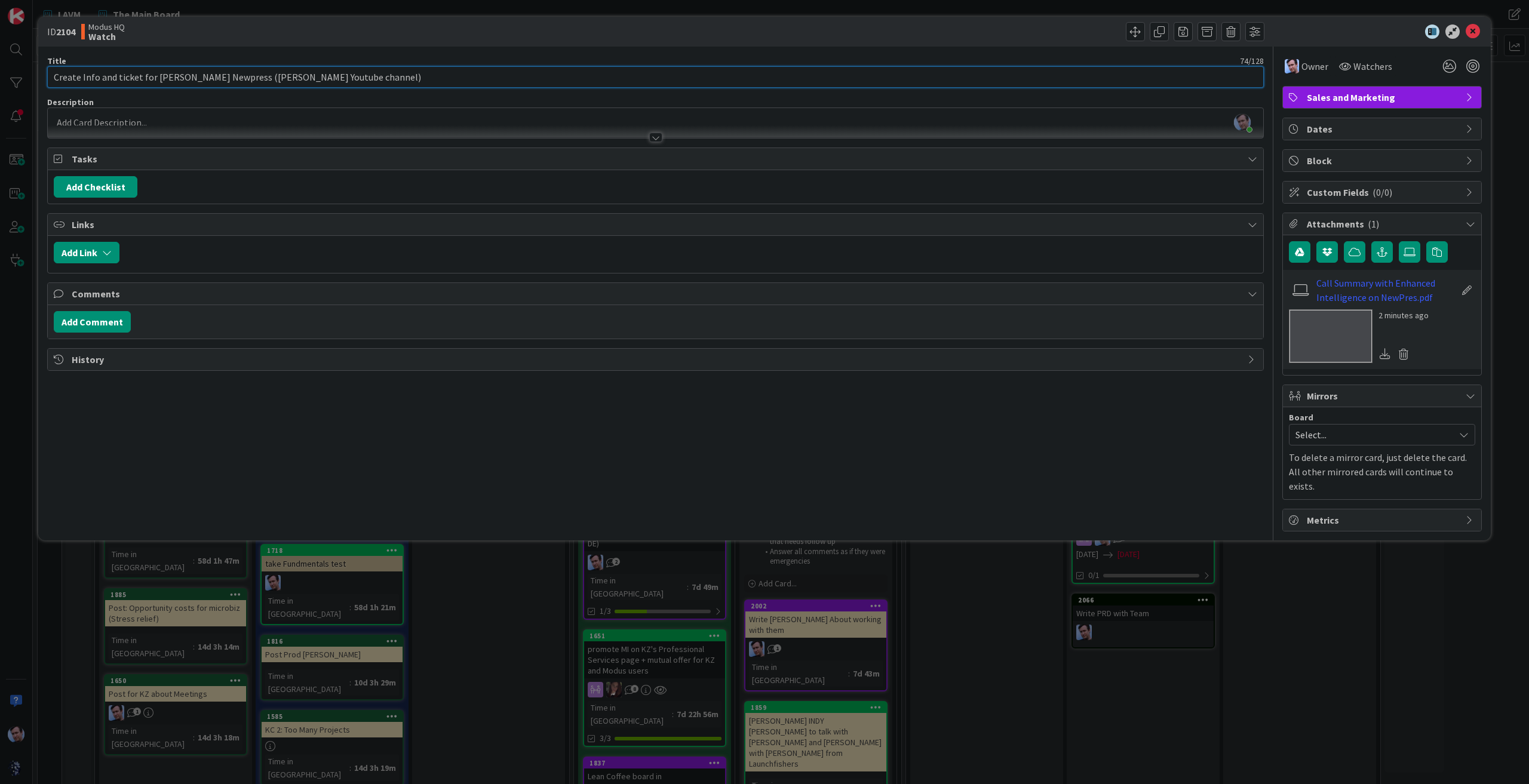
click at [385, 77] on input "Create Info and ticket for [PERSON_NAME] Newpress ([PERSON_NAME] Youtube channe…" at bounding box center [655, 77] width 1217 height 21
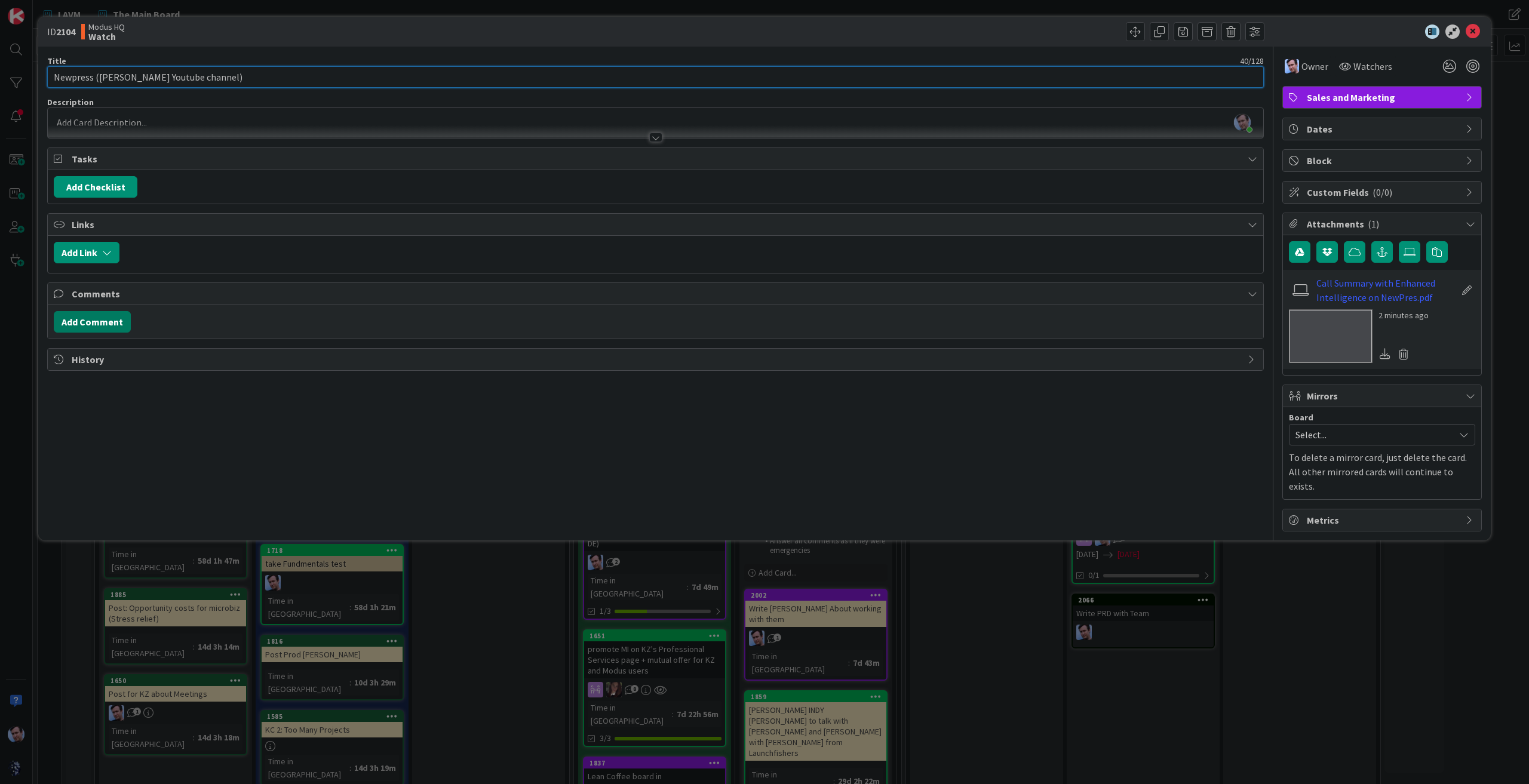
type input "Newpress ([PERSON_NAME] Youtube channel)"
click at [102, 316] on button "Add Comment" at bounding box center [92, 322] width 77 height 21
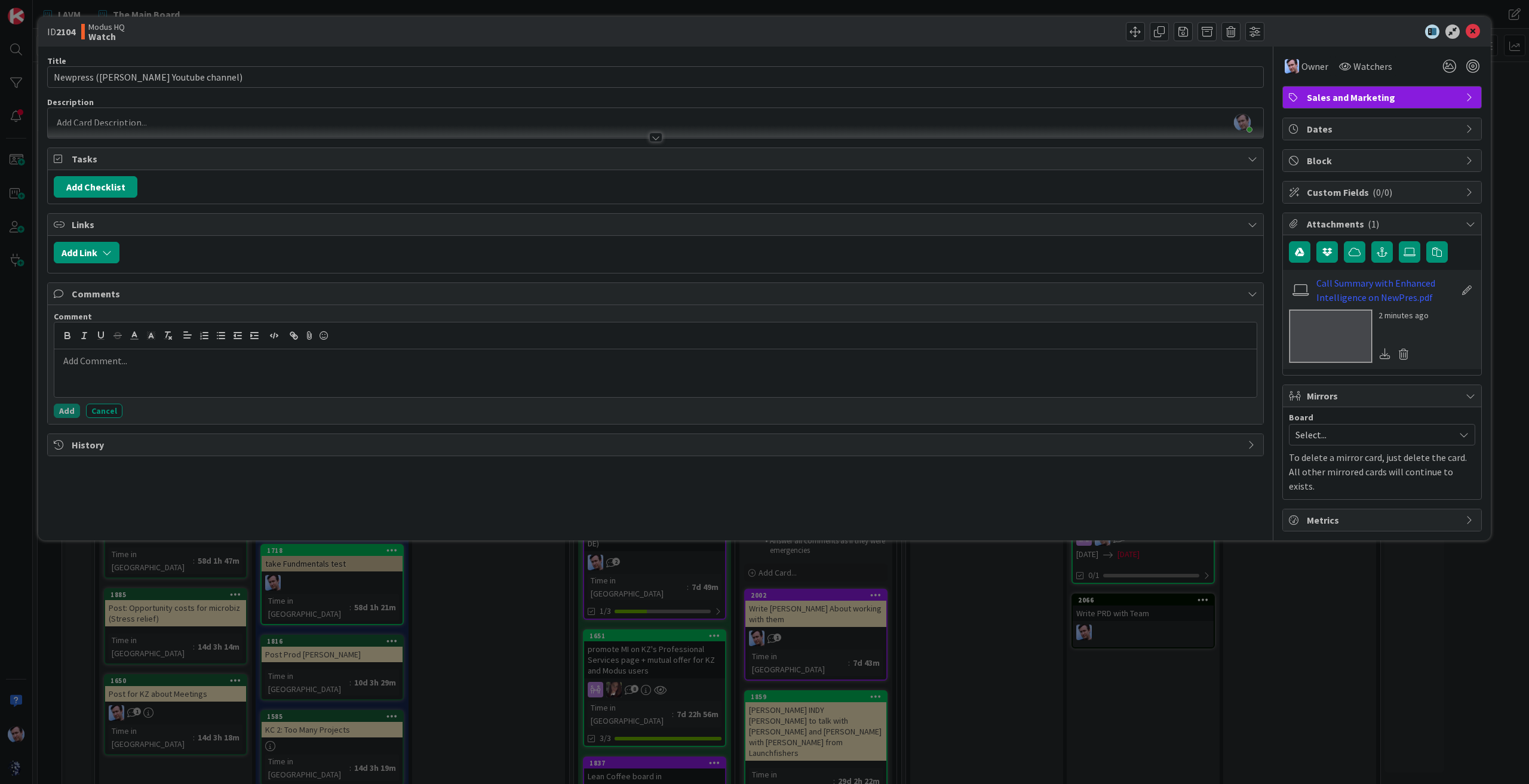
click at [153, 362] on p at bounding box center [656, 361] width 1193 height 14
click at [67, 406] on button "Add" at bounding box center [67, 410] width 27 height 14
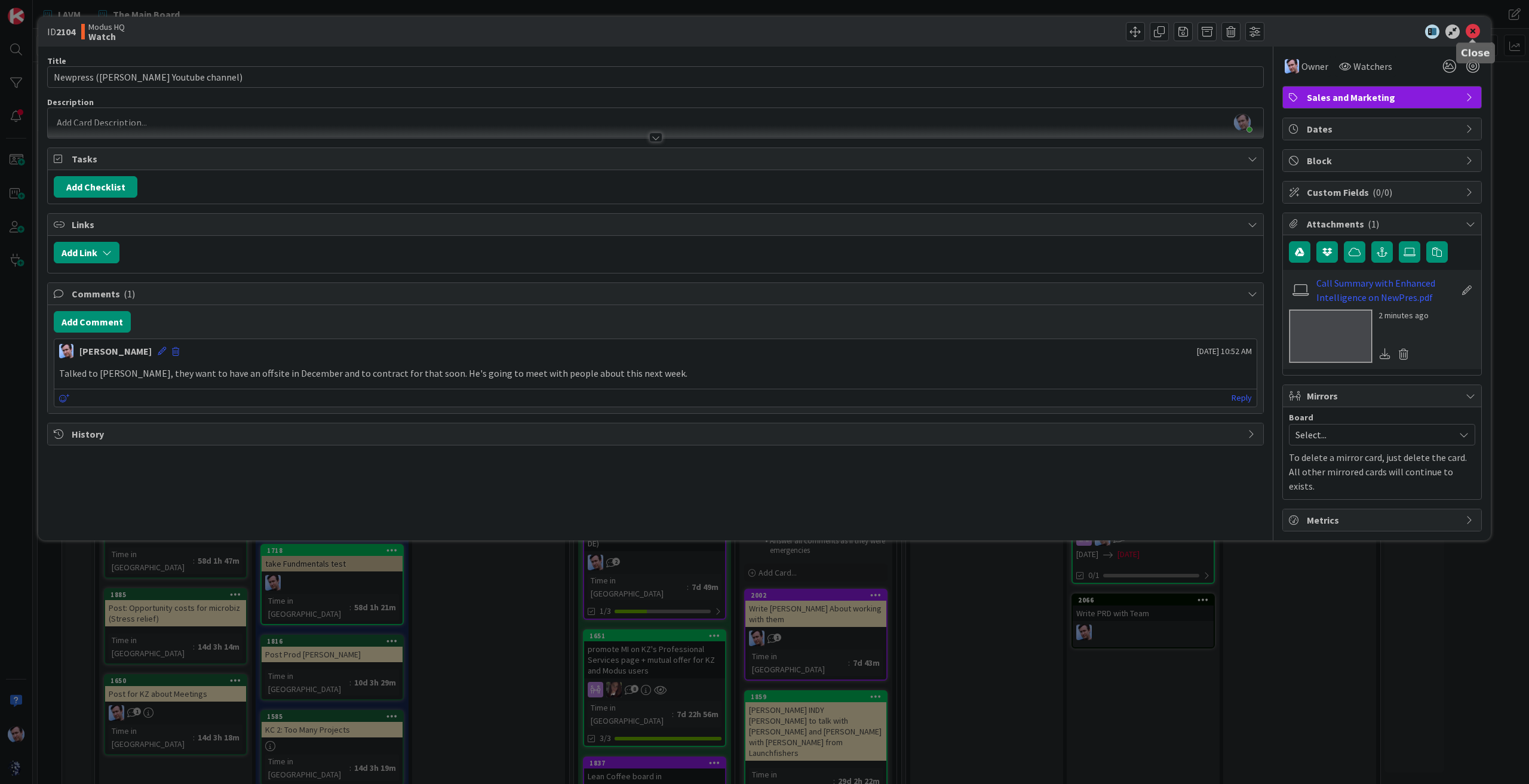
click at [1467, 27] on icon at bounding box center [1473, 31] width 14 height 14
